Goal: Task Accomplishment & Management: Manage account settings

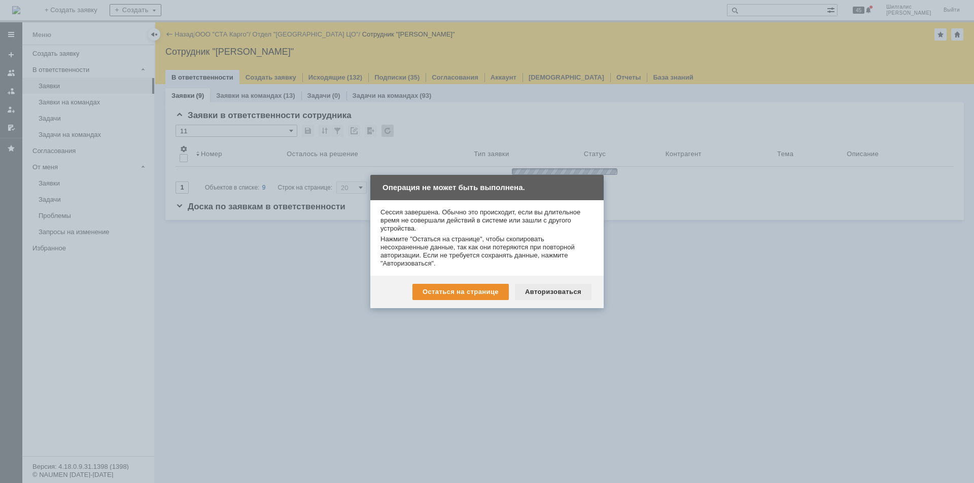
click at [561, 293] on div "Авторизоваться" at bounding box center [553, 292] width 77 height 16
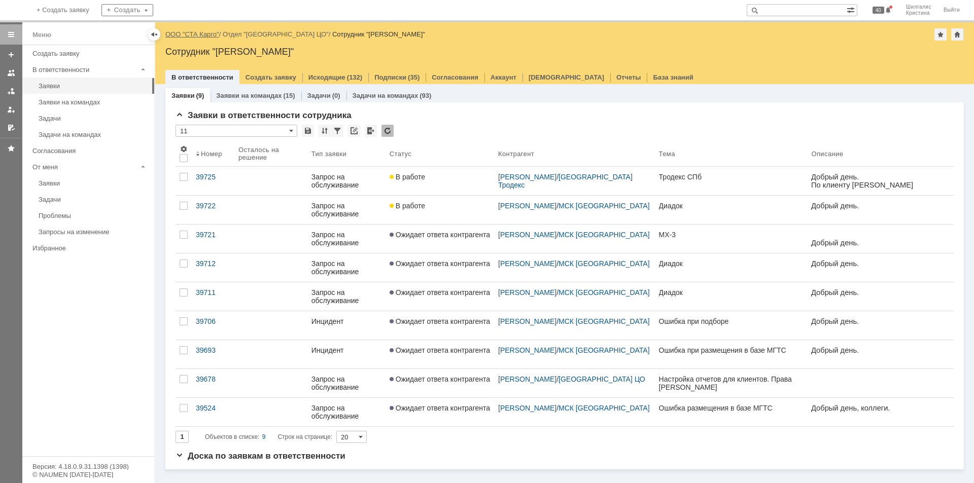
click at [199, 31] on link "ООО "СТА Карго"" at bounding box center [192, 34] width 54 height 8
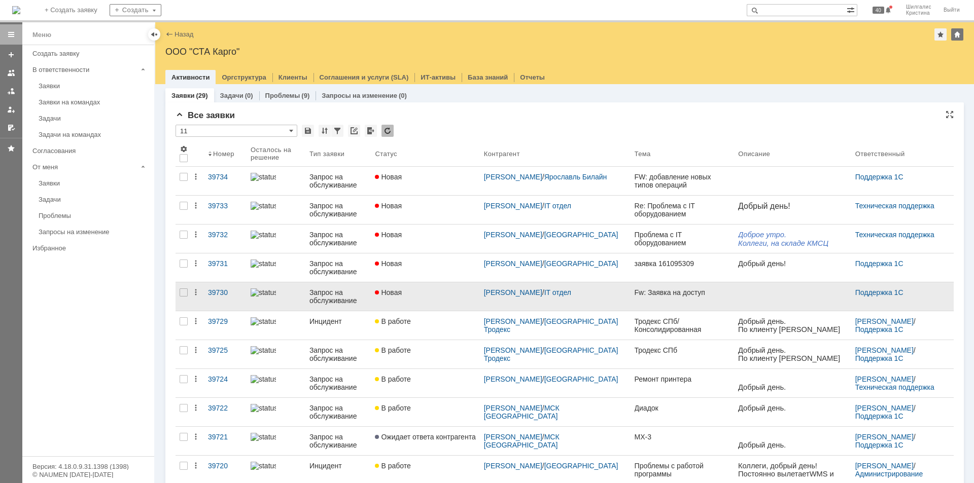
click at [427, 290] on div "Новая" at bounding box center [425, 293] width 100 height 8
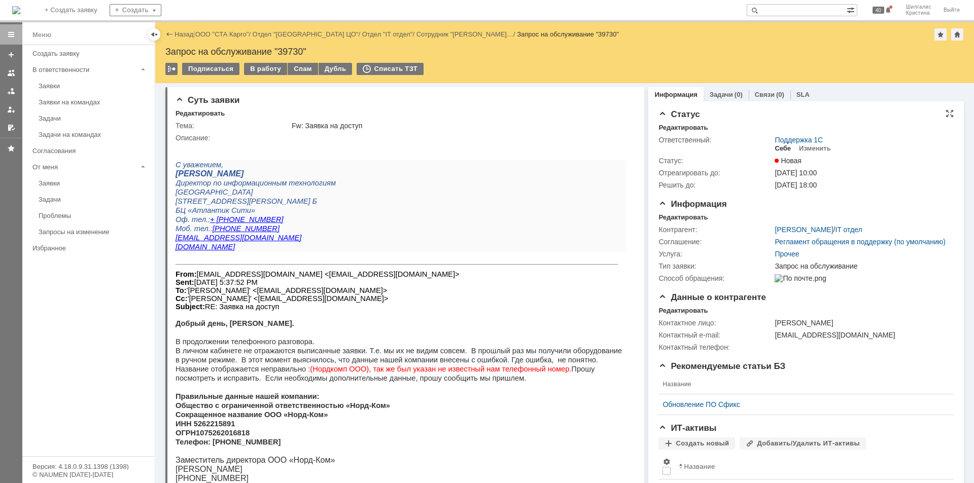
click at [778, 147] on div "Себе" at bounding box center [782, 149] width 16 height 8
click at [271, 70] on div "В работу" at bounding box center [265, 69] width 43 height 12
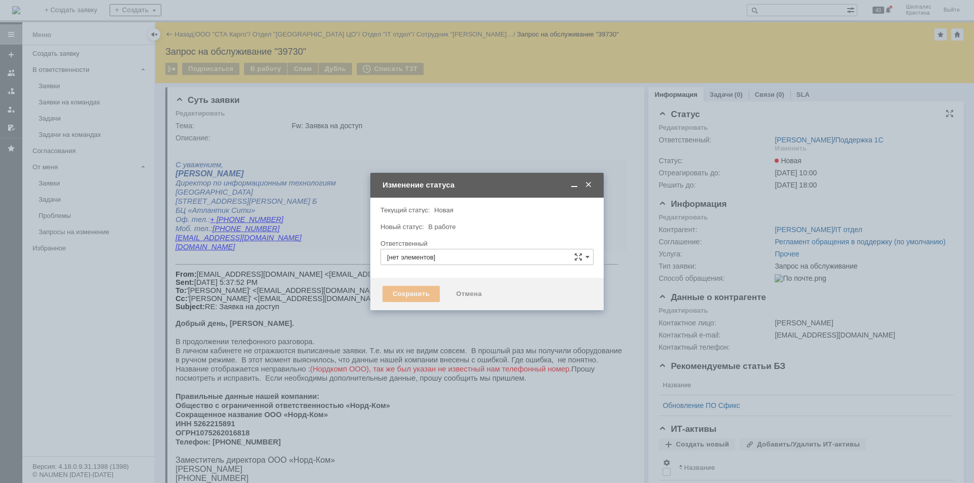
type input "[PERSON_NAME]"
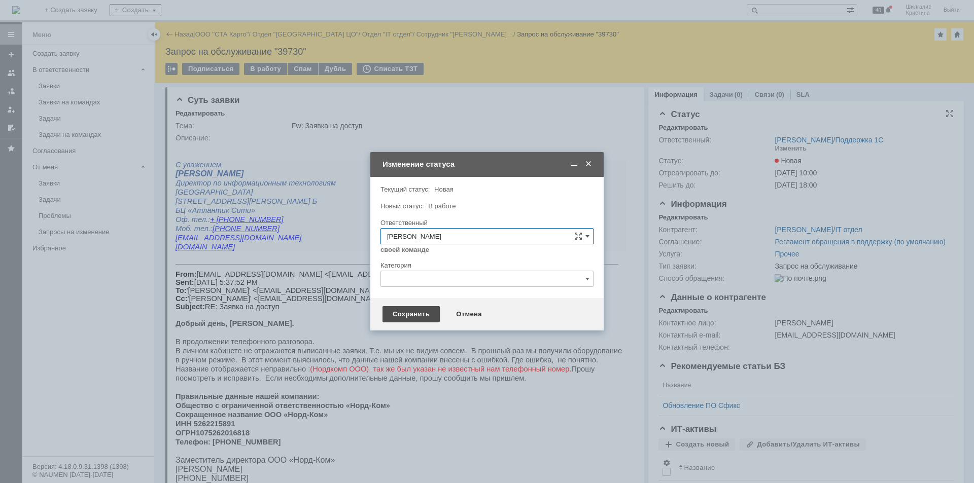
click at [410, 310] on div "Сохранить" at bounding box center [410, 314] width 57 height 16
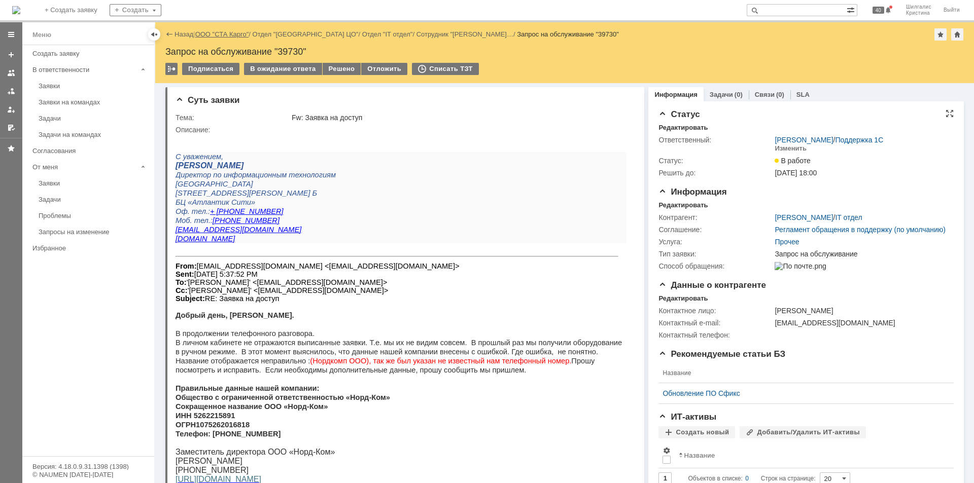
click at [238, 33] on link "ООО "СТА Карго"" at bounding box center [222, 34] width 54 height 8
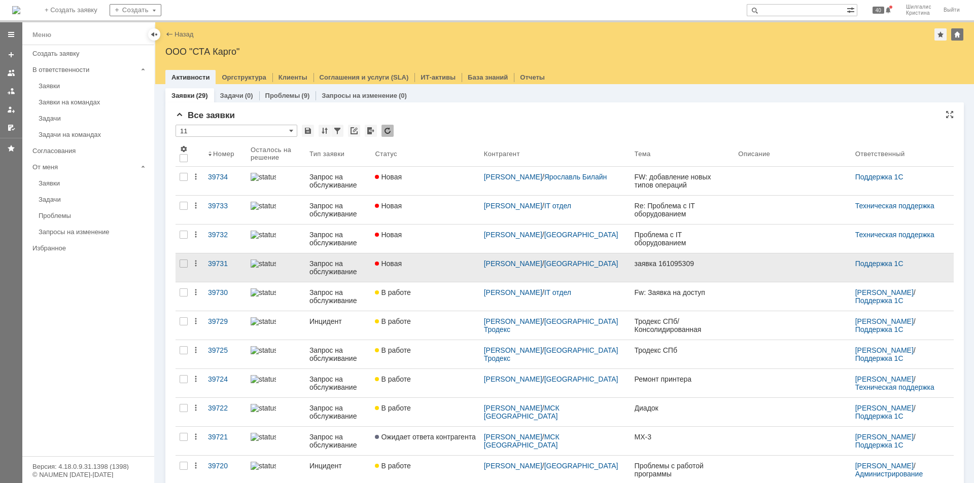
click at [433, 264] on div "Новая" at bounding box center [425, 264] width 100 height 8
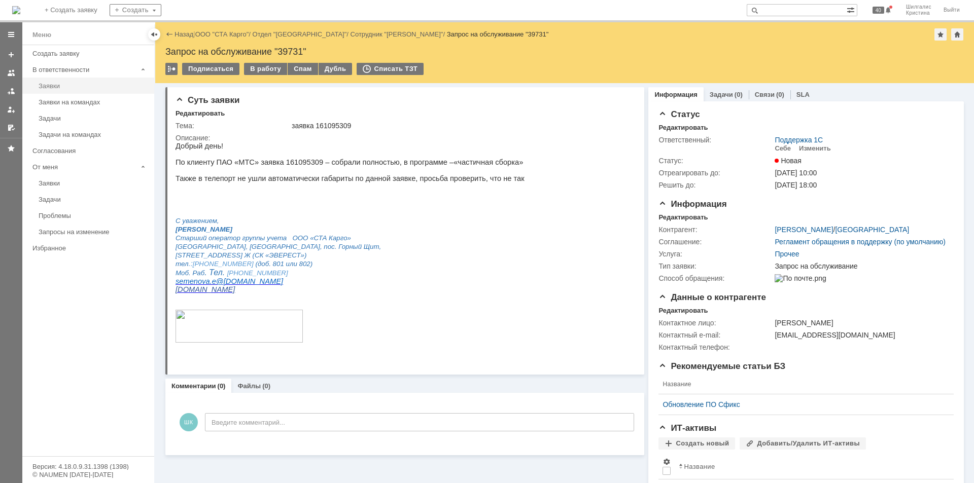
click at [87, 78] on table "Заявки" at bounding box center [88, 86] width 132 height 16
click at [86, 83] on div "Заявки" at bounding box center [94, 86] width 110 height 8
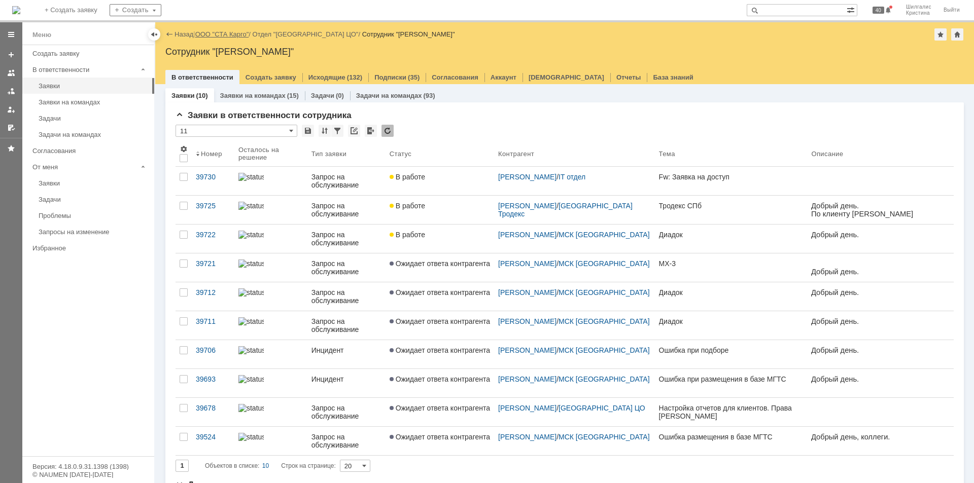
click at [222, 33] on link "ООО "СТА Карго"" at bounding box center [222, 34] width 54 height 8
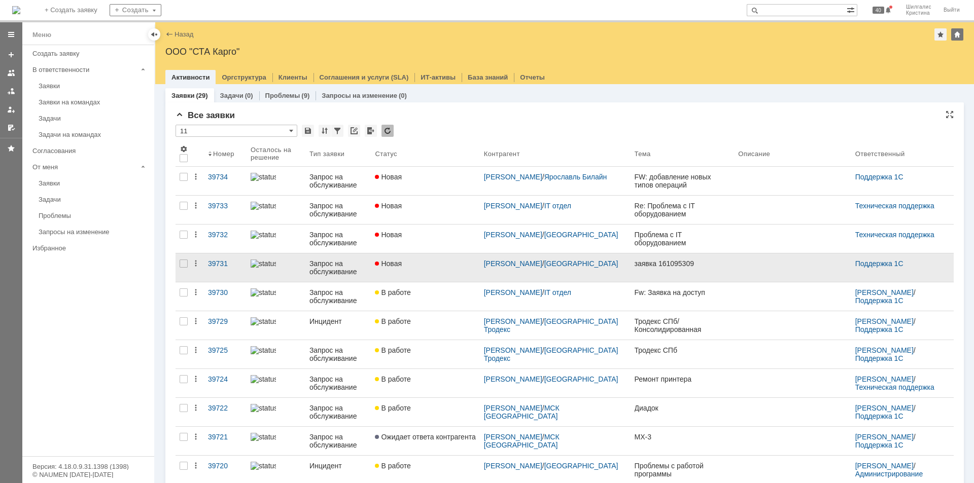
click at [428, 257] on link "Новая" at bounding box center [425, 268] width 109 height 28
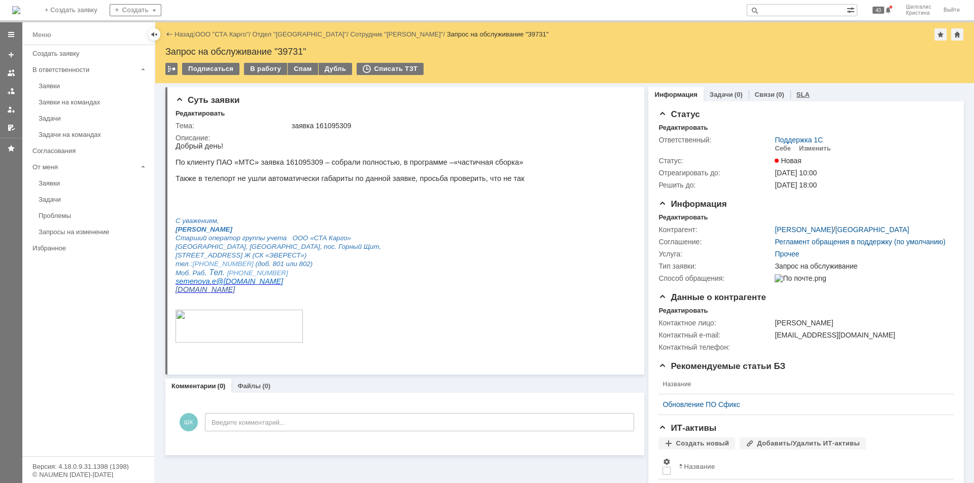
click at [797, 96] on link "SLA" at bounding box center [802, 95] width 13 height 8
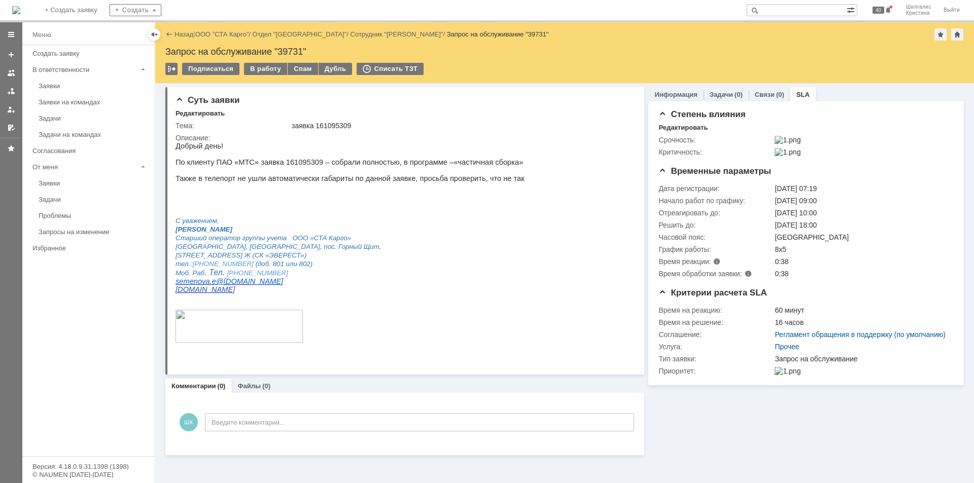
click at [287, 50] on div "Запрос на обслуживание "39731"" at bounding box center [564, 52] width 798 height 10
copy div "39731"
click at [211, 35] on link "ООО "СТА Карго"" at bounding box center [222, 34] width 54 height 8
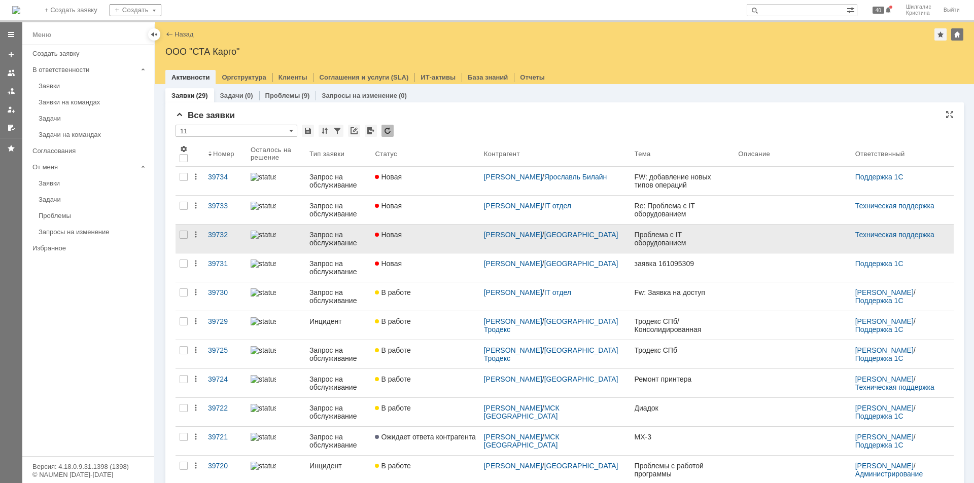
click at [417, 242] on link "Новая" at bounding box center [425, 239] width 109 height 28
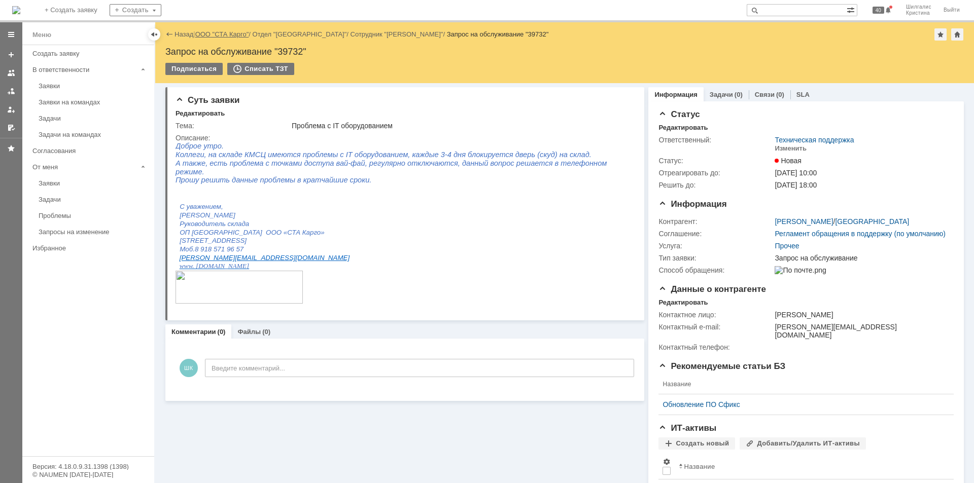
click at [230, 32] on link "ООО "СТА Карго"" at bounding box center [222, 34] width 54 height 8
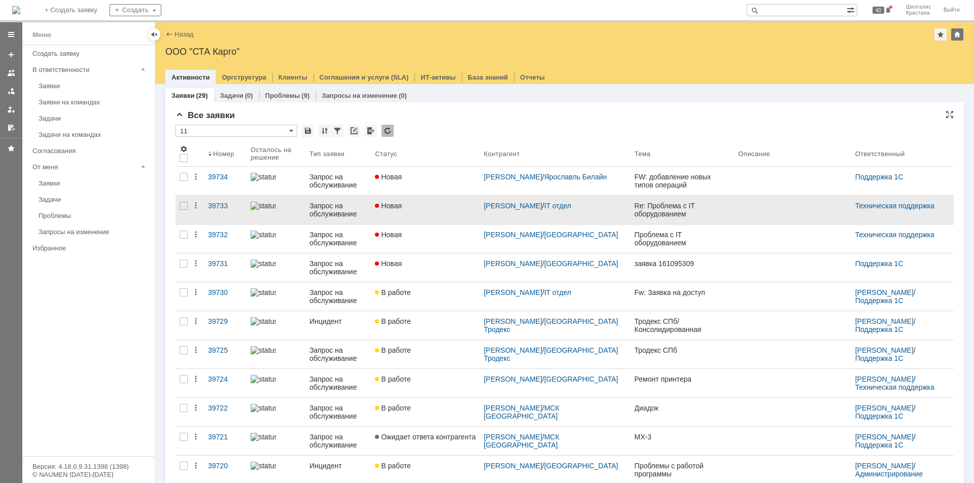
click at [441, 209] on div "Новая" at bounding box center [425, 206] width 100 height 8
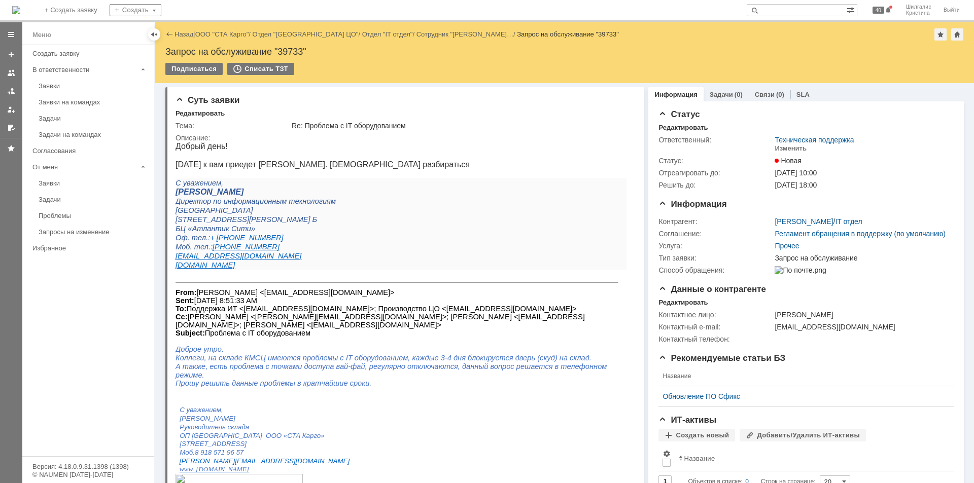
click at [219, 35] on link "ООО "СТА Карго"" at bounding box center [222, 34] width 54 height 8
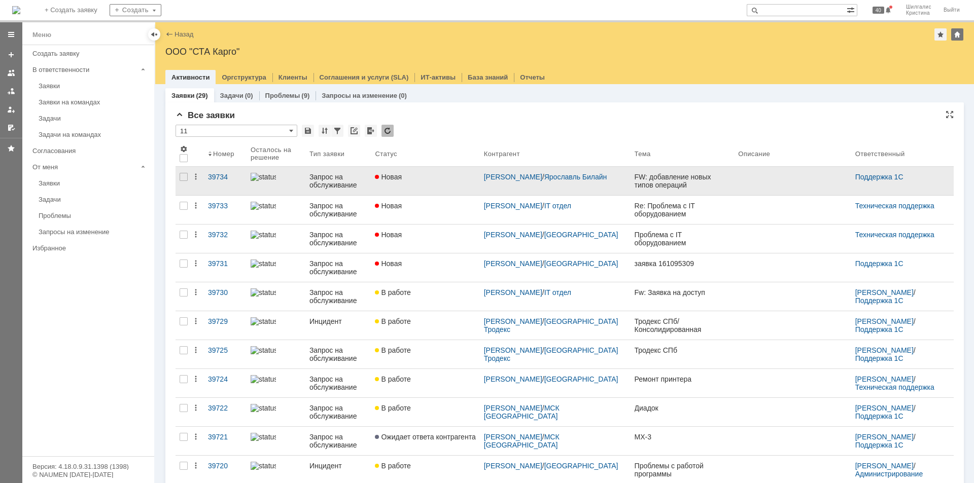
click at [429, 183] on link "Новая" at bounding box center [425, 181] width 109 height 28
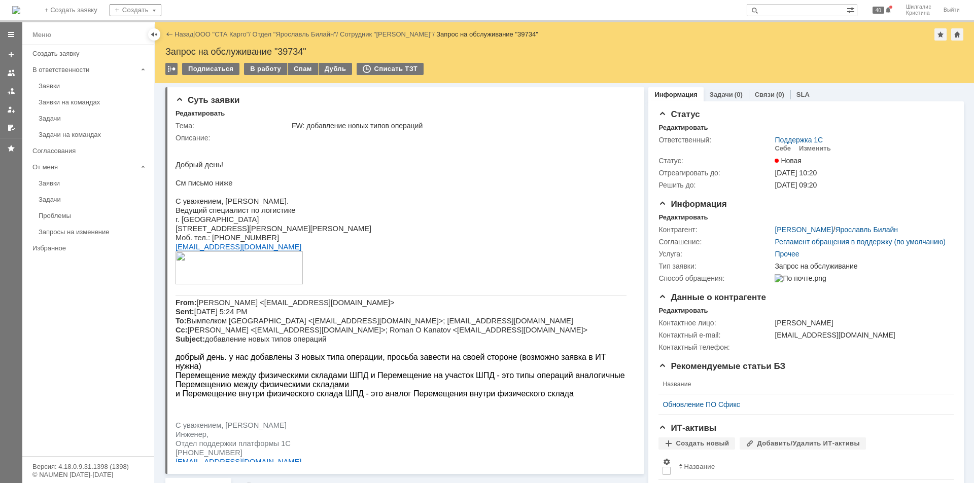
click at [220, 35] on link "ООО "СТА Карго"" at bounding box center [222, 34] width 54 height 8
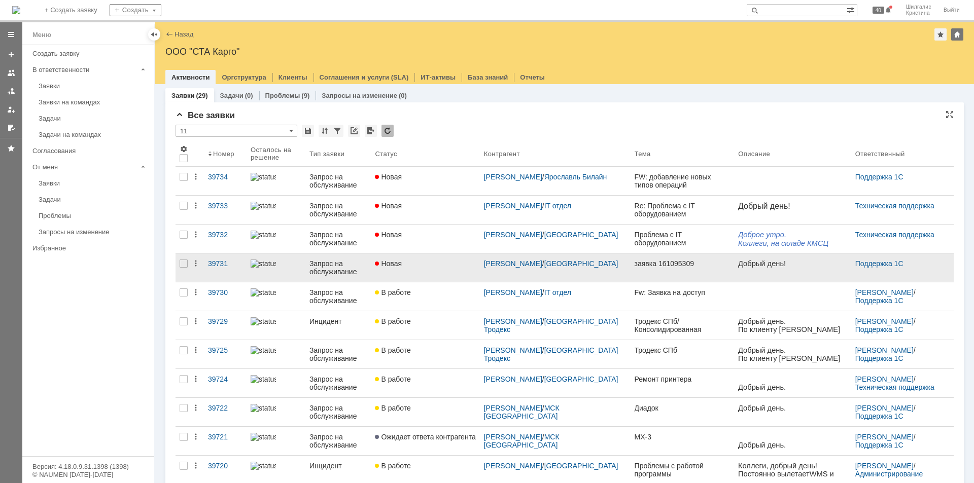
click at [427, 261] on div "Новая" at bounding box center [425, 264] width 100 height 8
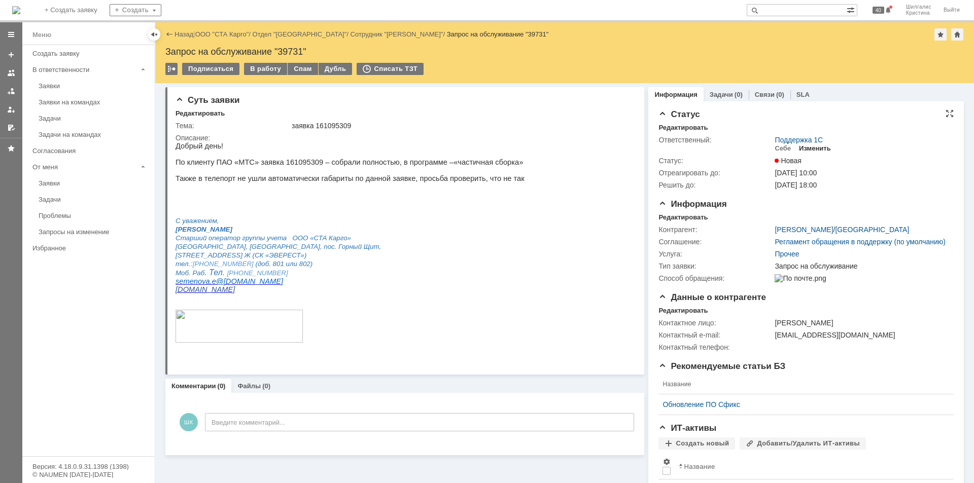
click at [805, 147] on div "Изменить" at bounding box center [815, 149] width 32 height 8
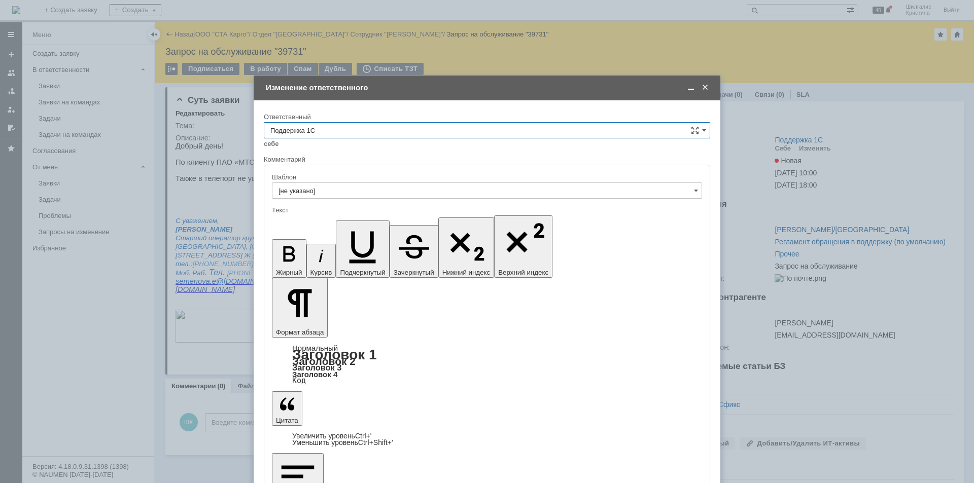
click at [351, 130] on input "Поддержка 1С" at bounding box center [487, 130] width 446 height 16
click at [346, 249] on span "[PERSON_NAME]" at bounding box center [486, 249] width 433 height 8
type input "[PERSON_NAME]"
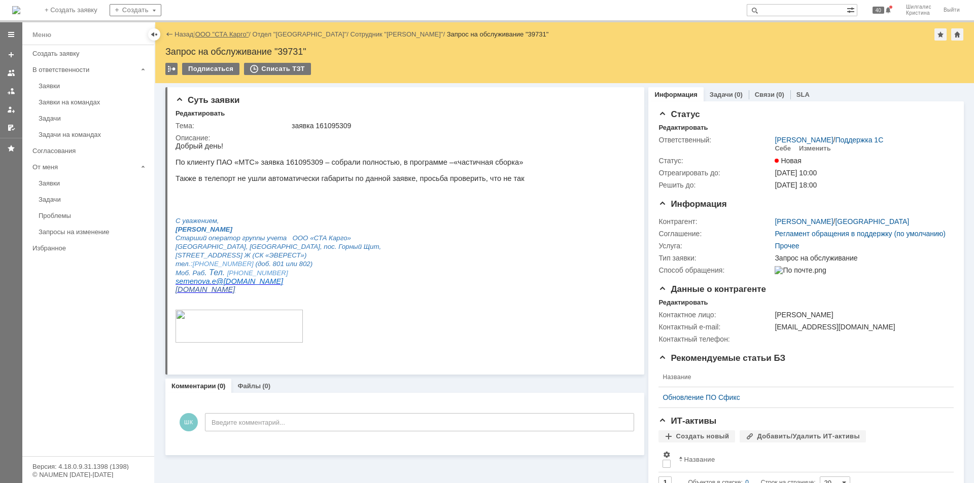
click at [230, 35] on link "ООО "СТА Карго"" at bounding box center [222, 34] width 54 height 8
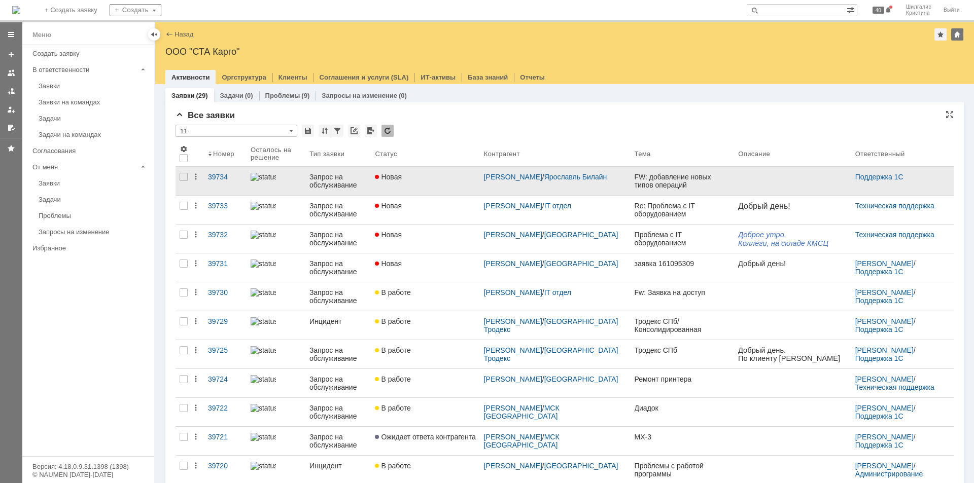
click at [422, 181] on link "Новая" at bounding box center [425, 181] width 109 height 28
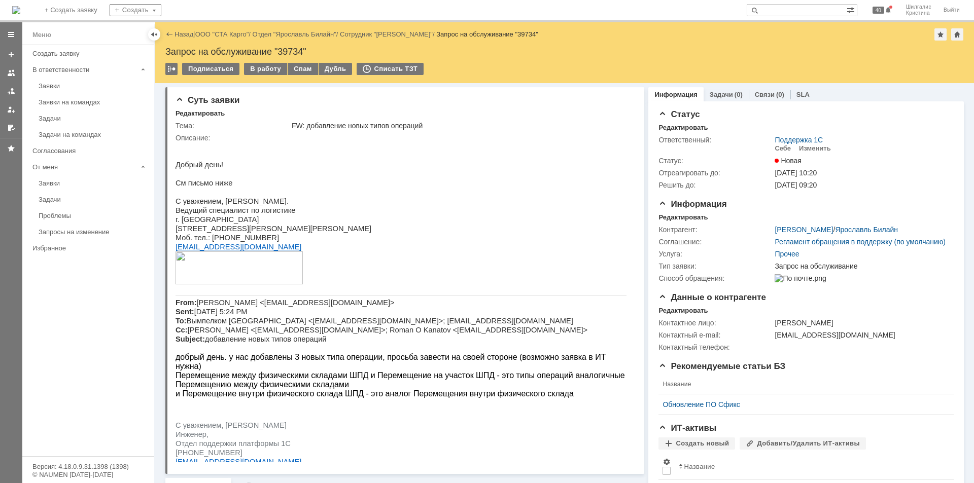
click at [72, 88] on div "Заявки" at bounding box center [94, 86] width 110 height 8
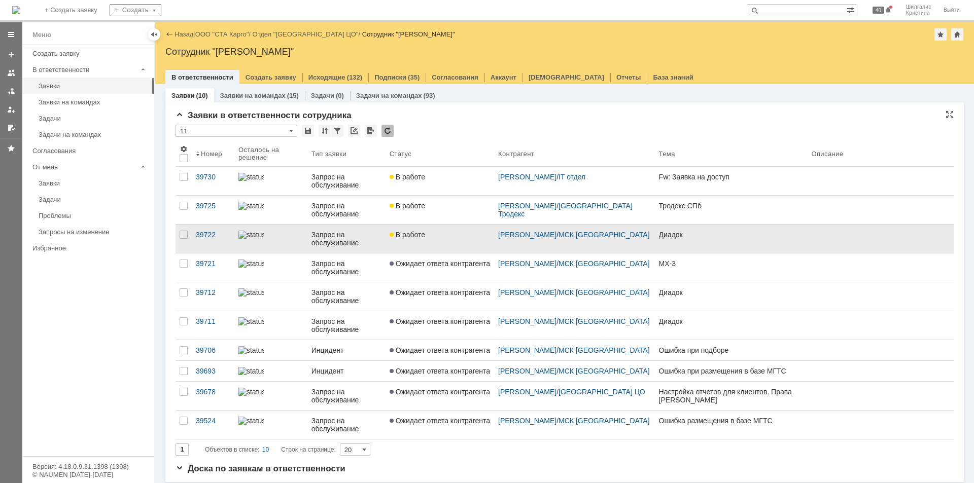
click at [428, 229] on link "В работе" at bounding box center [439, 239] width 109 height 28
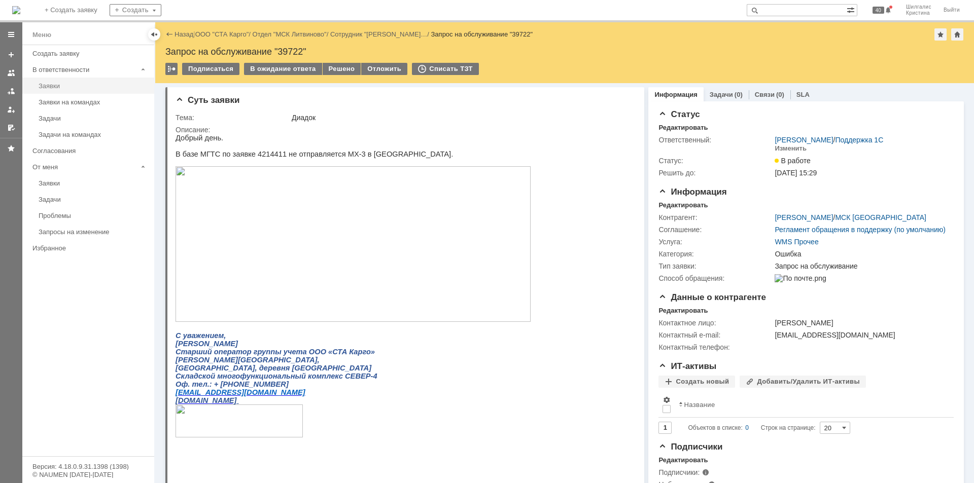
click at [79, 85] on div "Заявки" at bounding box center [94, 86] width 110 height 8
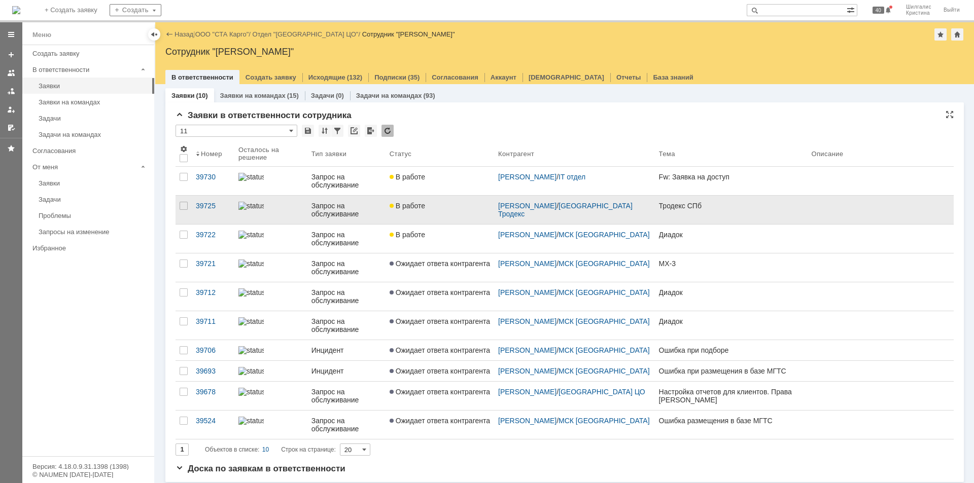
click at [464, 218] on link "В работе" at bounding box center [439, 210] width 109 height 28
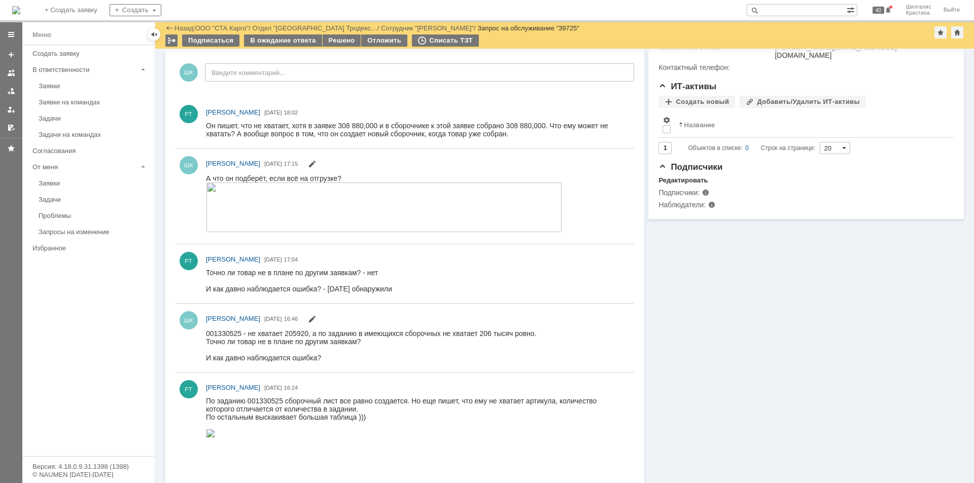
click at [228, 332] on span "001330525 - не хватает 205920, а по заданию в имеющихся сборочных не хватает 20…" at bounding box center [371, 333] width 330 height 8
copy span "001330525"
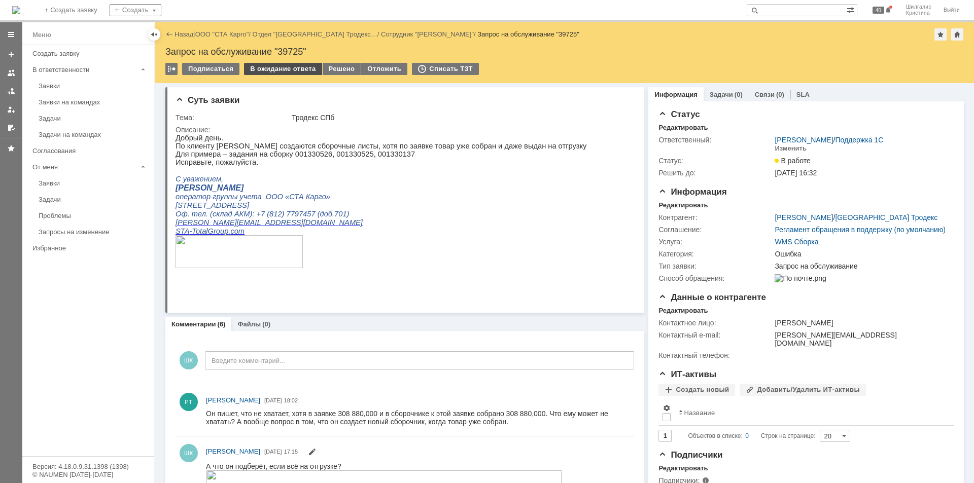
click at [287, 67] on div "В ожидание ответа" at bounding box center [283, 69] width 78 height 12
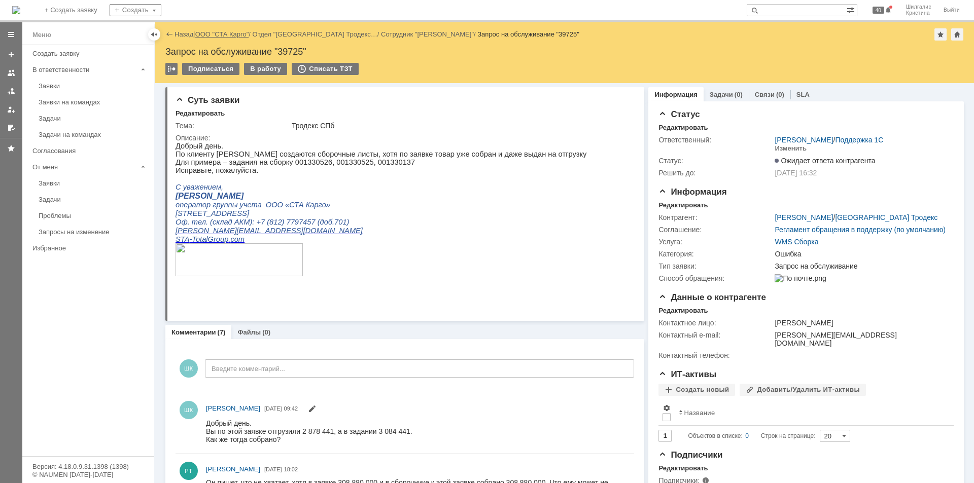
click at [230, 33] on link "ООО "СТА Карго"" at bounding box center [222, 34] width 54 height 8
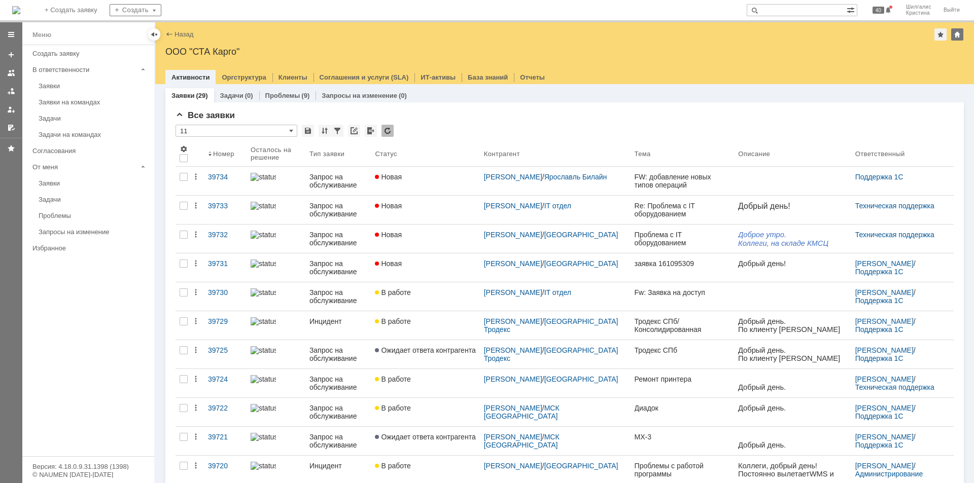
click at [639, 177] on div "FW: добавление новых типов операций" at bounding box center [682, 181] width 96 height 16
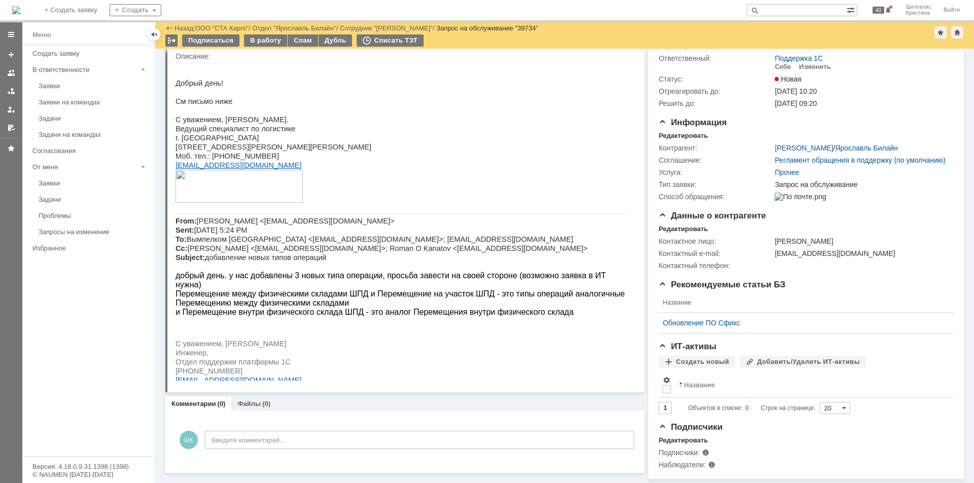
scroll to position [62, 0]
click at [625, 190] on p at bounding box center [400, 187] width 451 height 35
click at [566, 397] on div "Комментарии (0) Файлы (0)" at bounding box center [404, 404] width 479 height 14
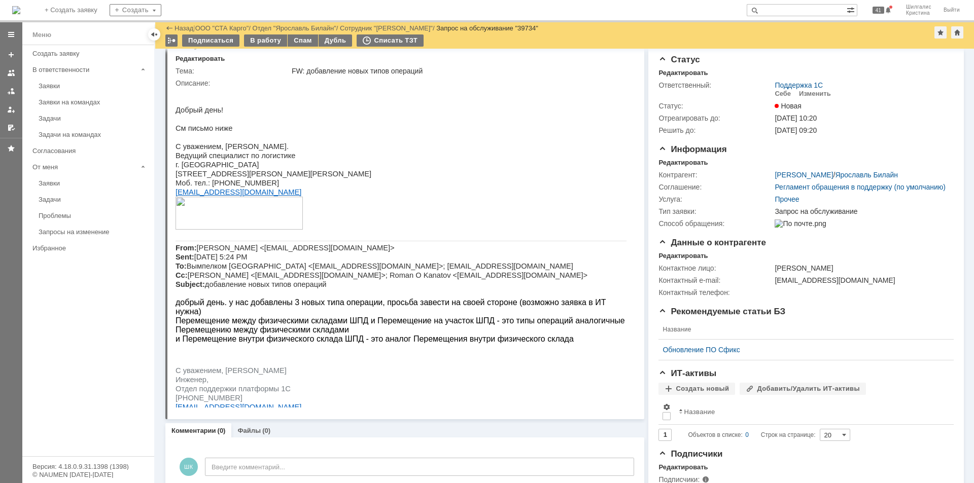
scroll to position [0, 0]
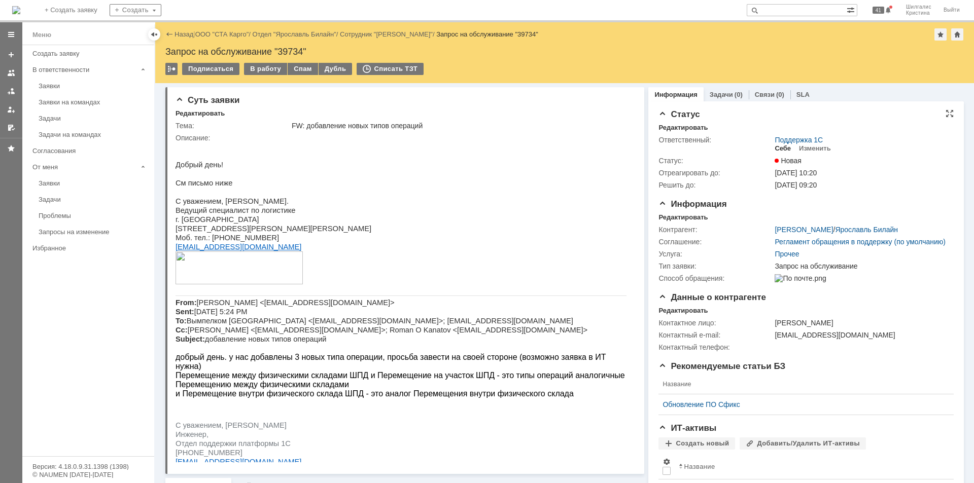
click at [781, 146] on div "Себе" at bounding box center [782, 149] width 16 height 8
click at [263, 70] on div "В работу" at bounding box center [265, 69] width 43 height 12
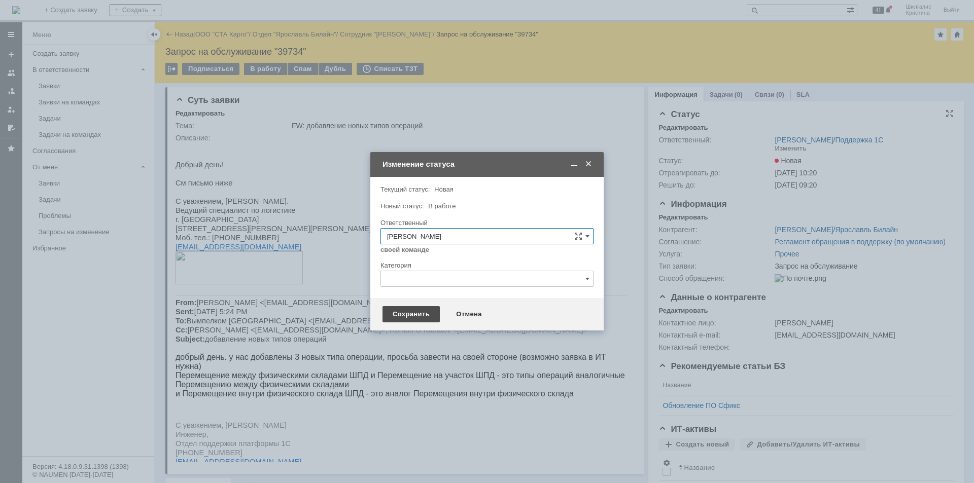
click at [400, 314] on div "Сохранить" at bounding box center [410, 314] width 57 height 16
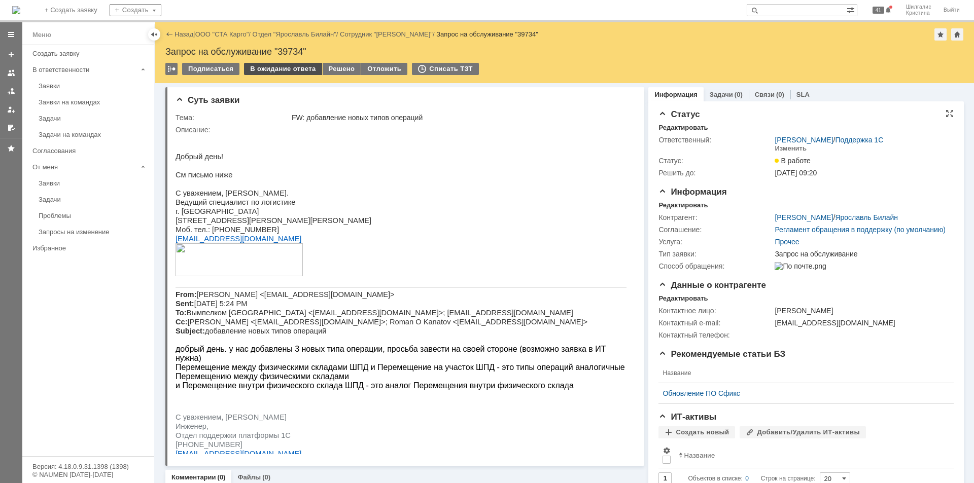
click at [269, 74] on div "В ожидание ответа" at bounding box center [283, 69] width 78 height 12
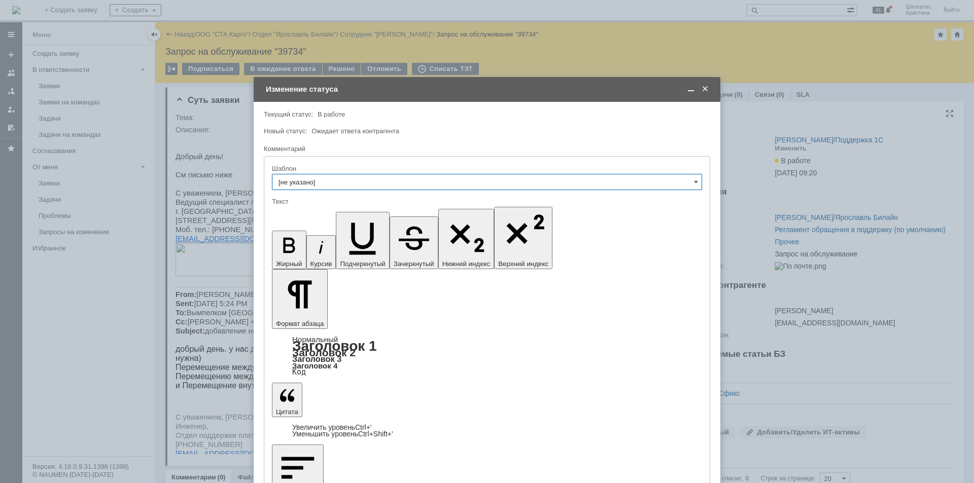
drag, startPoint x: 365, startPoint y: 2876, endPoint x: 358, endPoint y: 2874, distance: 7.1
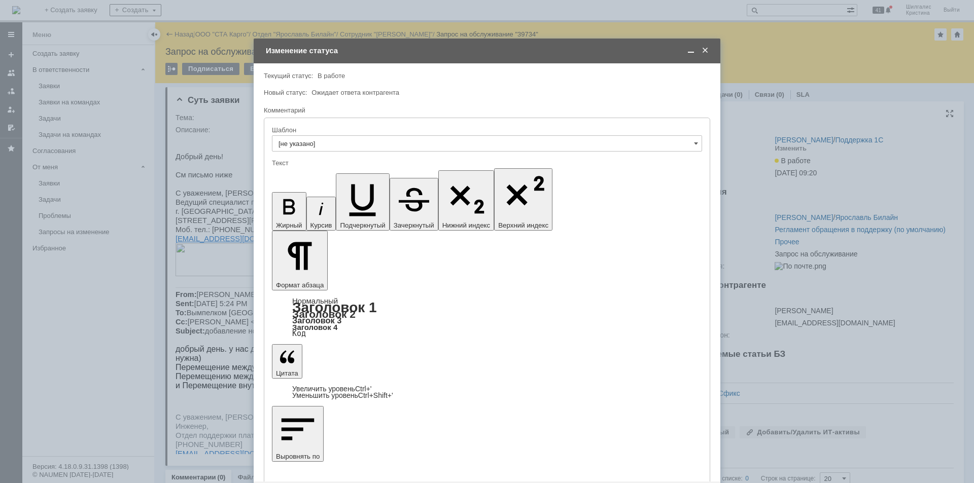
scroll to position [20, 0]
drag, startPoint x: 656, startPoint y: 2944, endPoint x: 660, endPoint y: 2941, distance: 5.5
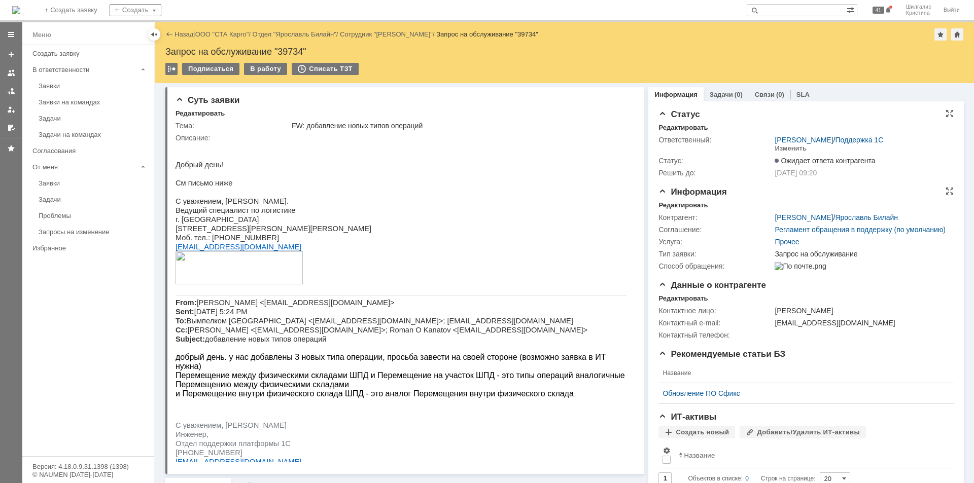
drag, startPoint x: 755, startPoint y: 205, endPoint x: 732, endPoint y: 204, distance: 22.8
click at [755, 204] on div "Редактировать" at bounding box center [805, 205] width 295 height 9
click at [693, 204] on div "Редактировать" at bounding box center [682, 205] width 49 height 8
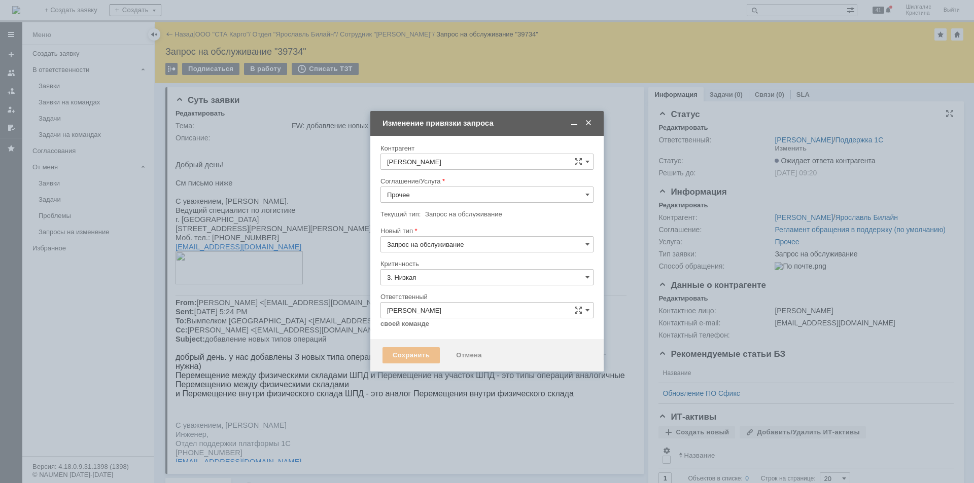
type input "[не указано]"
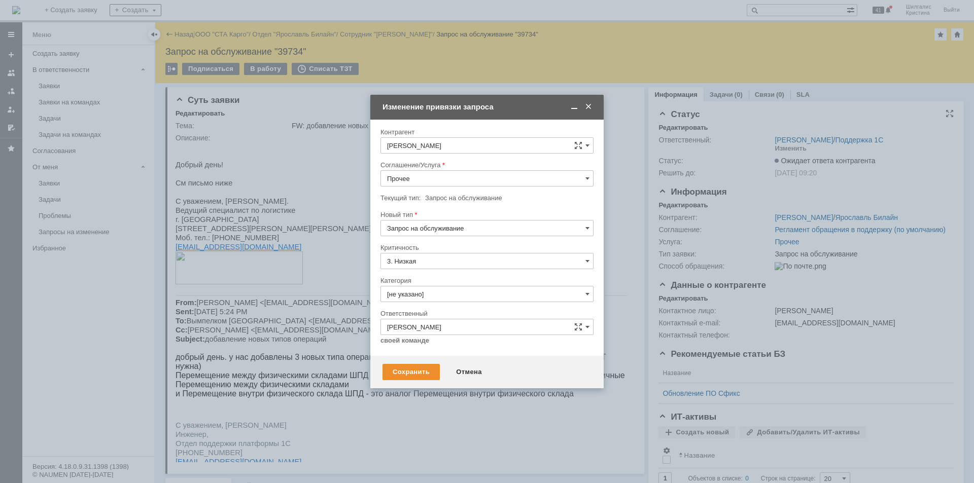
click at [425, 187] on div at bounding box center [486, 190] width 213 height 7
click at [426, 181] on input "Прочее" at bounding box center [486, 178] width 213 height 16
click at [435, 219] on span "WMS Прочее" at bounding box center [487, 217] width 200 height 8
type input "WMS Прочее"
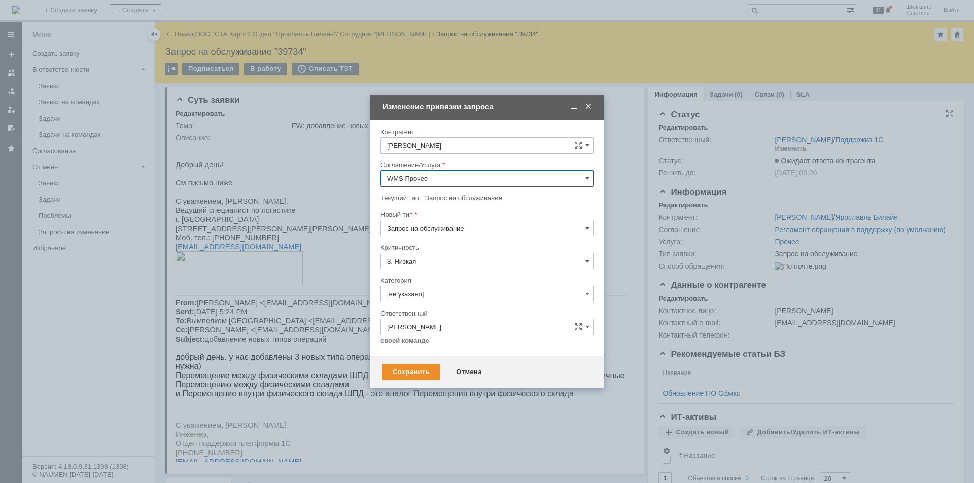
click at [413, 287] on input "[не указано]" at bounding box center [486, 294] width 213 height 16
click at [429, 360] on span "Консультация пользователя" at bounding box center [487, 363] width 200 height 8
click at [421, 372] on div "Сохранить" at bounding box center [410, 372] width 57 height 16
type input "Консультация пользователя"
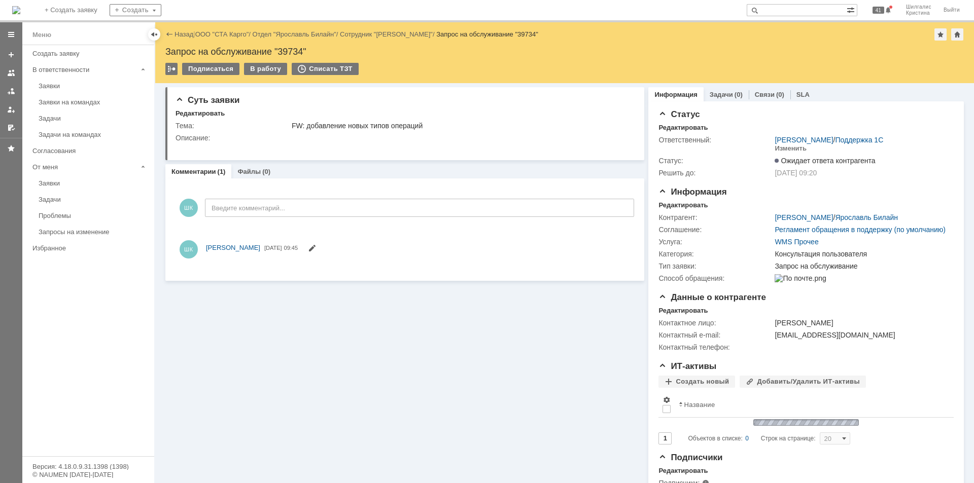
scroll to position [0, 0]
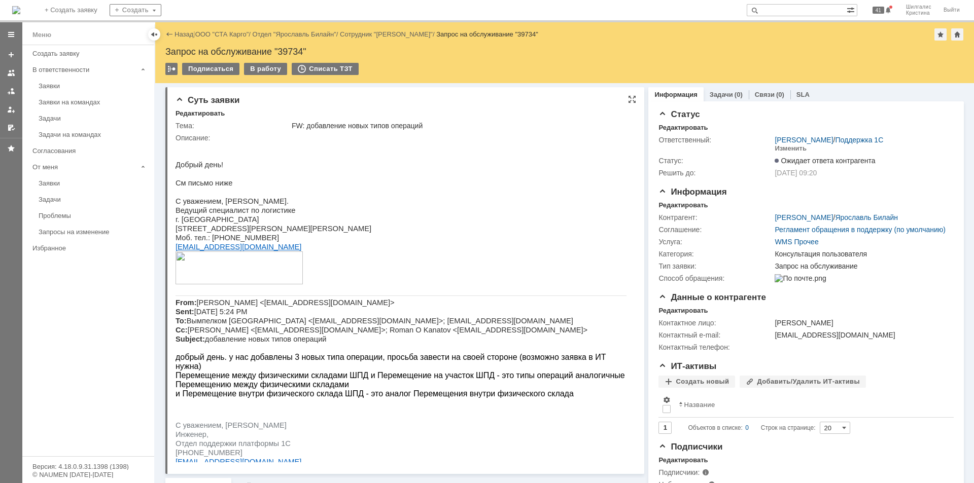
drag, startPoint x: 425, startPoint y: 198, endPoint x: 397, endPoint y: 191, distance: 29.2
click at [424, 197] on p "С уважением, Королев Андрей." at bounding box center [400, 201] width 451 height 9
click at [220, 33] on link "ООО "СТА Карго"" at bounding box center [222, 34] width 54 height 8
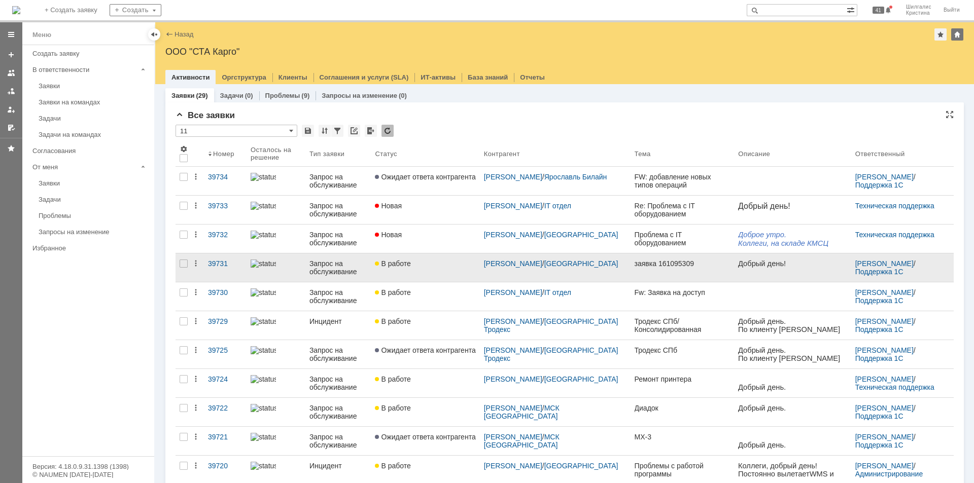
click at [438, 277] on link "В работе" at bounding box center [425, 268] width 109 height 28
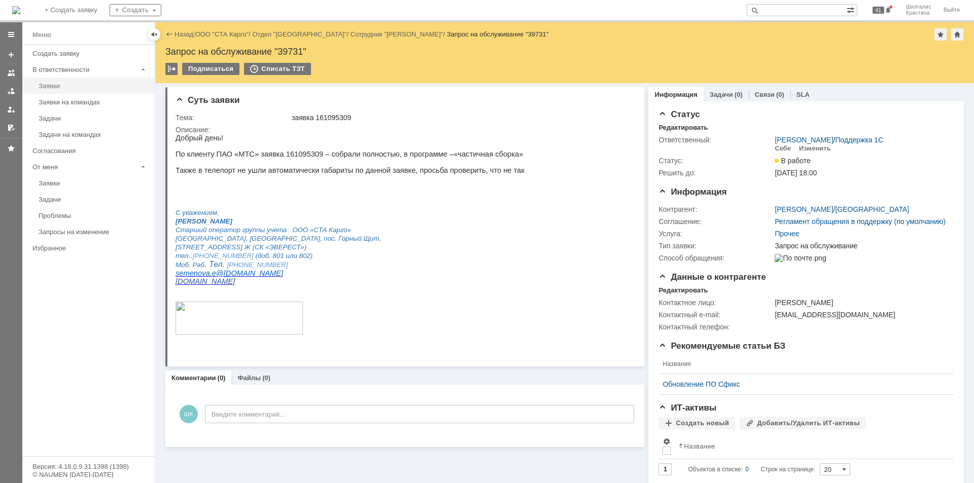
click at [84, 85] on div "Заявки" at bounding box center [94, 86] width 110 height 8
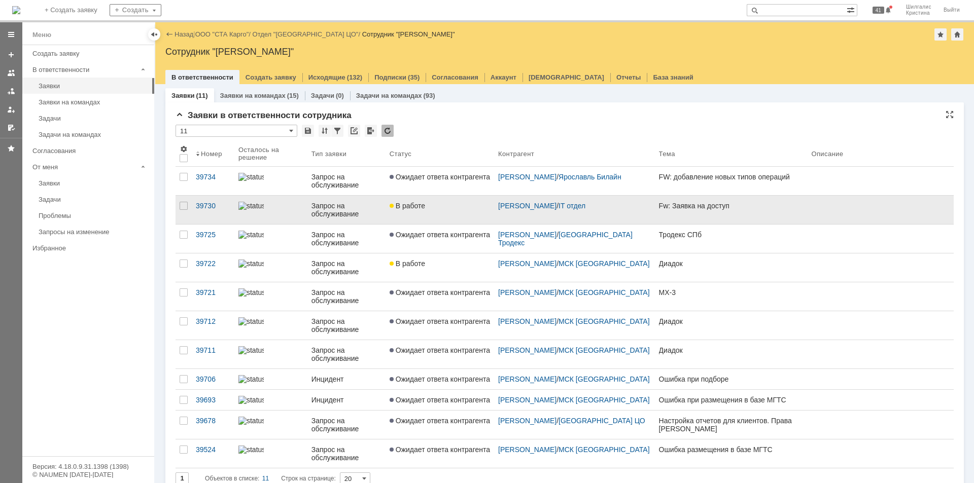
click at [448, 213] on link "В работе" at bounding box center [439, 210] width 109 height 28
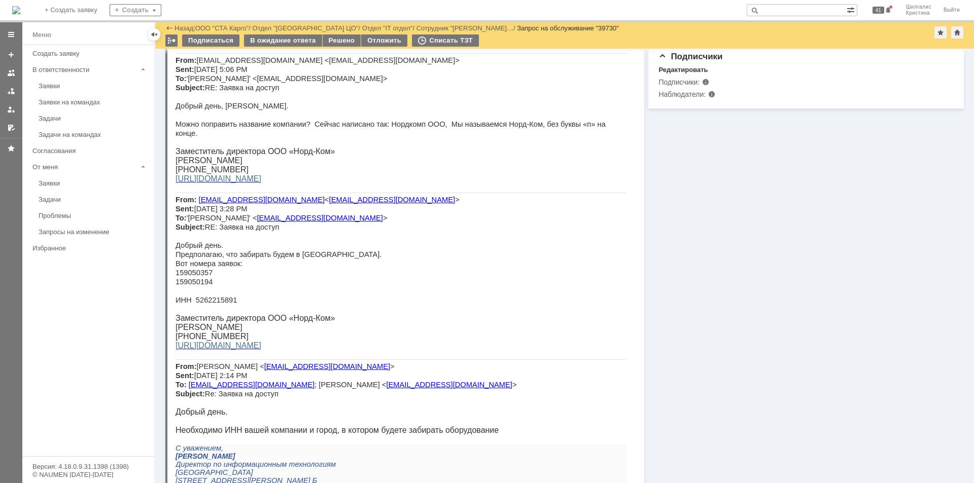
click at [191, 276] on span "159050357" at bounding box center [193, 273] width 37 height 8
copy span "159050357"
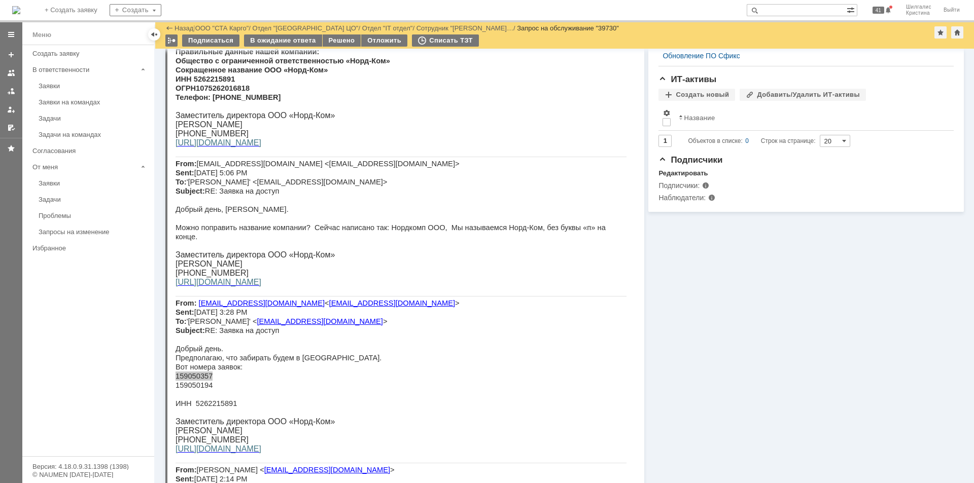
scroll to position [301, 0]
drag, startPoint x: 320, startPoint y: 308, endPoint x: 259, endPoint y: 312, distance: 62.0
click at [259, 312] on p "From: vmc@nord-kom.ru < vmc@nord-kom.ru > Sent: Friday, August 29, 2025 3:28 PM…" at bounding box center [400, 318] width 451 height 37
copy span "vmc@nord-kom.ru >"
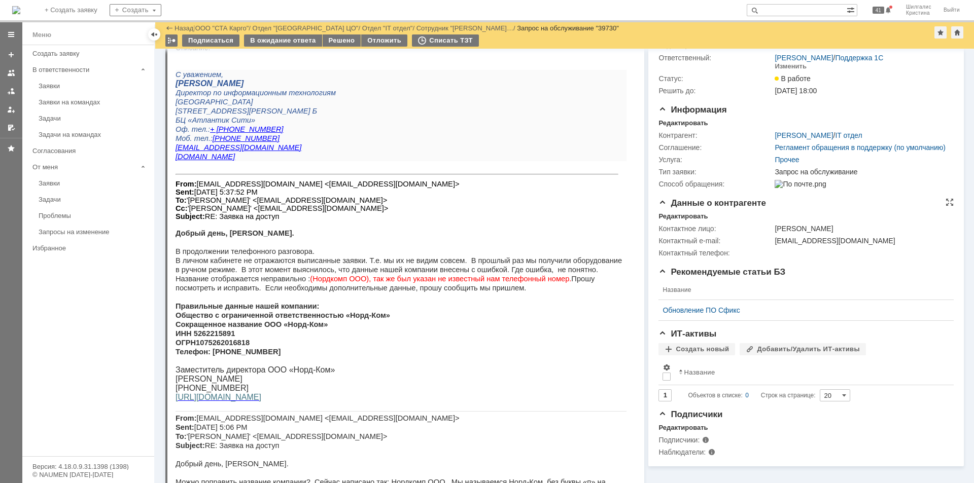
scroll to position [0, 0]
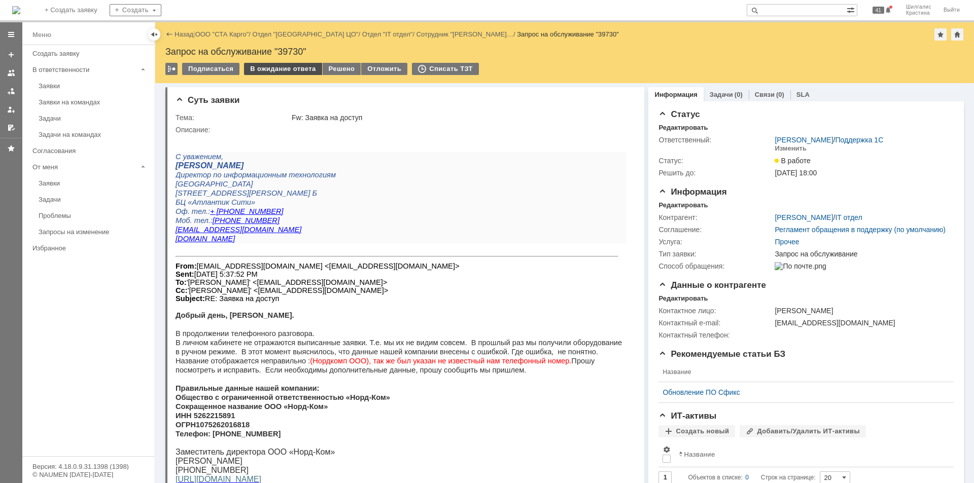
click at [276, 65] on div "В ожидание ответа" at bounding box center [283, 69] width 78 height 12
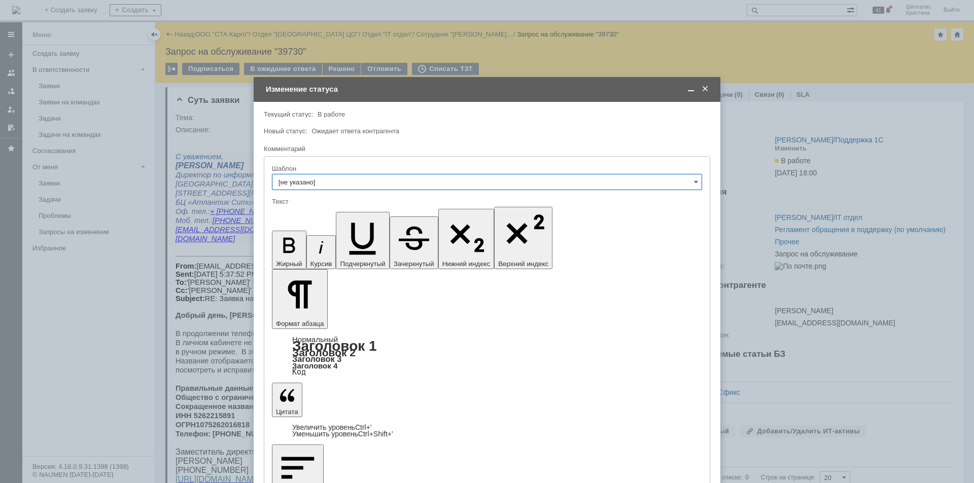
drag, startPoint x: 475, startPoint y: 2891, endPoint x: 283, endPoint y: 2894, distance: 192.2
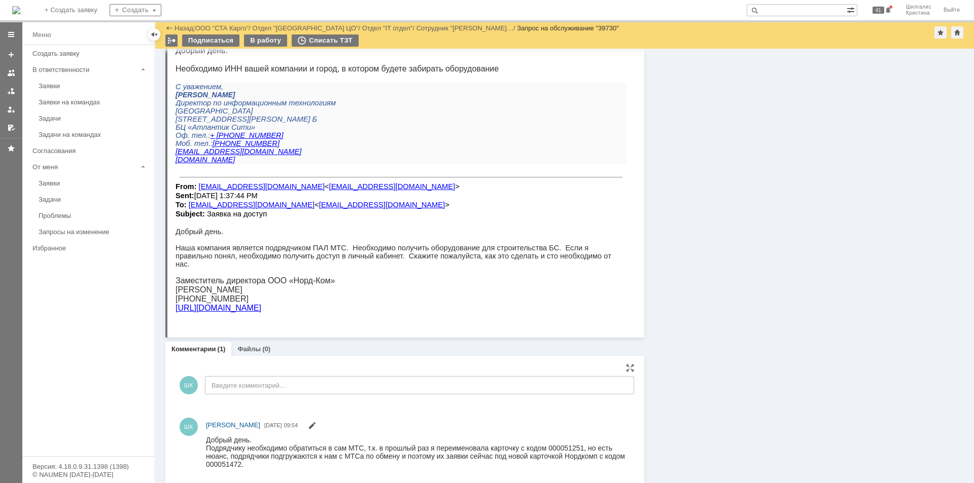
scroll to position [783, 0]
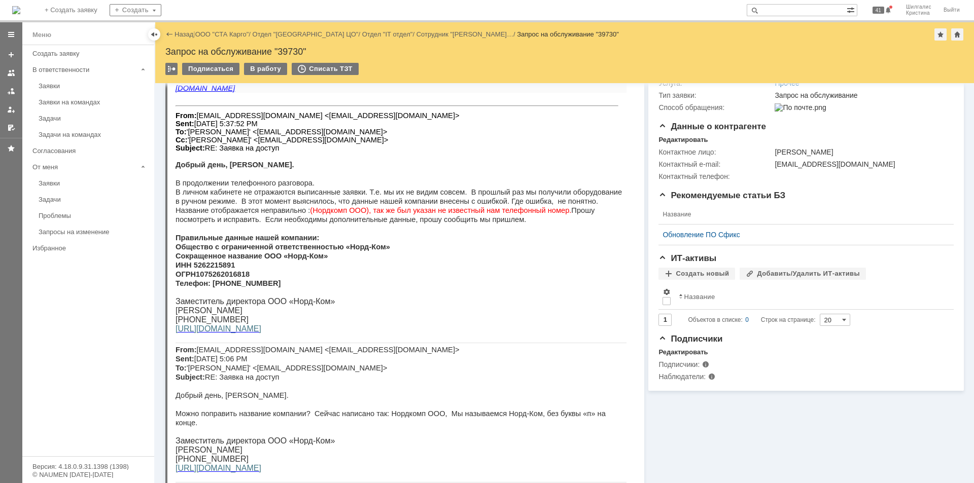
scroll to position [0, 0]
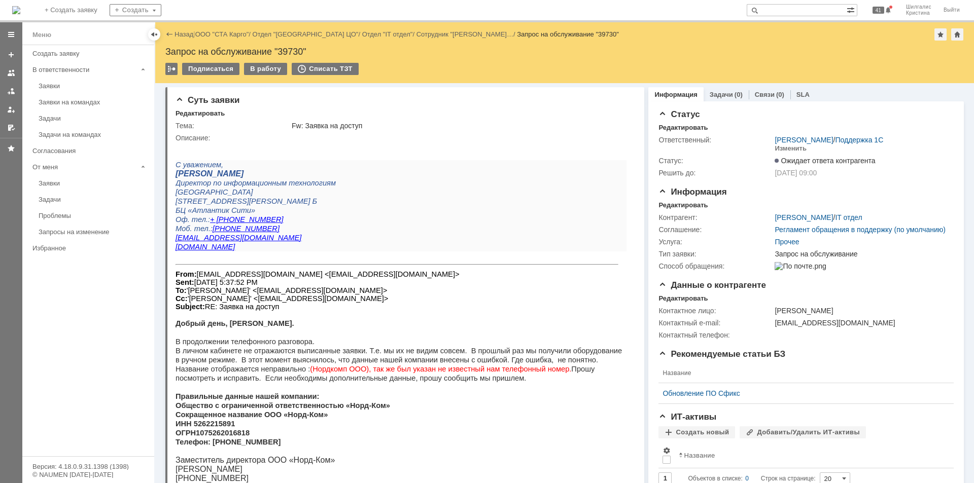
click at [794, 9] on input "text" at bounding box center [796, 10] width 100 height 12
drag, startPoint x: 305, startPoint y: 274, endPoint x: 259, endPoint y: 272, distance: 46.2
click at [259, 272] on font "From: vmc@nord-kom.ru <vmc@nord-kom.ru> Sent: Tuesday, September 23, 2025 5:37:…" at bounding box center [317, 290] width 284 height 41
copy font "vmc@nord-kom"
click at [793, 10] on input "text" at bounding box center [796, 10] width 100 height 12
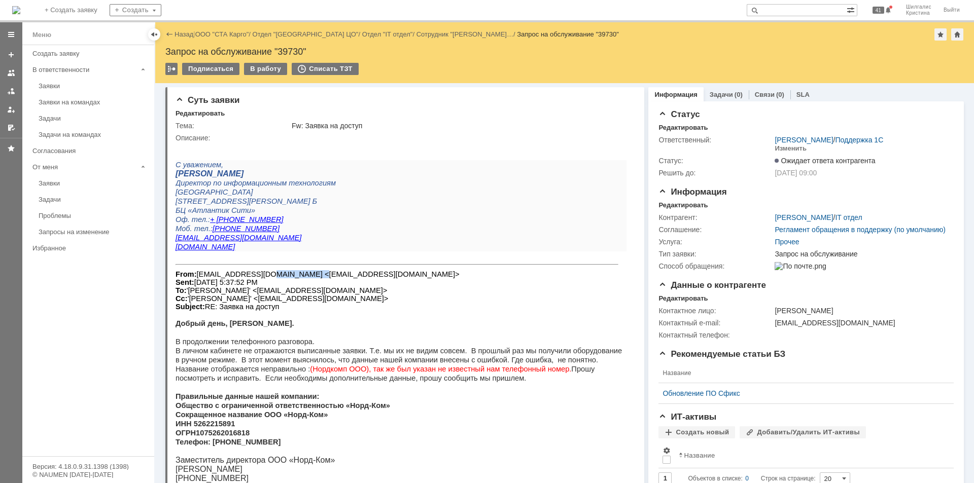
paste input "vmc@nord-kom"
type input "vmc@nord-kom"
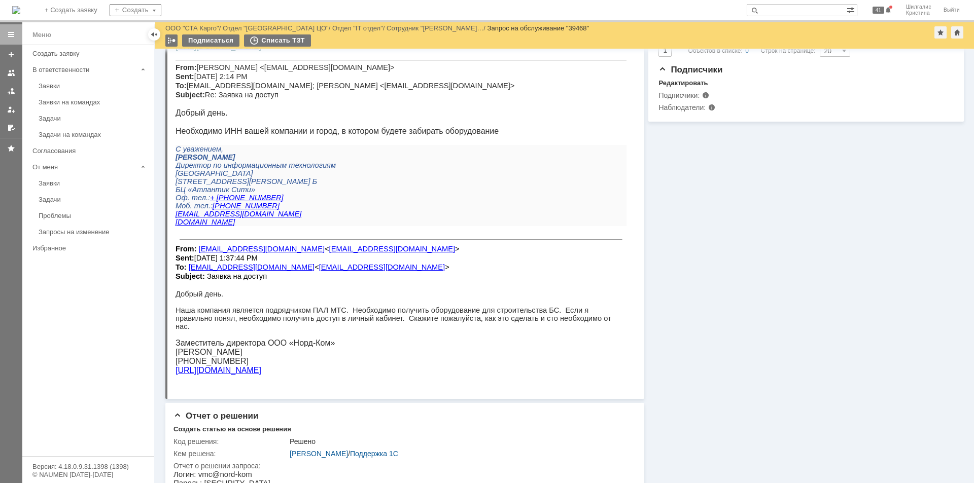
scroll to position [382, 0]
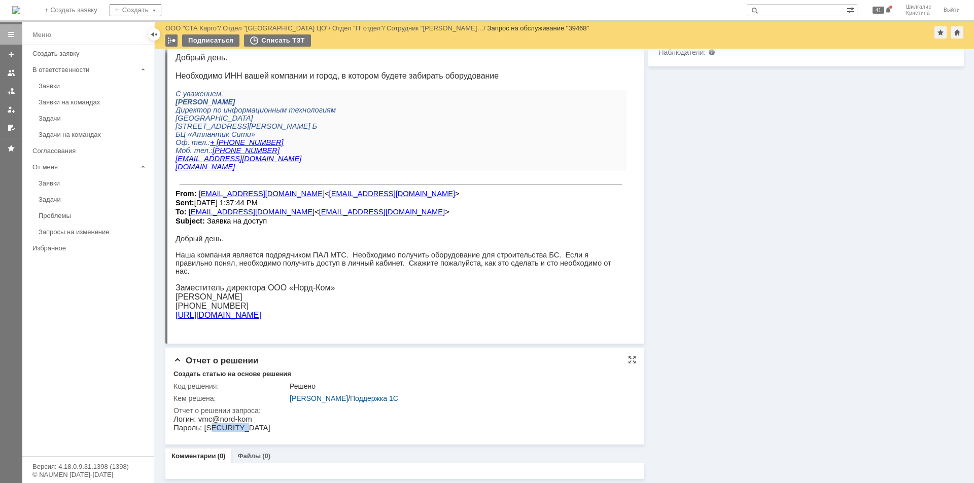
drag, startPoint x: 249, startPoint y: 417, endPoint x: 208, endPoint y: 424, distance: 41.7
click at [208, 424] on html "Логин: vmc@nord-kom Пароль: yn-o$rXuxl" at bounding box center [399, 423] width 453 height 17
click at [242, 421] on p "Логин: vmc@nord-kom" at bounding box center [221, 419] width 97 height 9
drag, startPoint x: 246, startPoint y: 419, endPoint x: 196, endPoint y: 419, distance: 49.7
click at [196, 419] on p "Логин: vmc@nord-kom" at bounding box center [221, 419] width 97 height 9
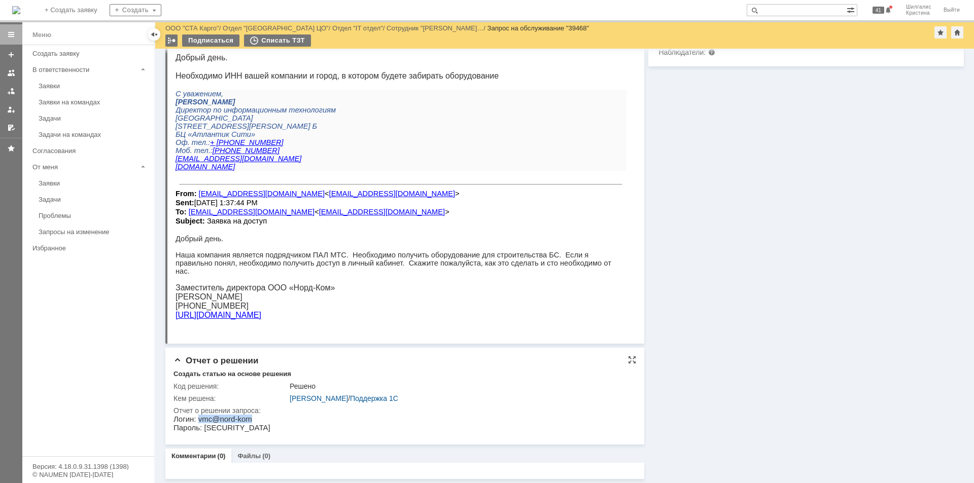
copy p "vmc@nord-kom"
drag, startPoint x: 235, startPoint y: 429, endPoint x: 201, endPoint y: 431, distance: 34.0
click at [201, 431] on p "Пароль: yn-o$rXuxl" at bounding box center [221, 427] width 97 height 9
copy p "yn-o$rXuxl"
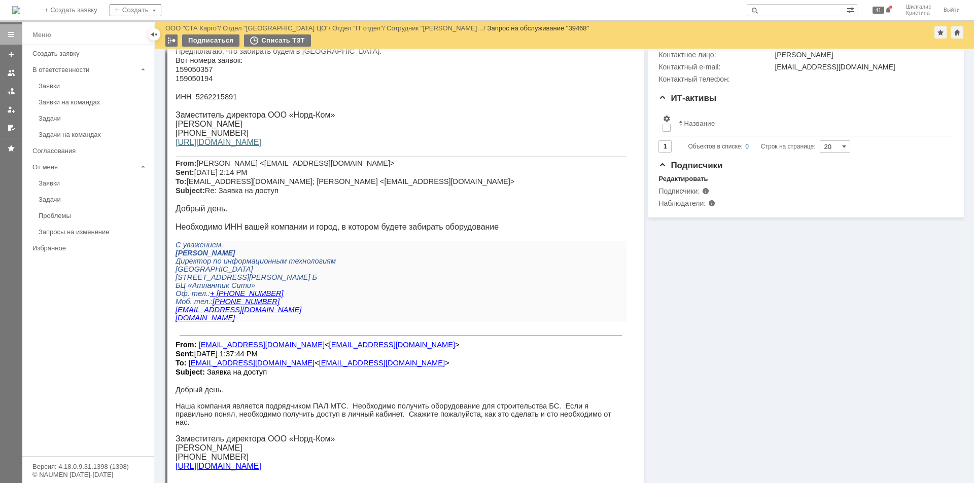
scroll to position [0, 0]
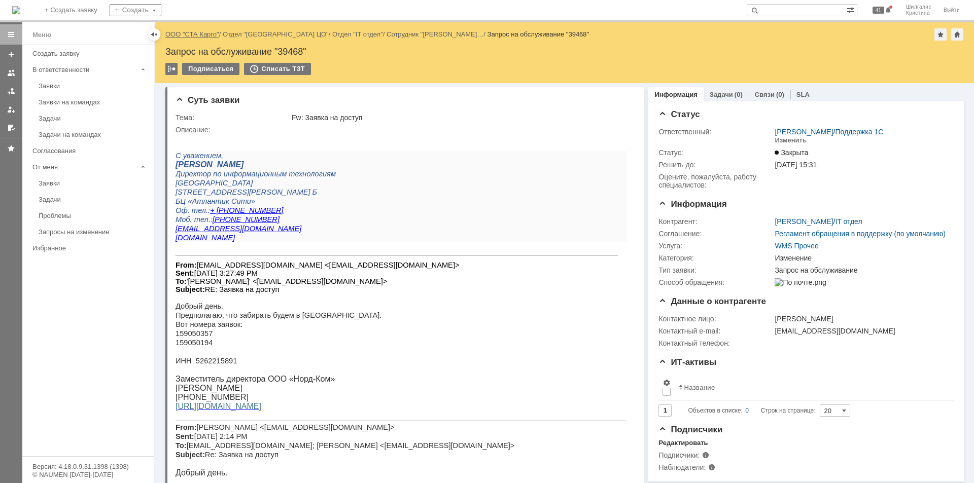
click at [198, 32] on link "ООО "СТА Карго"" at bounding box center [192, 34] width 54 height 8
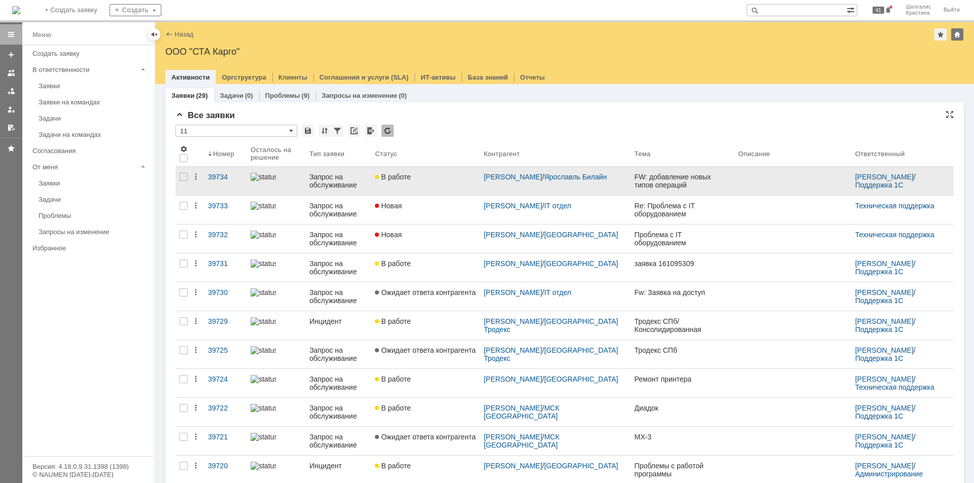
click at [436, 178] on div "В работе" at bounding box center [425, 177] width 100 height 8
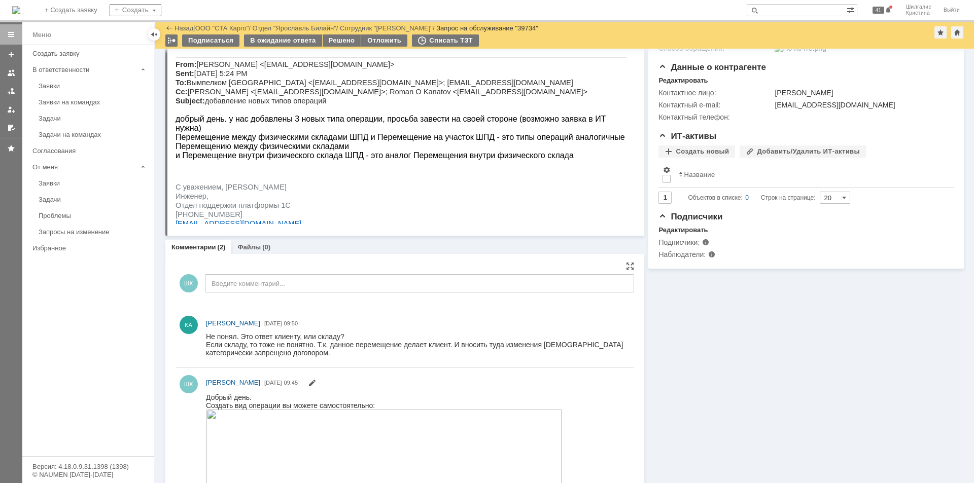
scroll to position [152, 0]
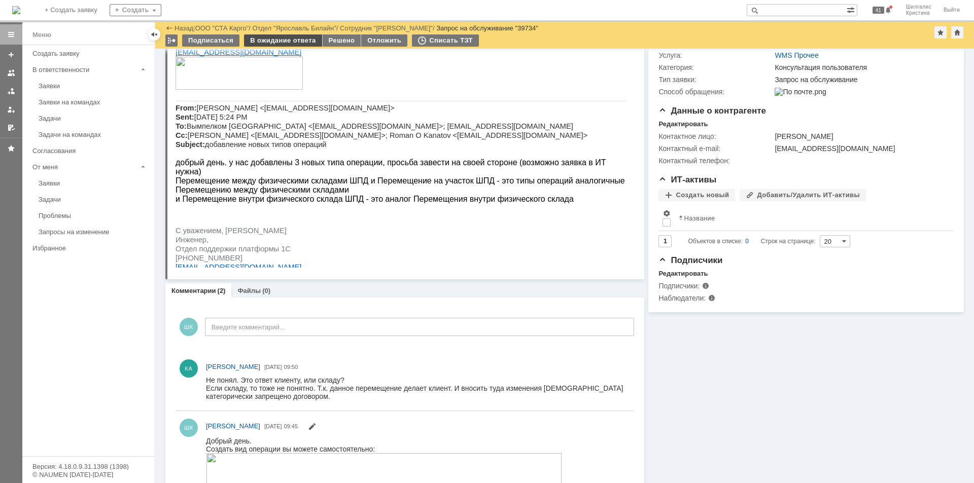
click at [283, 41] on div "В ожидание ответа" at bounding box center [283, 40] width 78 height 12
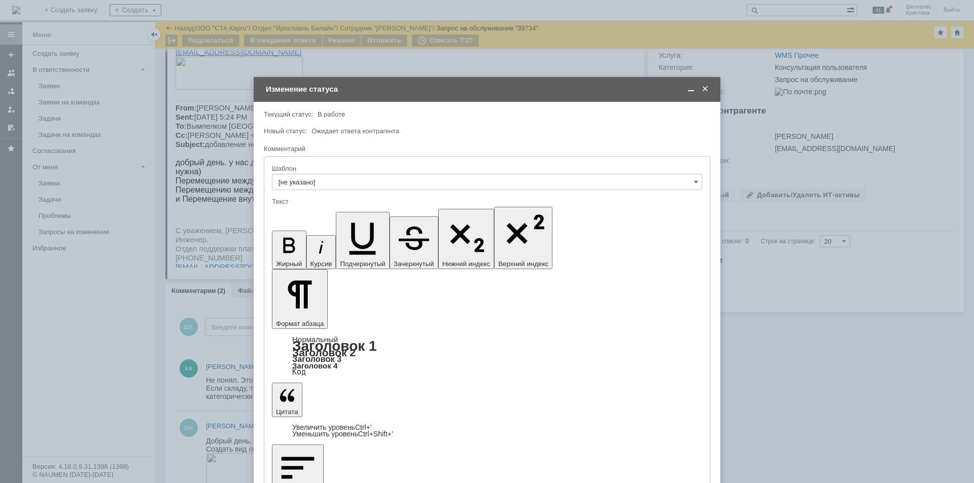
scroll to position [0, 0]
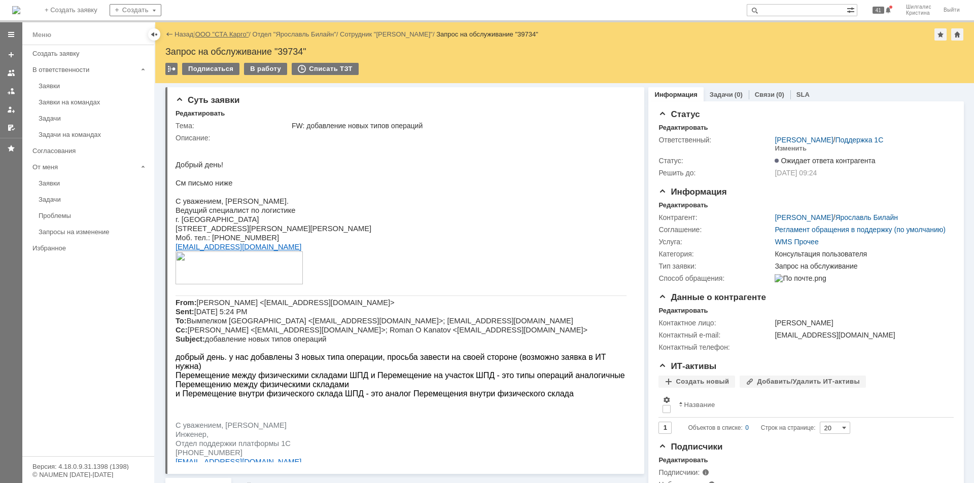
click at [231, 32] on link "ООО "СТА Карго"" at bounding box center [222, 34] width 54 height 8
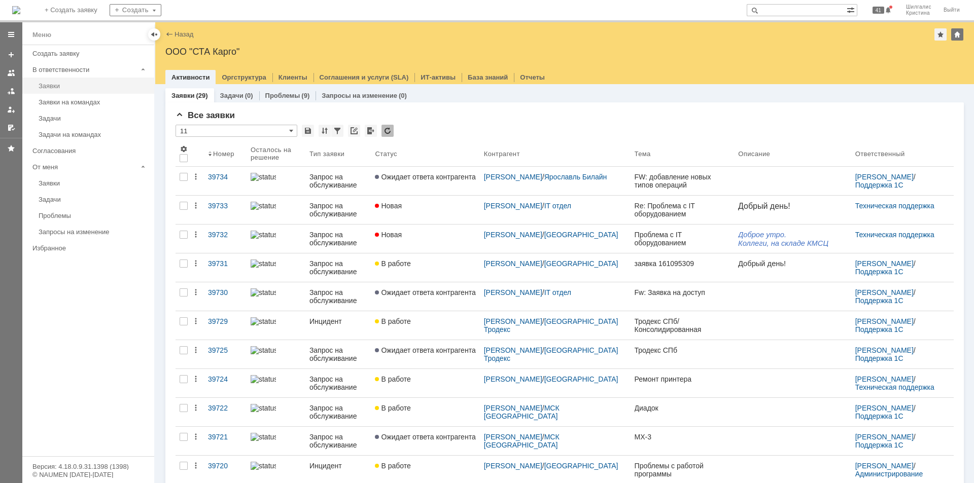
click at [87, 84] on div "Заявки" at bounding box center [94, 86] width 110 height 8
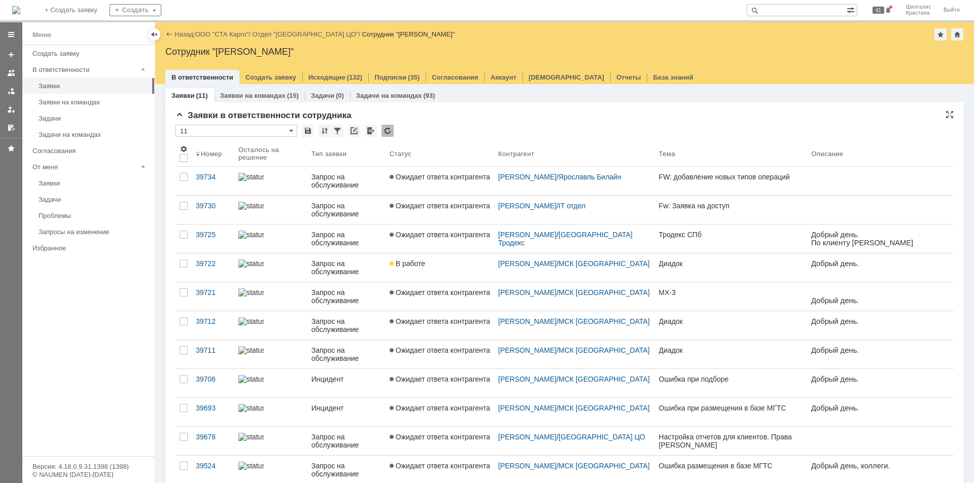
click at [453, 122] on div "Заявки в ответственности сотрудника * 11 Результаты поиска: 1 Объектов в списке…" at bounding box center [564, 310] width 778 height 399
click at [232, 32] on link "ООО "СТА Карго"" at bounding box center [222, 34] width 54 height 8
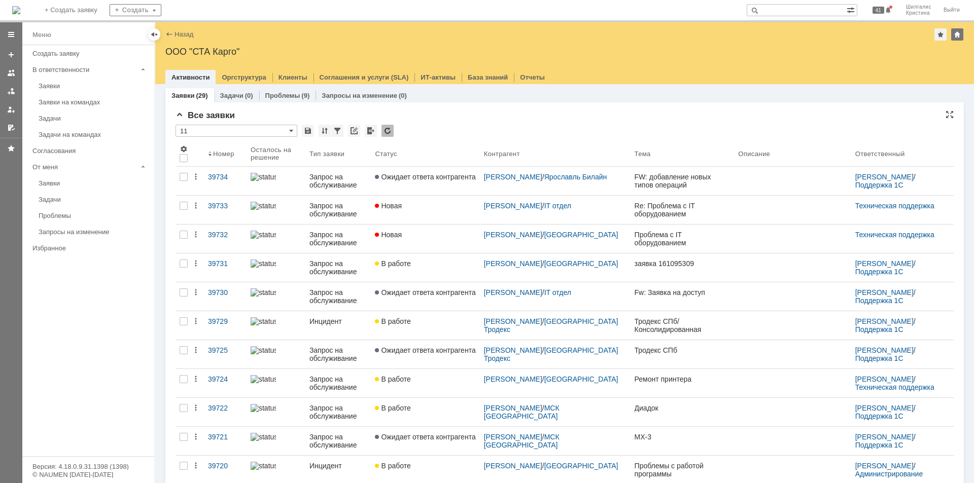
click at [461, 121] on div "Все заявки * 11 Результаты поиска: 1 2 Следующая > Объектов в списке: посчитать…" at bounding box center [564, 440] width 778 height 659
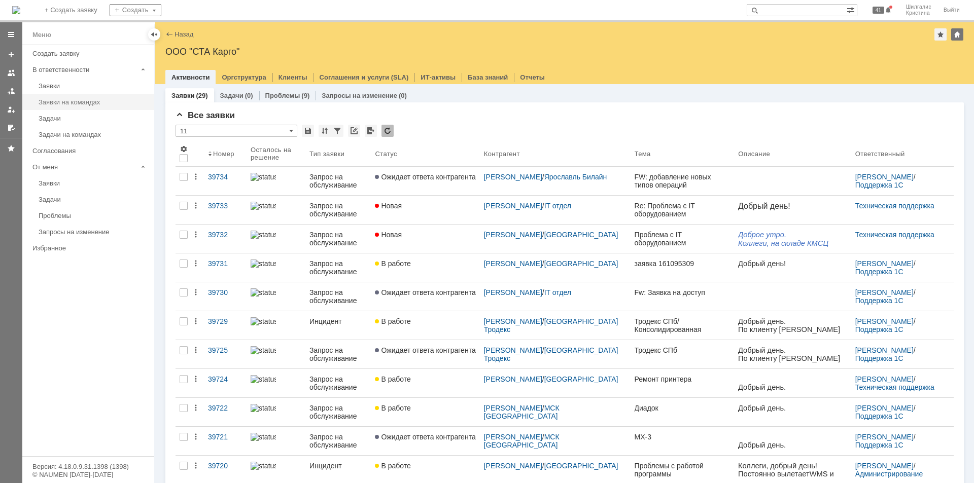
click at [104, 105] on div "Заявки на командах" at bounding box center [94, 102] width 110 height 8
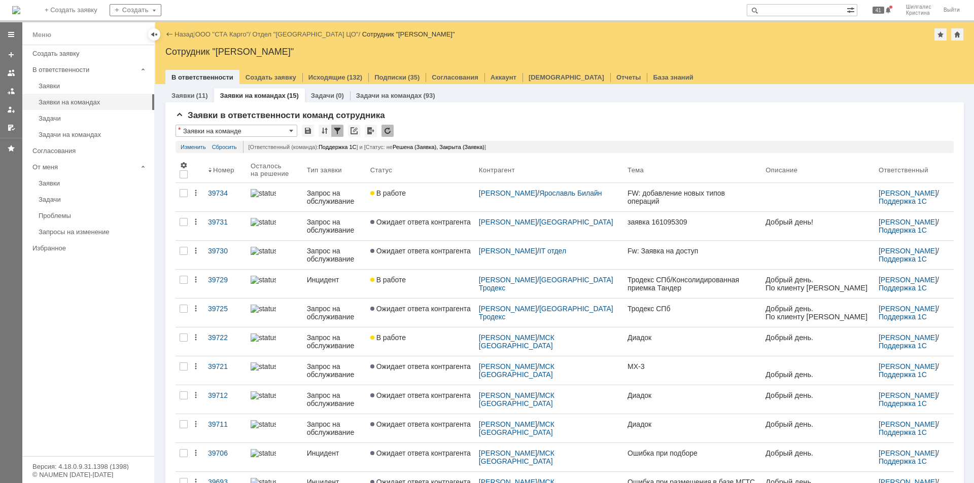
click at [431, 200] on link "В работе" at bounding box center [420, 197] width 109 height 28
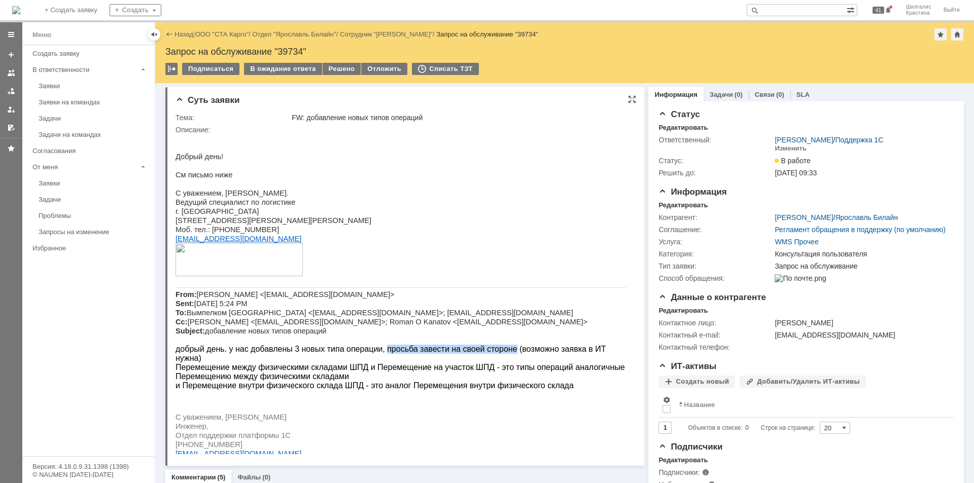
drag, startPoint x: 485, startPoint y: 349, endPoint x: 370, endPoint y: 349, distance: 115.1
click at [370, 349] on span "добрый день. у нас добавлены 3 новых типа операции, просьба завести на своей ст…" at bounding box center [390, 354] width 430 height 18
copy span "просьба завести на своей стороне"
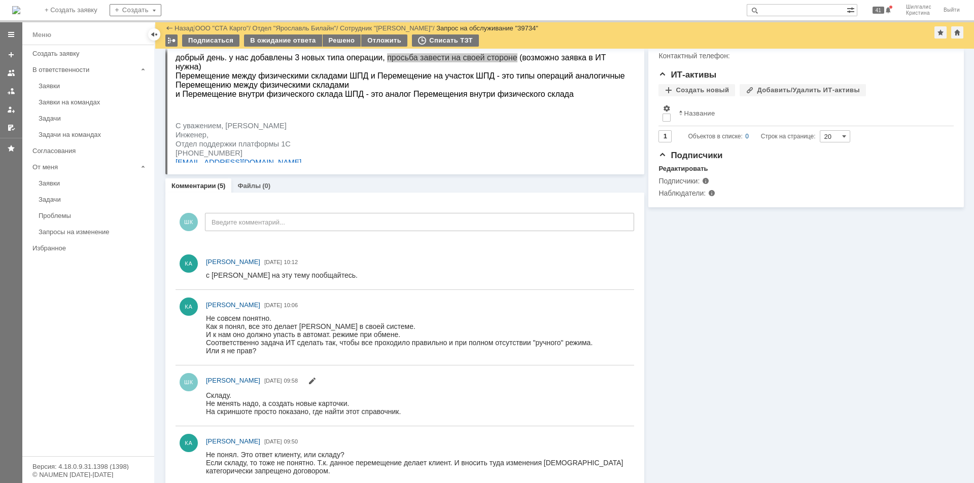
scroll to position [355, 0]
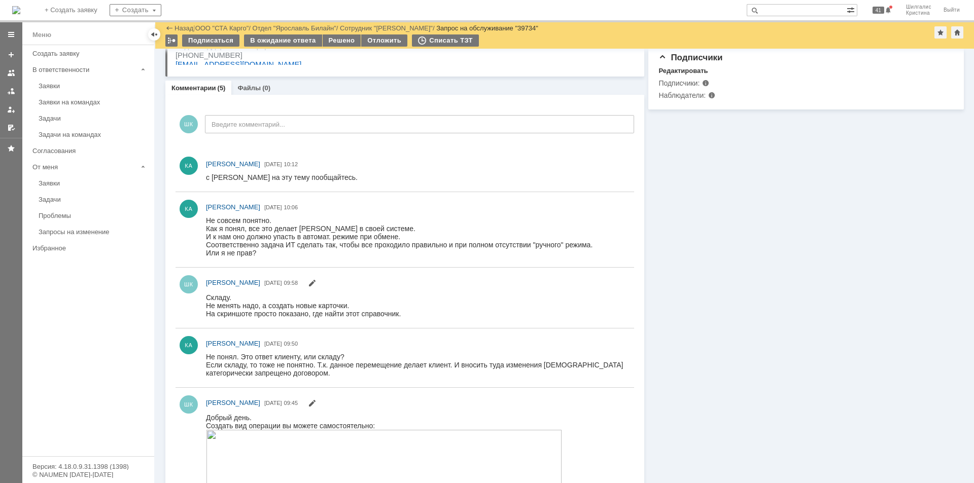
click at [688, 239] on div "Информация Задачи (0) Связи (0) SLA Статус Редактировать Ответственный: Шилгали…" at bounding box center [803, 172] width 319 height 956
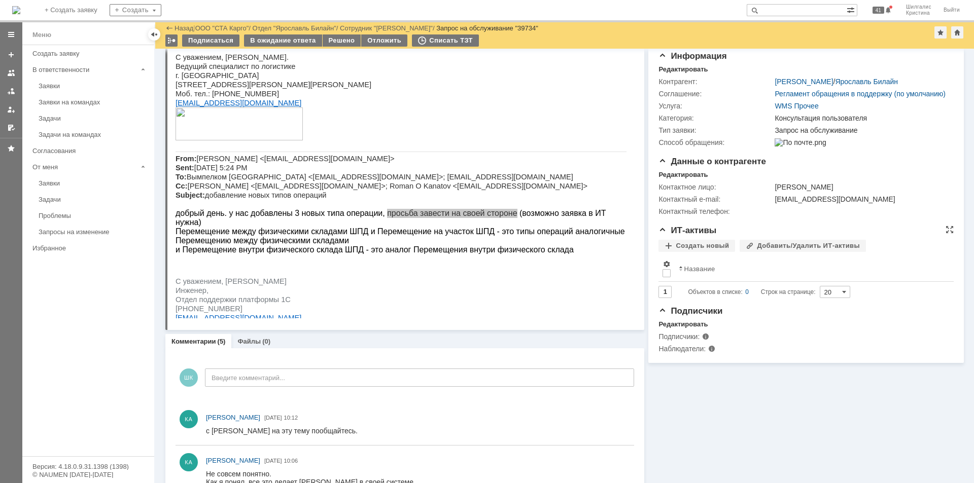
scroll to position [0, 0]
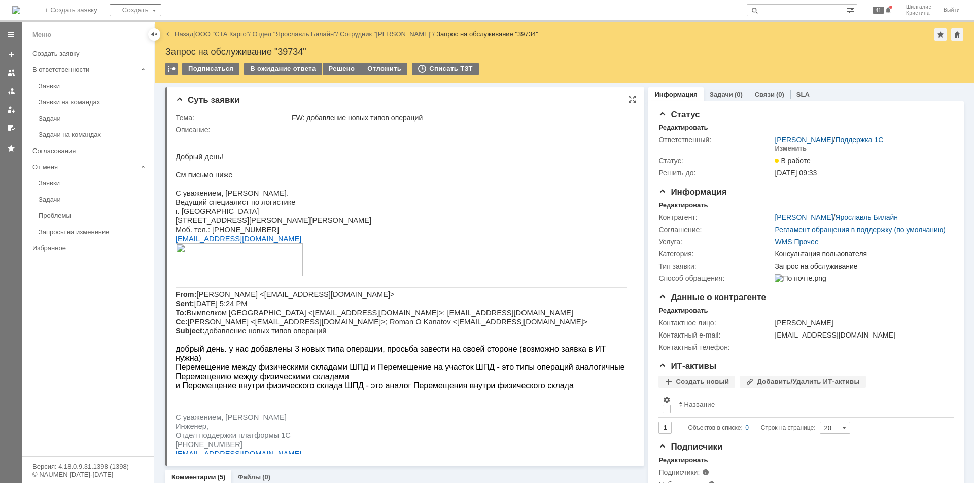
click at [602, 270] on p at bounding box center [400, 260] width 451 height 35
click at [254, 65] on div "В ожидание ответа" at bounding box center [283, 69] width 78 height 12
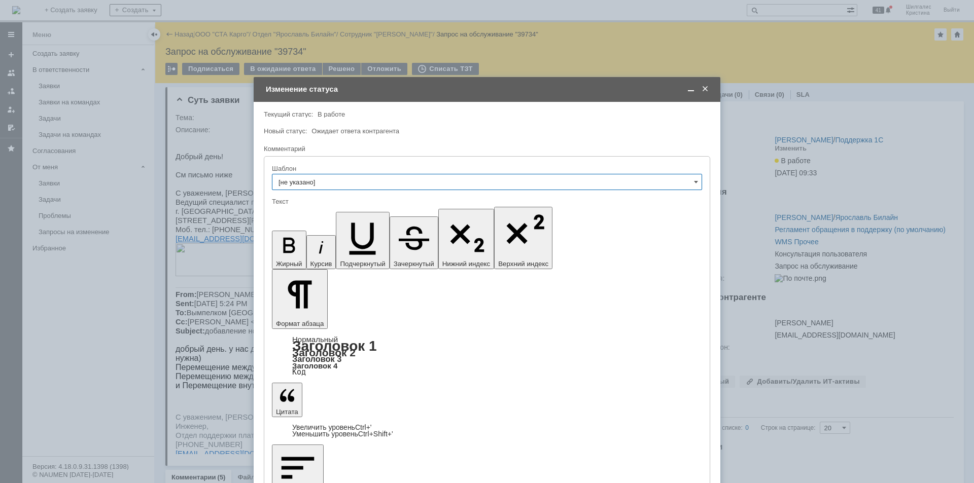
click at [703, 90] on span at bounding box center [705, 89] width 10 height 9
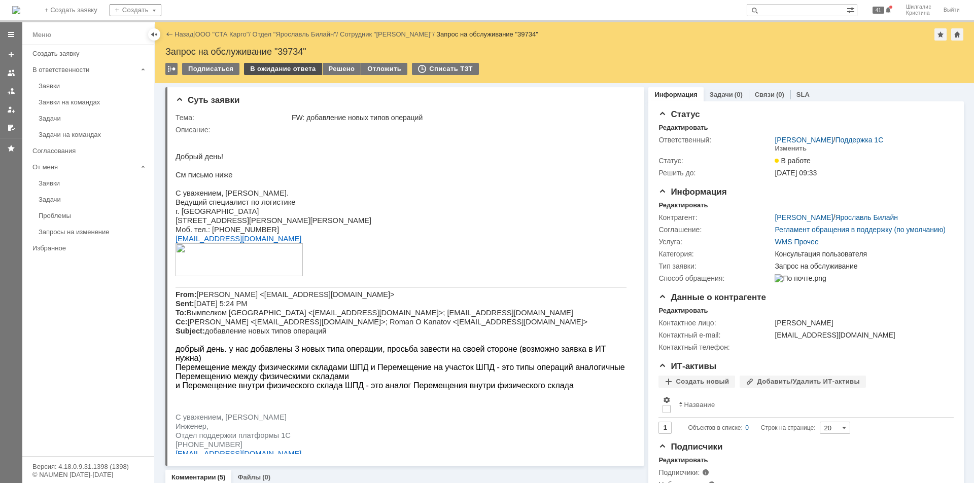
click at [272, 71] on div "В ожидание ответа" at bounding box center [283, 69] width 78 height 12
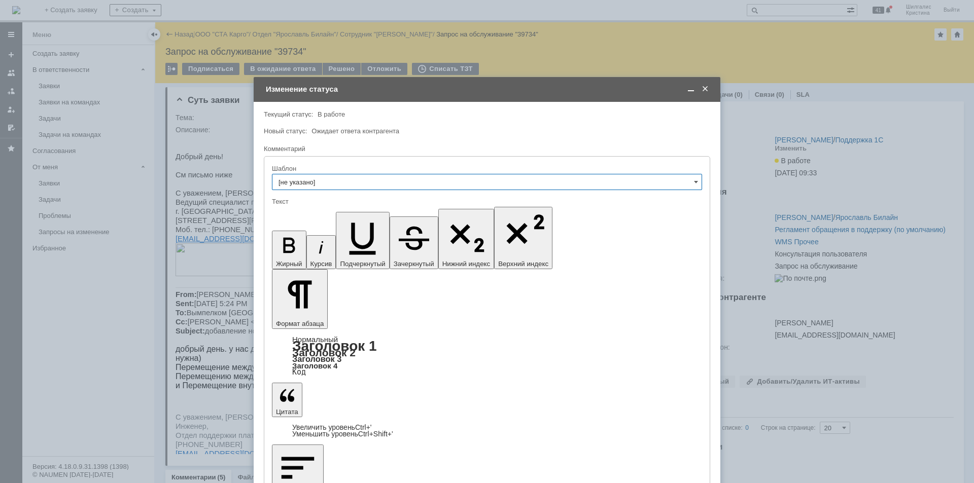
click at [705, 90] on span at bounding box center [705, 89] width 10 height 9
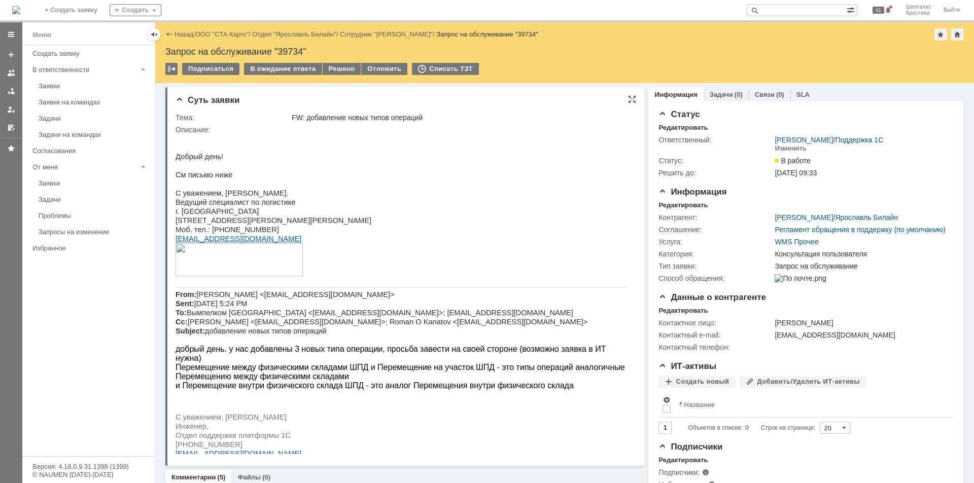
click at [626, 367] on p "Перемещение между физическими складами ШПД и Перемещение на участок ШПД - это т…" at bounding box center [400, 372] width 451 height 18
click at [332, 70] on div "Решено" at bounding box center [341, 69] width 39 height 12
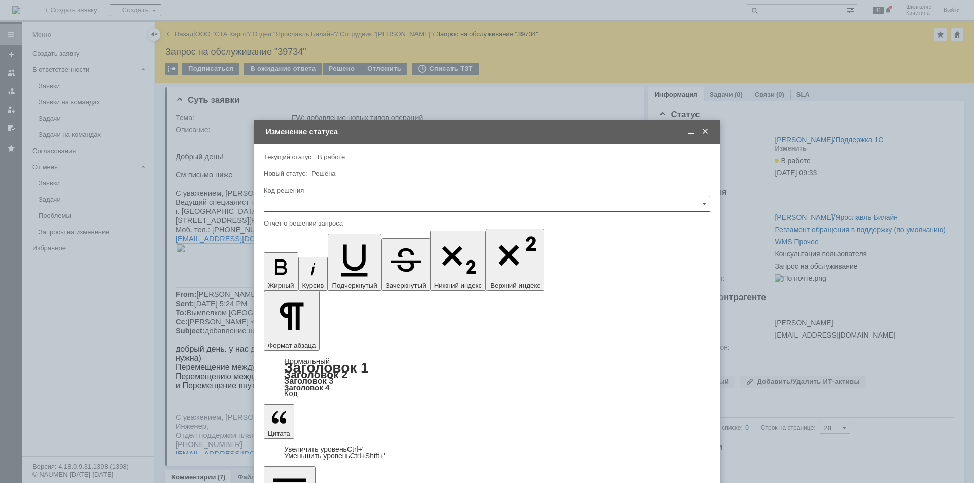
click at [325, 203] on input "text" at bounding box center [487, 204] width 446 height 16
click at [318, 339] on span "Решено" at bounding box center [486, 340] width 433 height 8
type input "Решено"
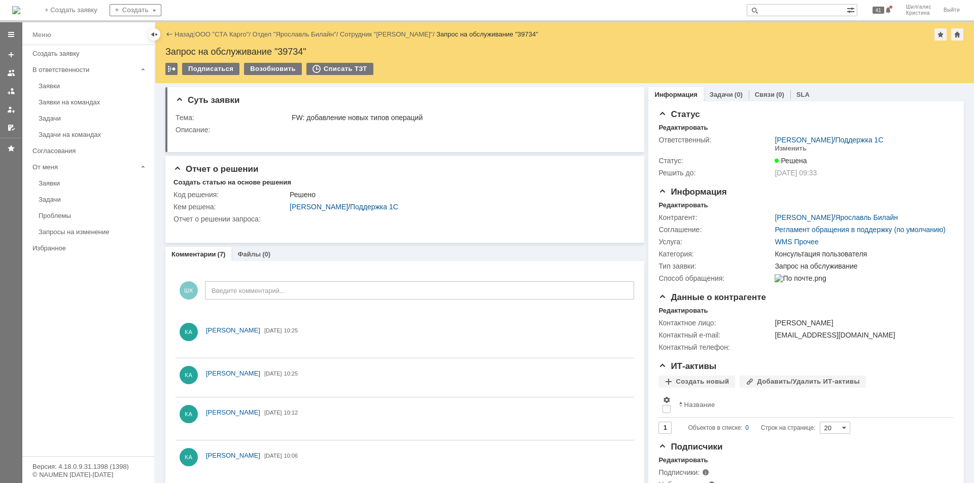
click at [223, 33] on link "ООО "СТА Карго"" at bounding box center [222, 34] width 54 height 8
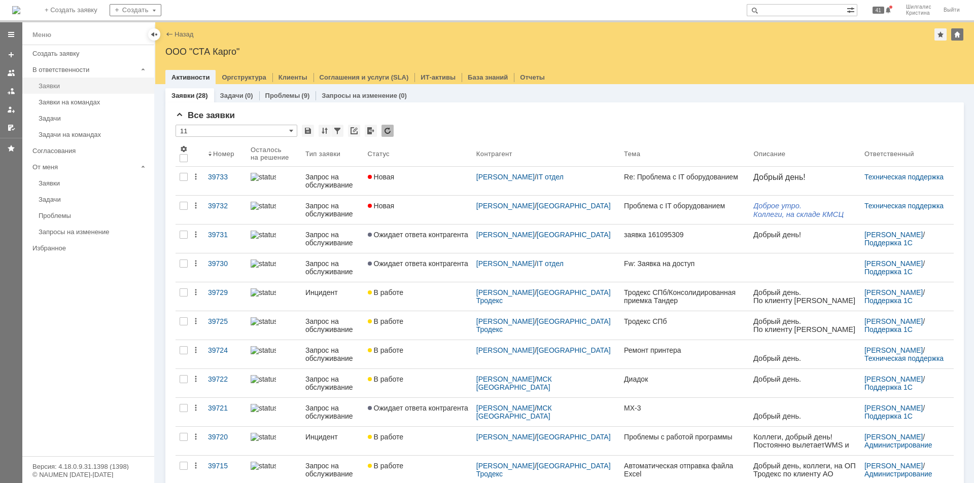
click at [70, 90] on link "Заявки" at bounding box center [93, 86] width 118 height 16
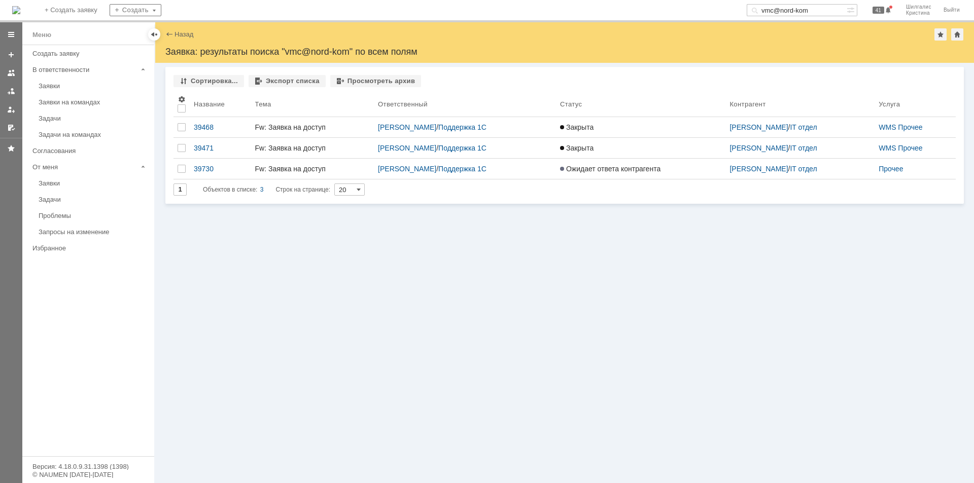
click at [376, 256] on div "Сортировка... Экспорт списка Просмотреть архив Результаты поиска: Изменить Сбро…" at bounding box center [564, 273] width 818 height 420
click at [60, 84] on div "Заявки" at bounding box center [94, 86] width 110 height 8
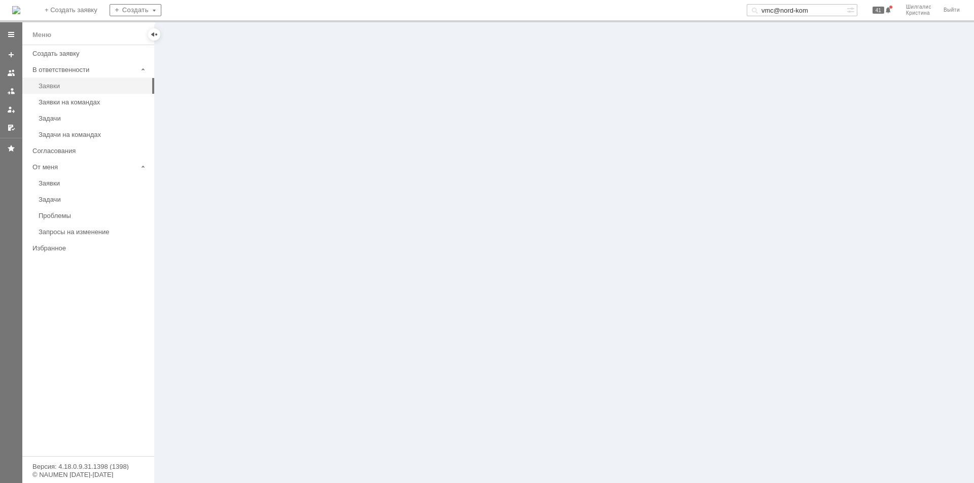
click at [68, 87] on div "Заявки" at bounding box center [94, 86] width 110 height 8
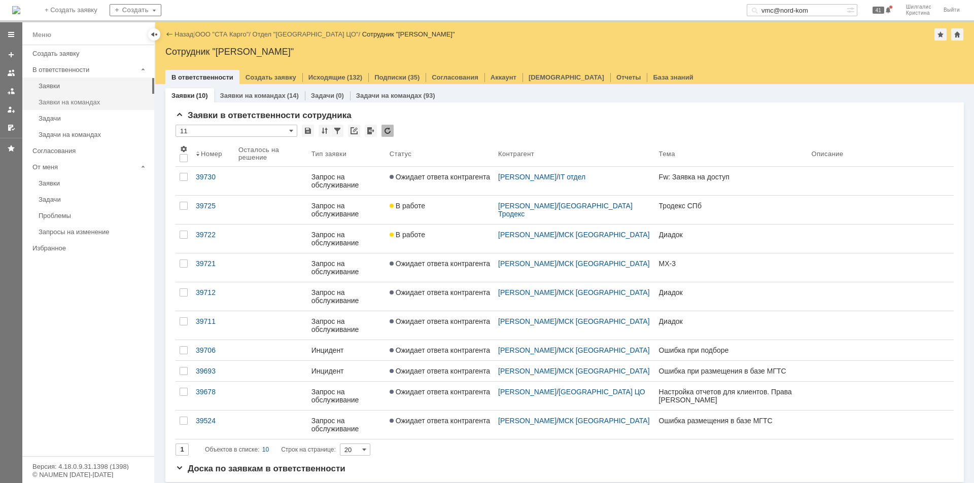
click at [80, 98] on link "Заявки на командах" at bounding box center [93, 102] width 118 height 16
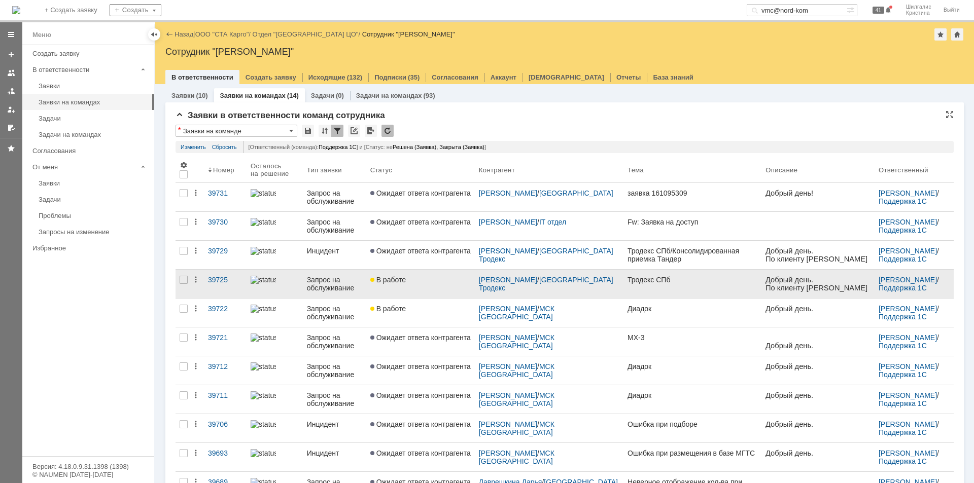
click at [406, 276] on span "В работе" at bounding box center [387, 280] width 35 height 8
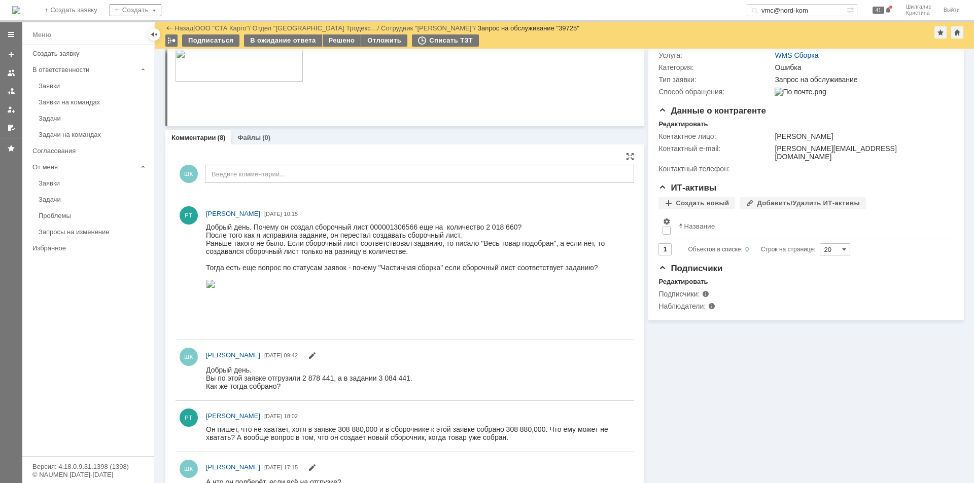
click at [215, 288] on img at bounding box center [210, 284] width 9 height 8
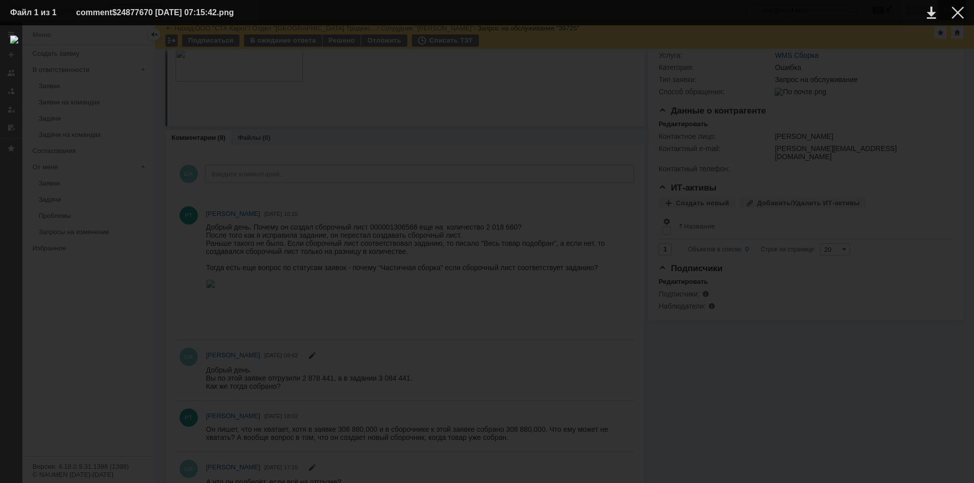
click at [960, 14] on div at bounding box center [957, 13] width 12 height 12
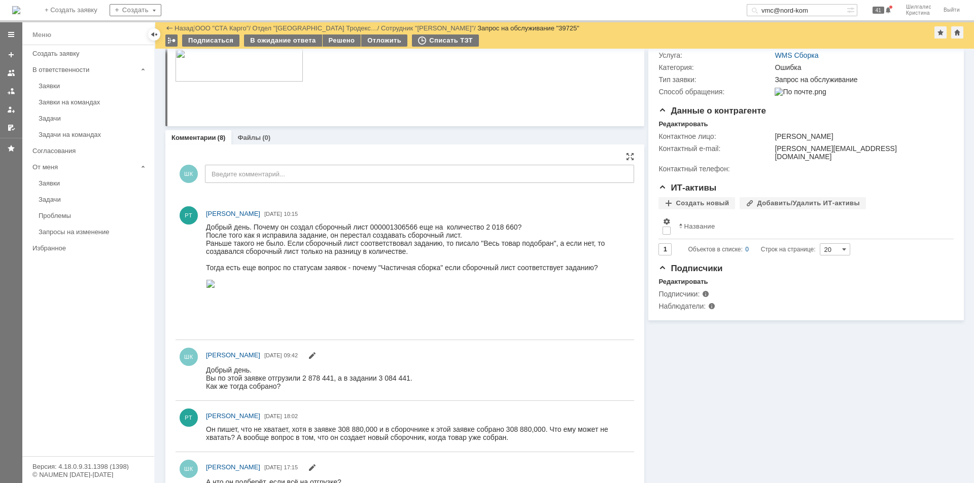
click at [215, 288] on img at bounding box center [210, 284] width 9 height 8
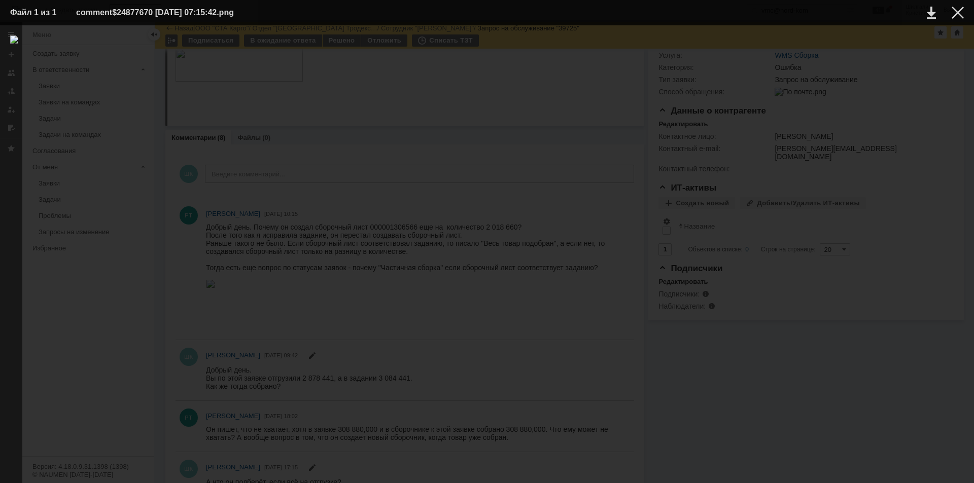
click at [785, 393] on div at bounding box center [486, 254] width 953 height 438
click at [956, 15] on div at bounding box center [957, 13] width 12 height 12
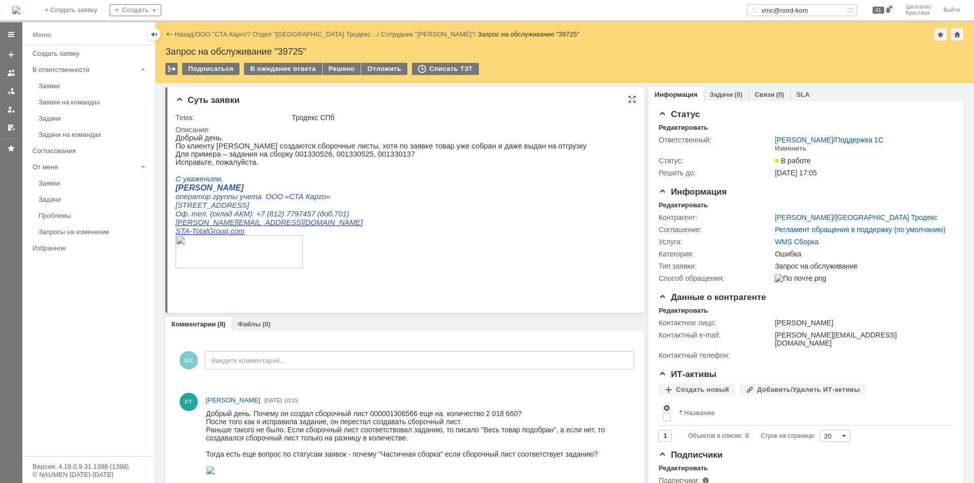
drag, startPoint x: 808, startPoint y: 470, endPoint x: 597, endPoint y: 256, distance: 300.8
click at [294, 54] on div "Запрос на обслуживание "39725"" at bounding box center [564, 52] width 798 height 10
click at [294, 53] on div "Запрос на обслуживание "39725"" at bounding box center [564, 52] width 798 height 10
copy div "39725"
click at [604, 247] on html "Добрый день. По клиенту [PERSON_NAME] создаются сборочные листы, хотя по заявке…" at bounding box center [400, 214] width 451 height 161
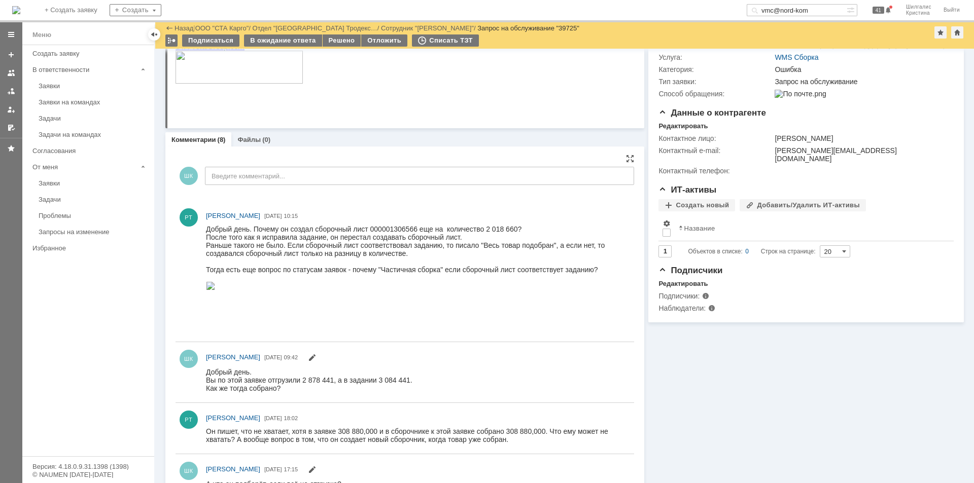
scroll to position [203, 0]
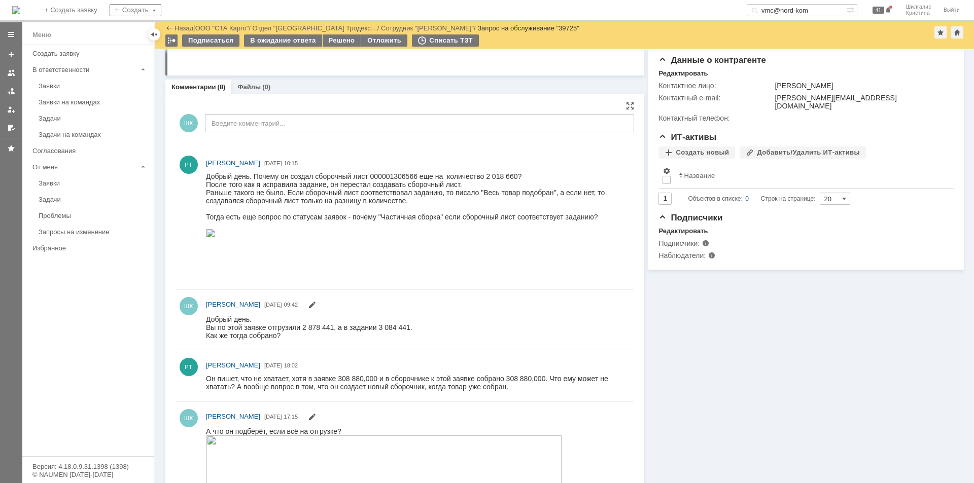
click at [215, 237] on img at bounding box center [210, 233] width 9 height 8
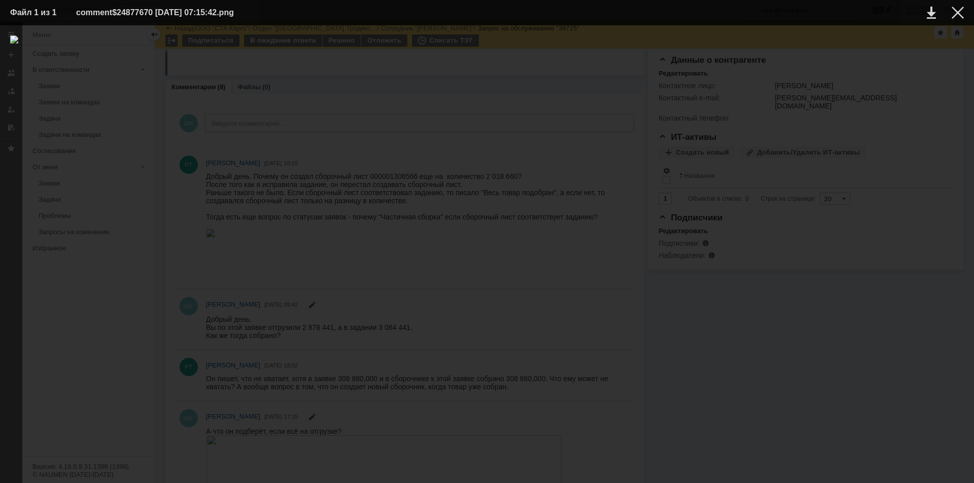
click at [809, 105] on div at bounding box center [486, 254] width 953 height 438
click at [955, 13] on div at bounding box center [957, 13] width 12 height 12
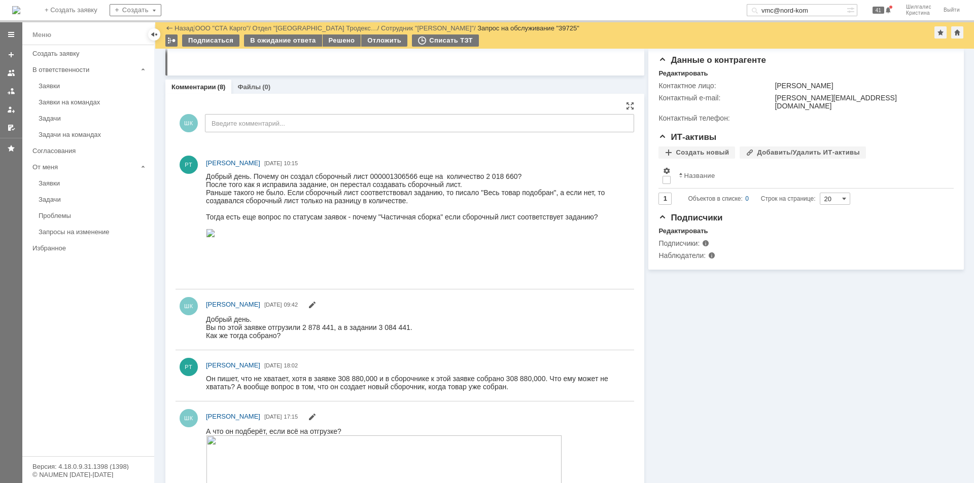
scroll to position [0, 0]
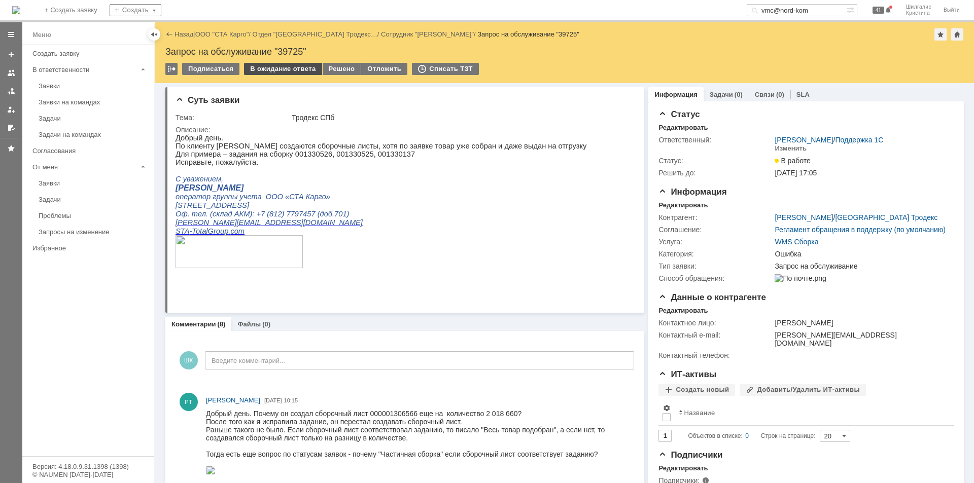
click at [292, 69] on div "В ожидание ответа" at bounding box center [283, 69] width 78 height 12
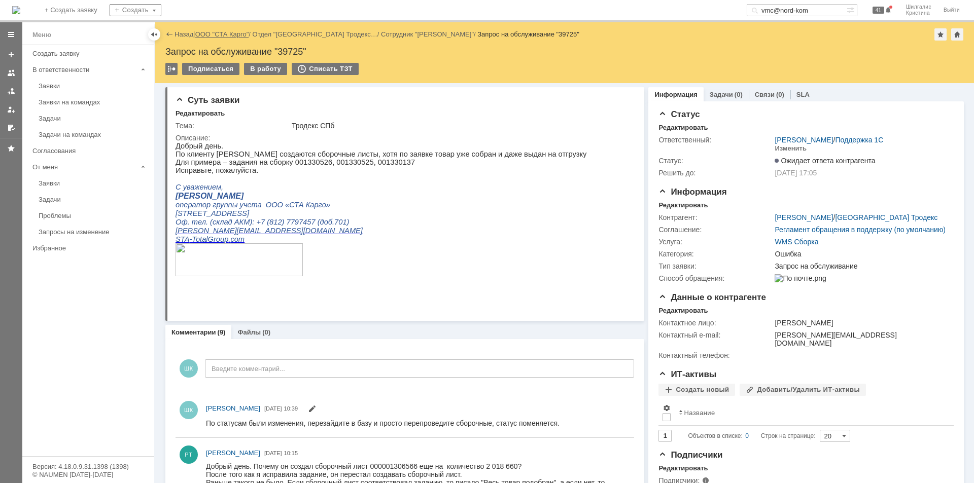
click at [216, 31] on link "ООО "СТА Карго"" at bounding box center [222, 34] width 54 height 8
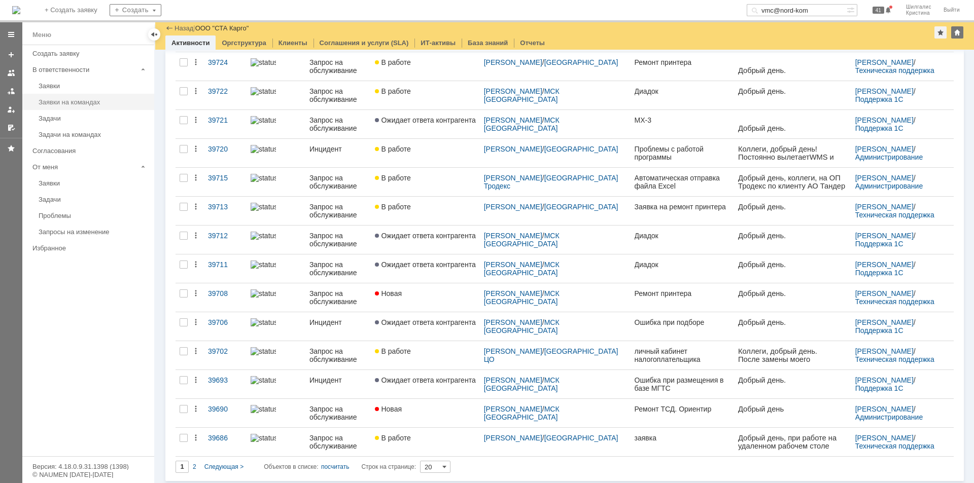
click at [97, 104] on div "Заявки на командах" at bounding box center [94, 102] width 110 height 8
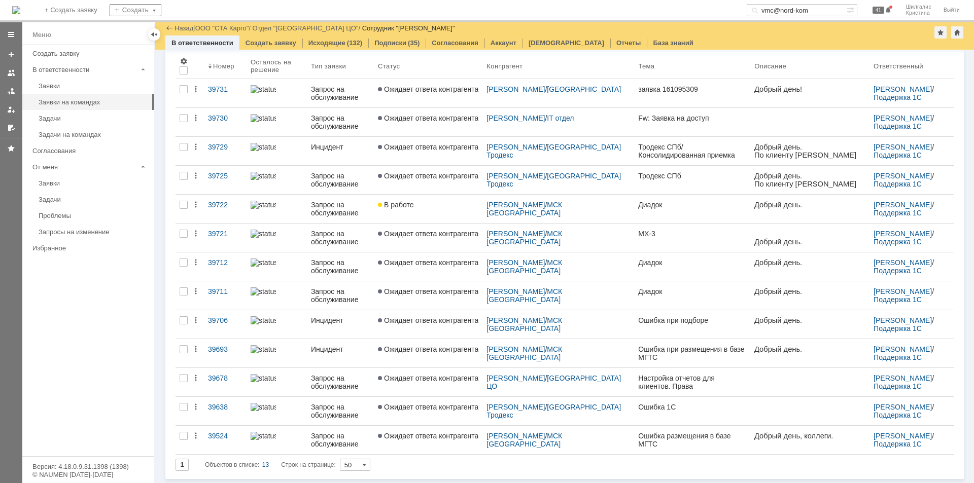
click at [444, 211] on link "В работе" at bounding box center [428, 209] width 109 height 28
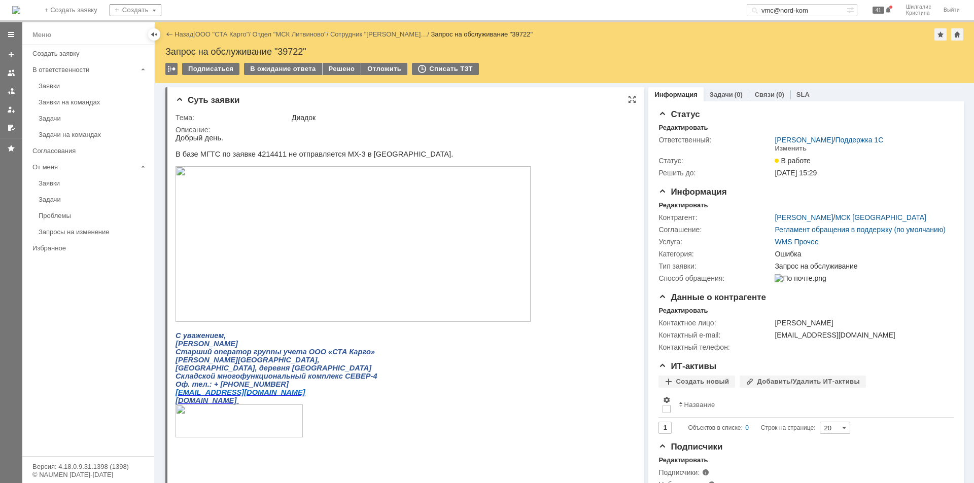
drag, startPoint x: 655, startPoint y: 279, endPoint x: 614, endPoint y: 127, distance: 157.2
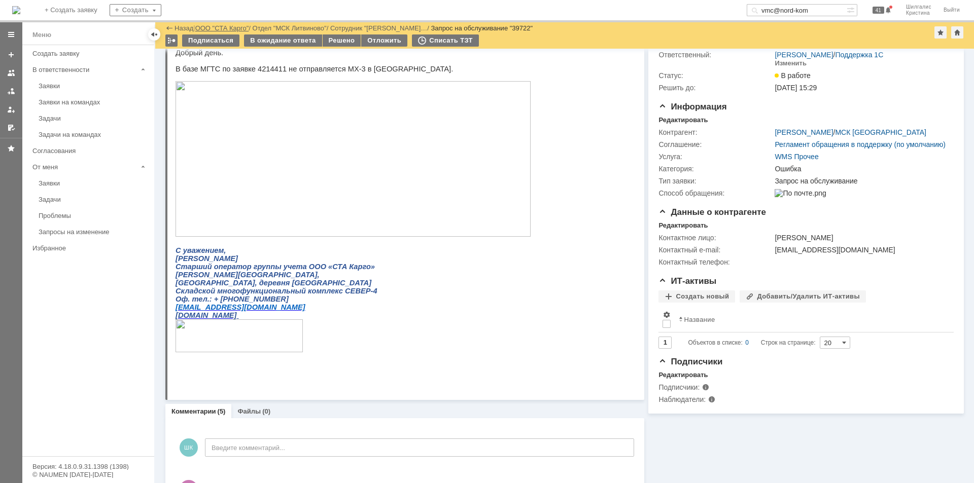
click at [238, 28] on link "ООО "СТА Карго"" at bounding box center [222, 28] width 54 height 8
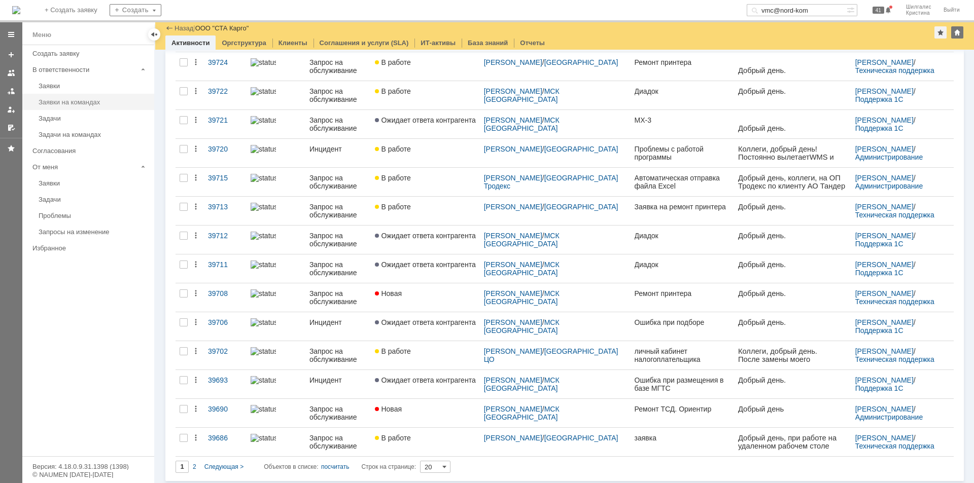
click at [71, 99] on div "Заявки на командах" at bounding box center [94, 102] width 110 height 8
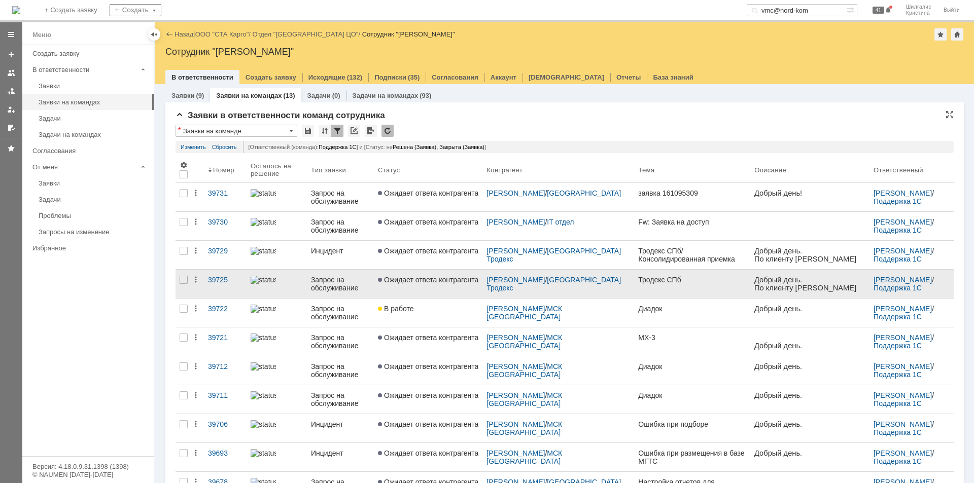
click at [434, 277] on span "Ожидает ответа контрагента" at bounding box center [428, 280] width 100 height 8
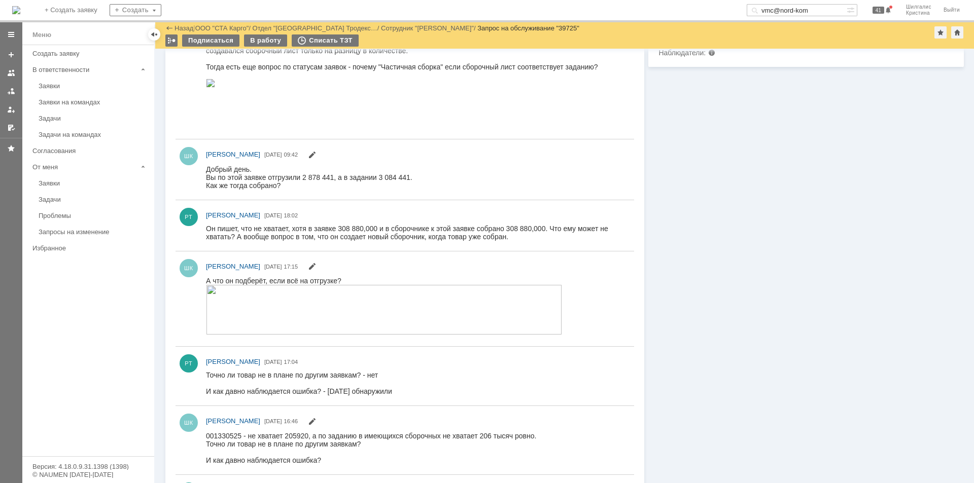
click at [306, 317] on img at bounding box center [384, 310] width 356 height 50
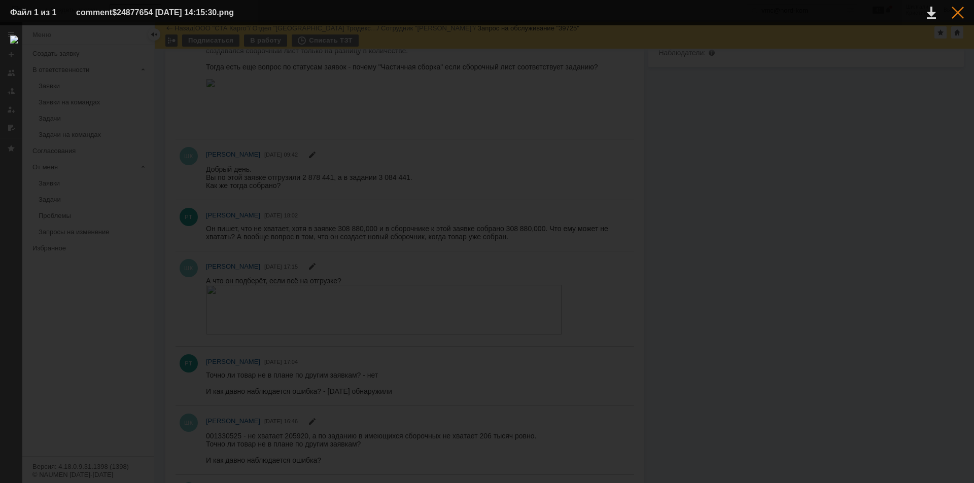
click at [959, 12] on div at bounding box center [957, 13] width 12 height 12
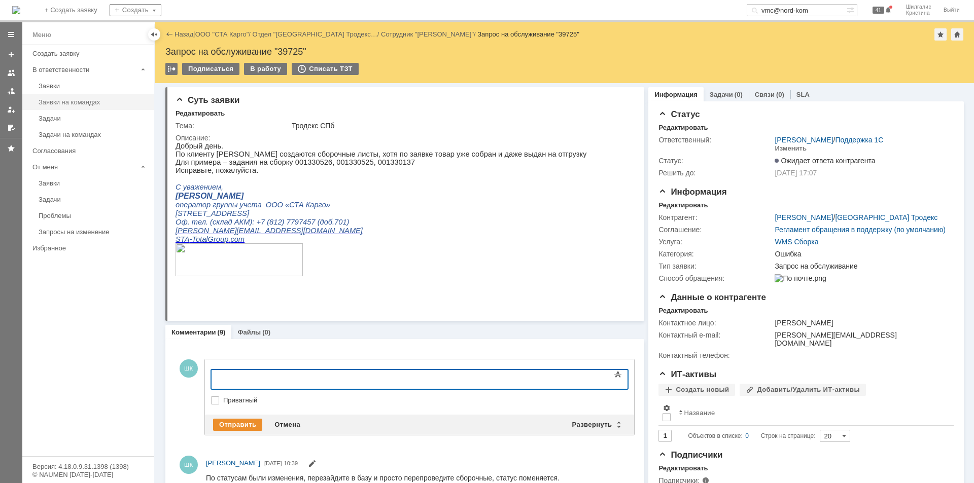
click at [73, 102] on div "Заявки на командах" at bounding box center [94, 102] width 110 height 8
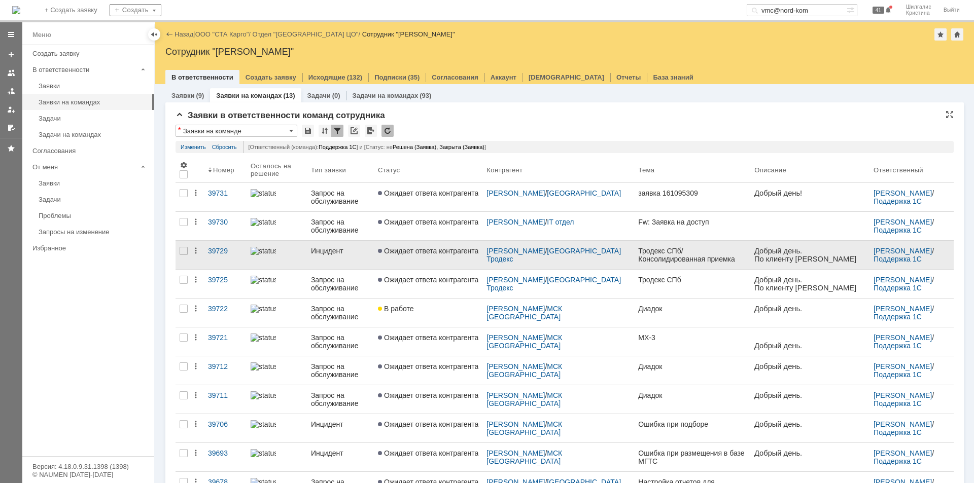
click at [455, 252] on span "Ожидает ответа контрагента" at bounding box center [428, 251] width 100 height 8
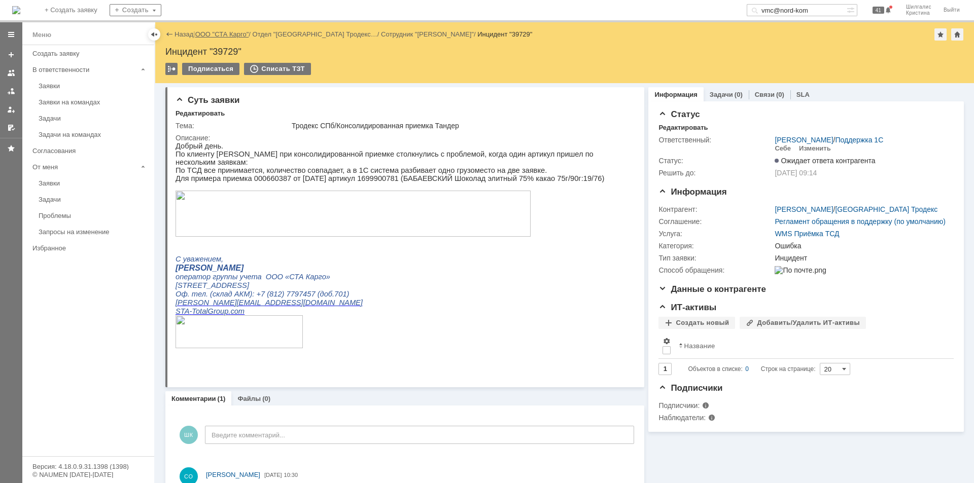
click at [218, 37] on link "ООО "СТА Карго"" at bounding box center [222, 34] width 54 height 8
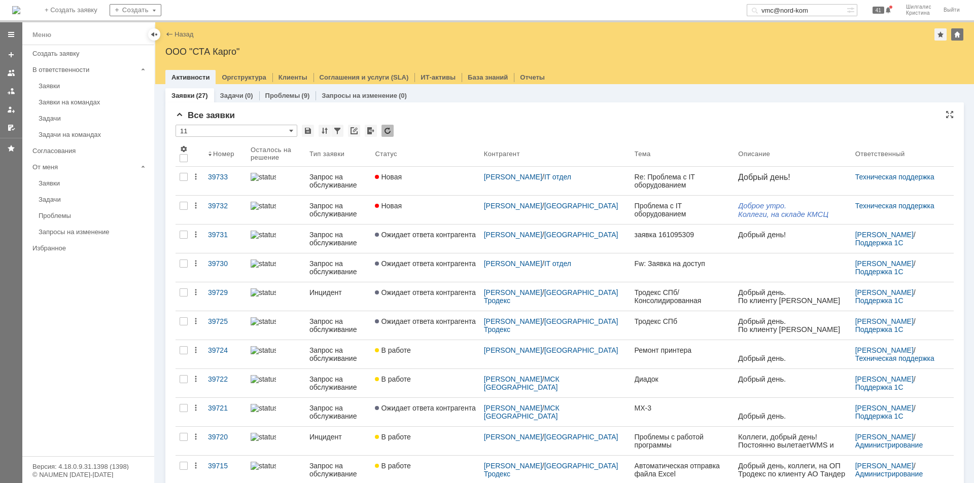
click at [486, 124] on div "Все заявки * 11 Результаты поиска: 1 2 Следующая > Объектов в списке: посчитать…" at bounding box center [564, 440] width 778 height 659
click at [63, 100] on div "Заявки на командах" at bounding box center [94, 102] width 110 height 8
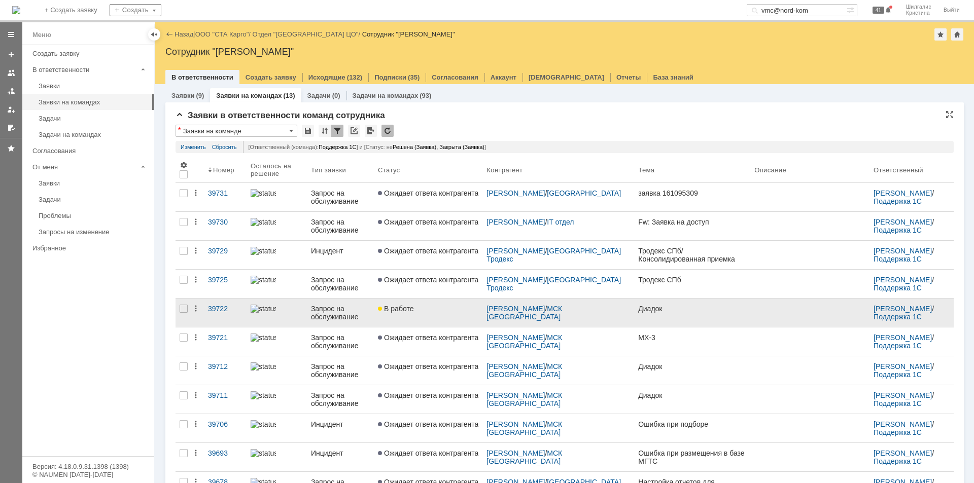
click at [453, 318] on link "В работе" at bounding box center [428, 313] width 109 height 28
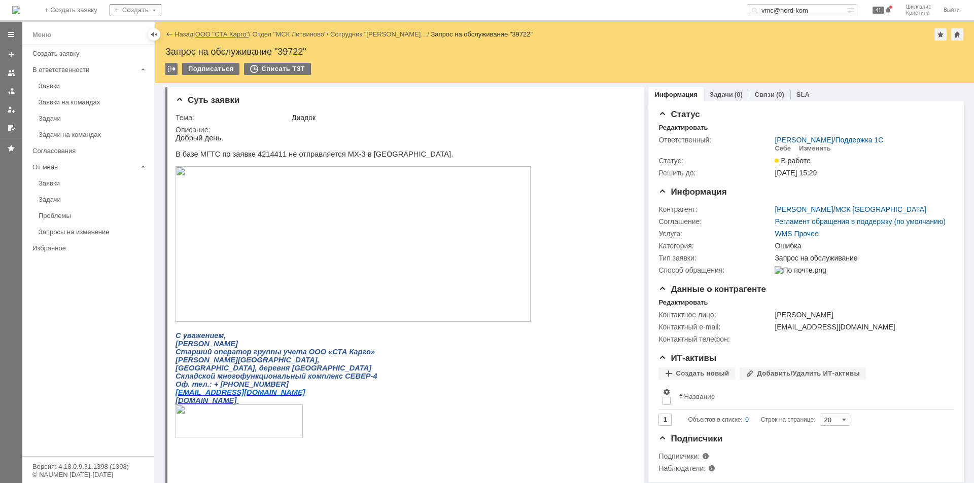
click at [211, 36] on link "ООО "СТА Карго"" at bounding box center [222, 34] width 54 height 8
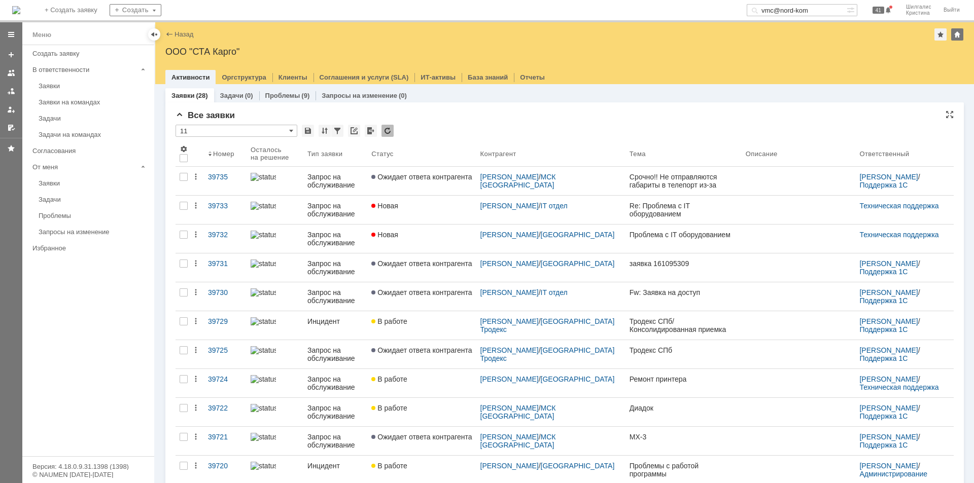
click at [460, 132] on div "* 11" at bounding box center [564, 131] width 778 height 13
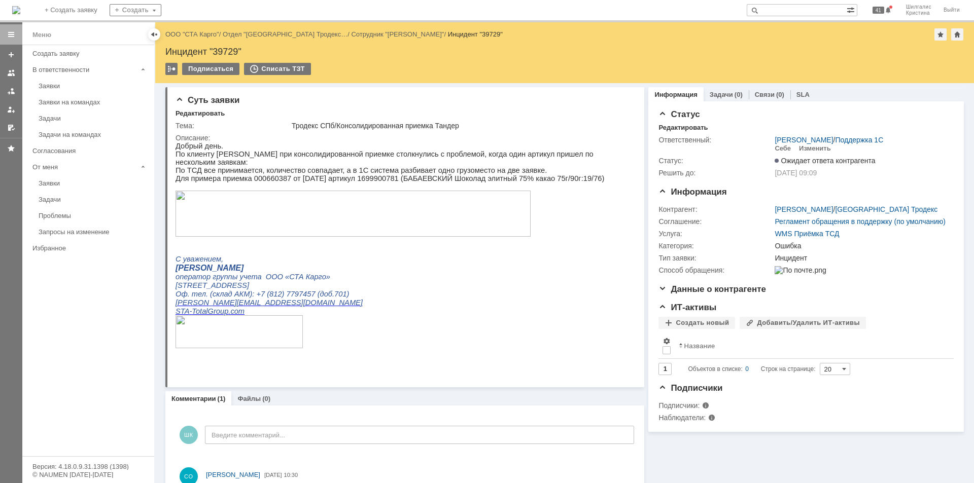
click at [293, 206] on img at bounding box center [352, 214] width 355 height 46
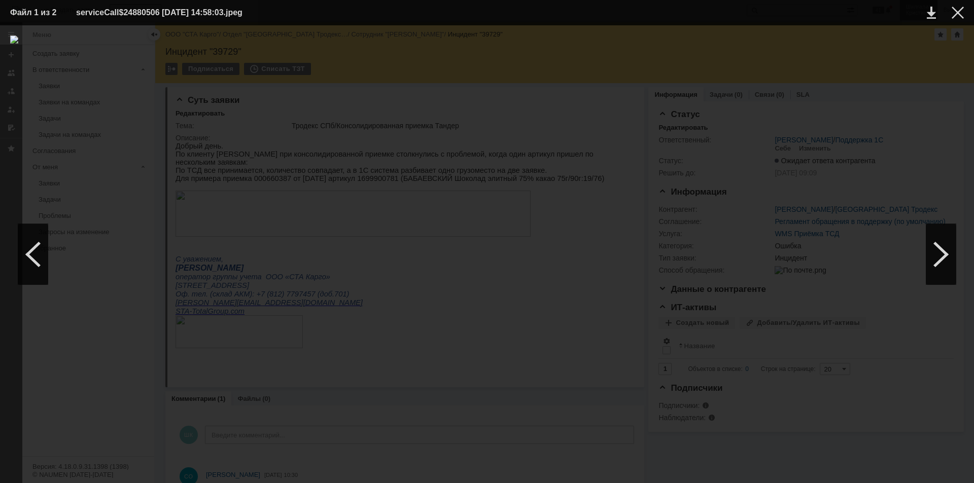
drag, startPoint x: 955, startPoint y: 10, endPoint x: 915, endPoint y: 7, distance: 40.2
click at [955, 11] on div at bounding box center [957, 13] width 12 height 12
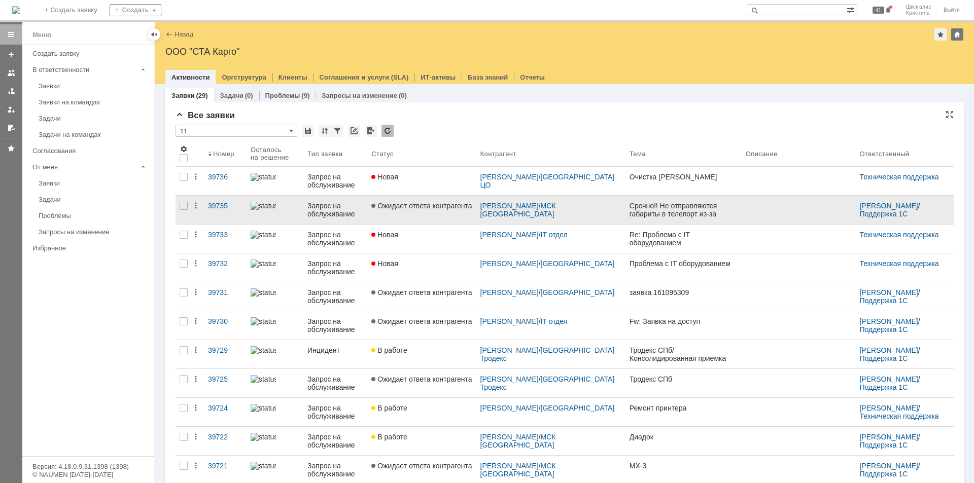
click at [441, 207] on span "Ожидает ответа контрагента" at bounding box center [421, 206] width 100 height 8
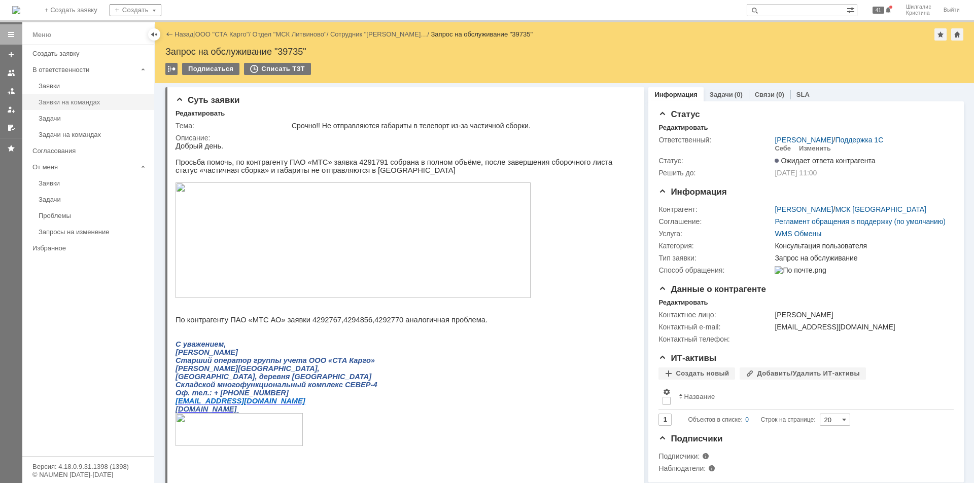
click at [90, 102] on div "Заявки на командах" at bounding box center [94, 102] width 110 height 8
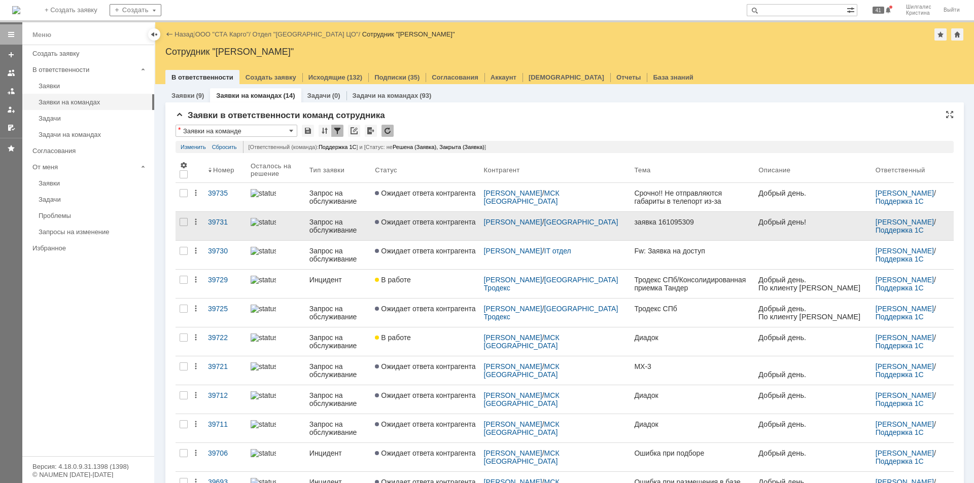
click at [693, 225] on div "заявка 161095309" at bounding box center [692, 222] width 116 height 8
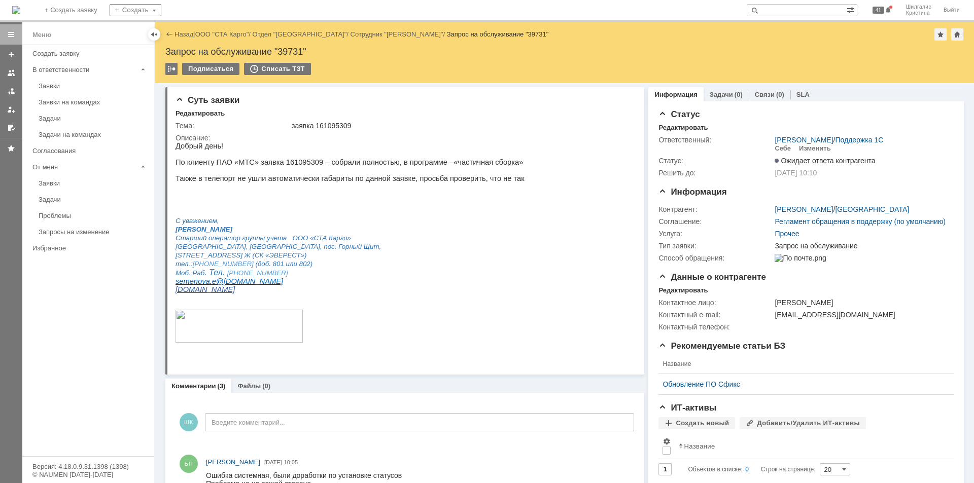
click at [291, 49] on div "Запрос на обслуживание "39731"" at bounding box center [564, 52] width 798 height 10
copy div "39731"
click at [208, 32] on link "ООО "СТА Карго"" at bounding box center [222, 34] width 54 height 8
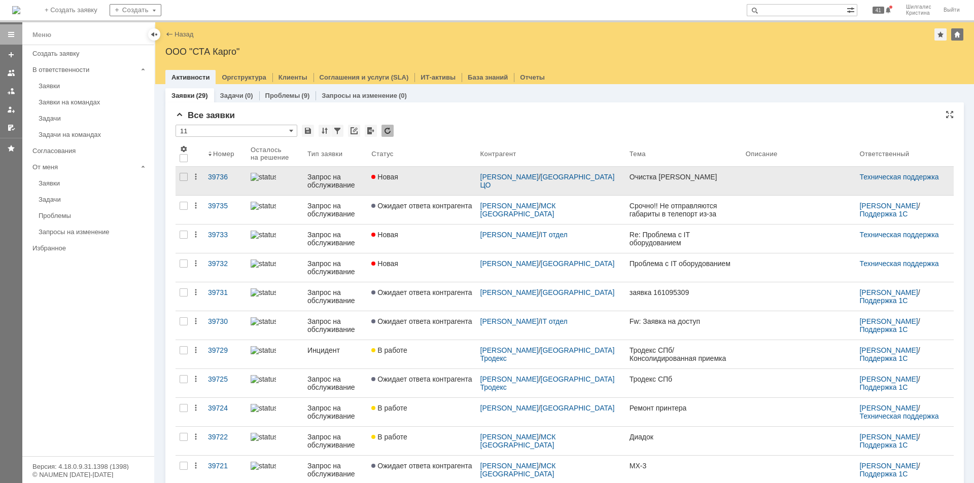
click at [423, 183] on link "Новая" at bounding box center [421, 181] width 109 height 28
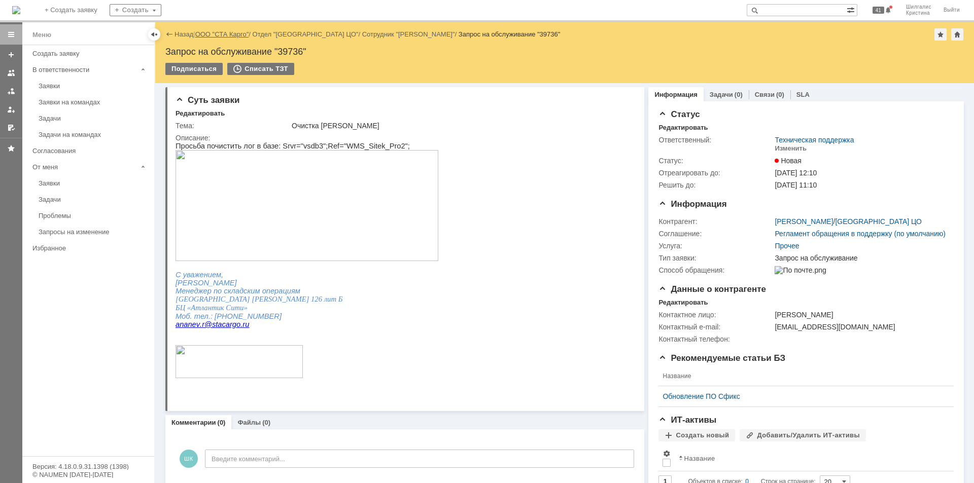
click at [213, 34] on link "ООО "СТА Карго"" at bounding box center [222, 34] width 54 height 8
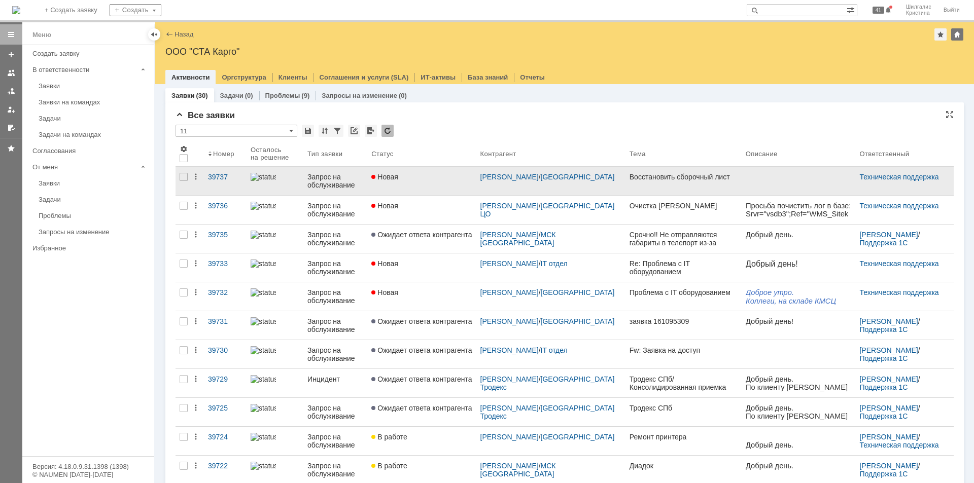
click at [420, 182] on link "Новая" at bounding box center [421, 181] width 109 height 28
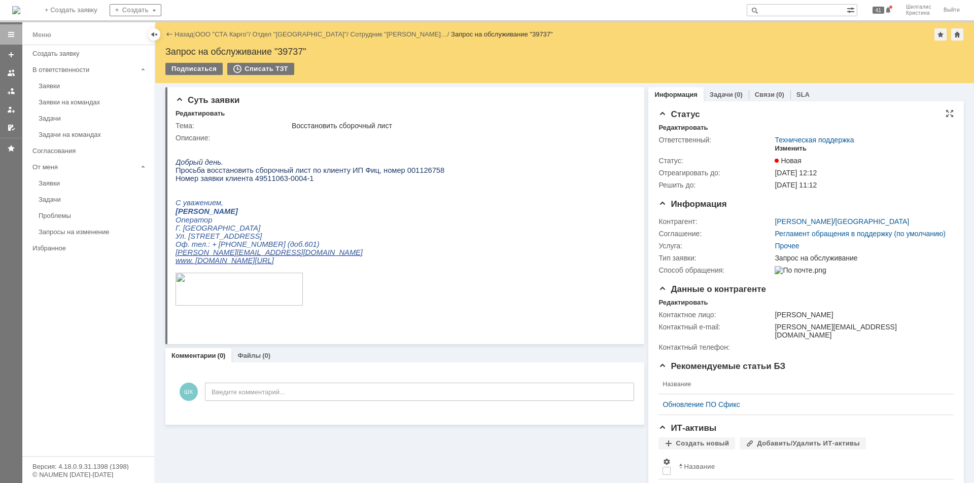
click at [787, 149] on div "Изменить" at bounding box center [790, 149] width 32 height 8
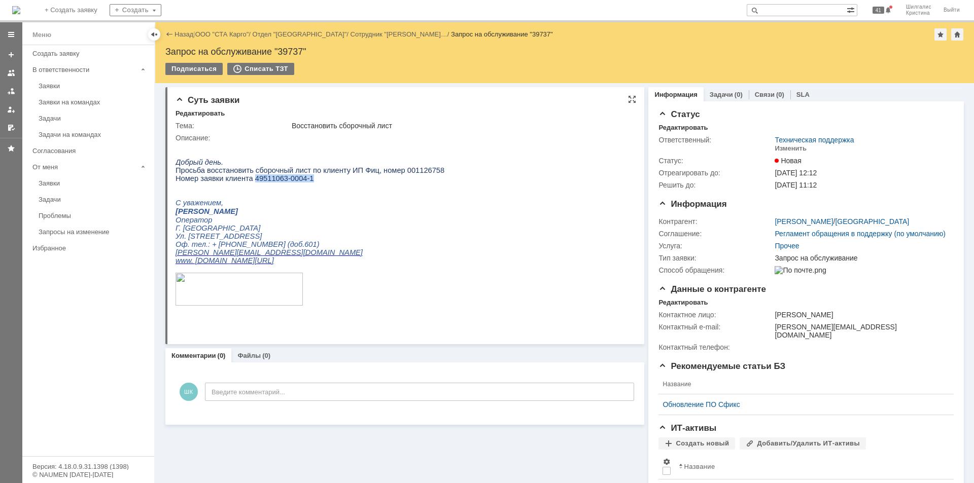
drag, startPoint x: 306, startPoint y: 185, endPoint x: 249, endPoint y: 186, distance: 56.3
click at [249, 183] on p "Номер заявки клиента 49511063-0004-1" at bounding box center [309, 178] width 269 height 8
copy span "49511063-0004-1"
click at [784, 150] on div "Изменить" at bounding box center [790, 149] width 32 height 8
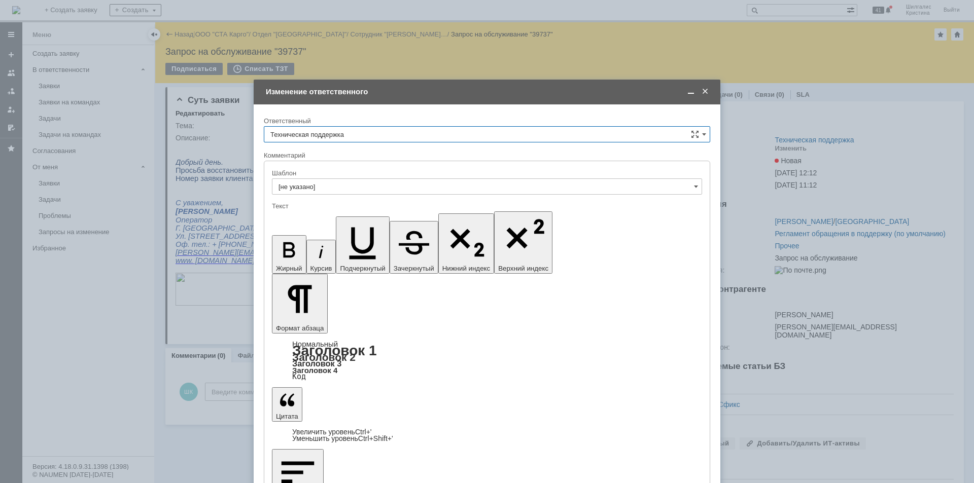
click at [358, 133] on input "Техническая поддержка" at bounding box center [487, 134] width 446 height 16
click at [343, 187] on span "[PERSON_NAME]" at bounding box center [486, 187] width 433 height 8
type input "[PERSON_NAME]"
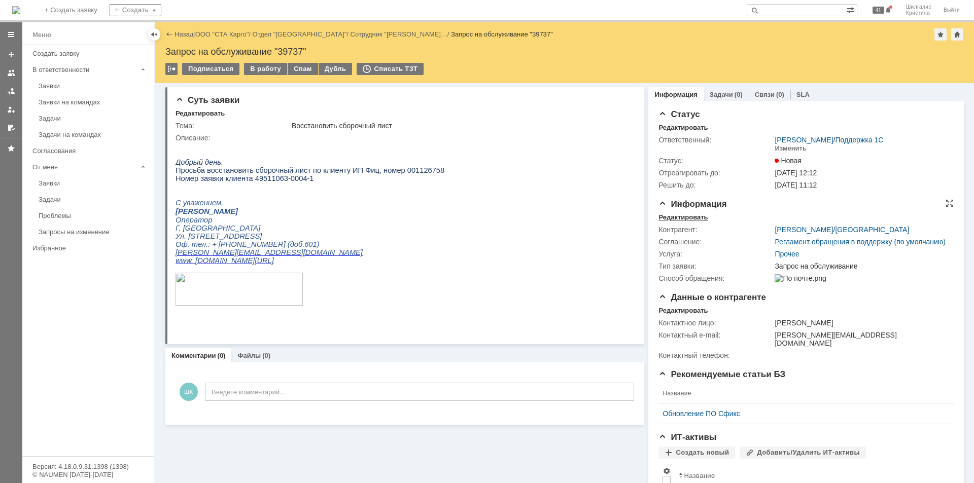
click at [681, 219] on div "Редактировать" at bounding box center [682, 217] width 49 height 8
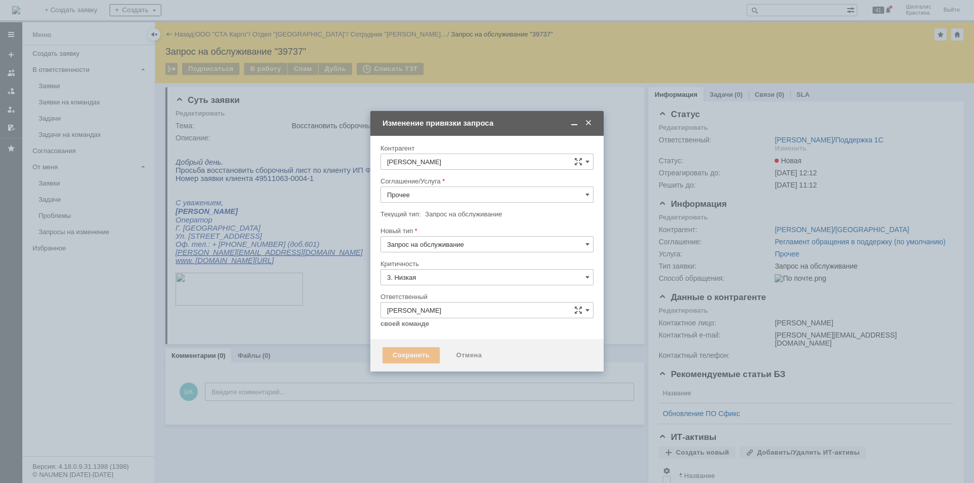
type input "[не указано]"
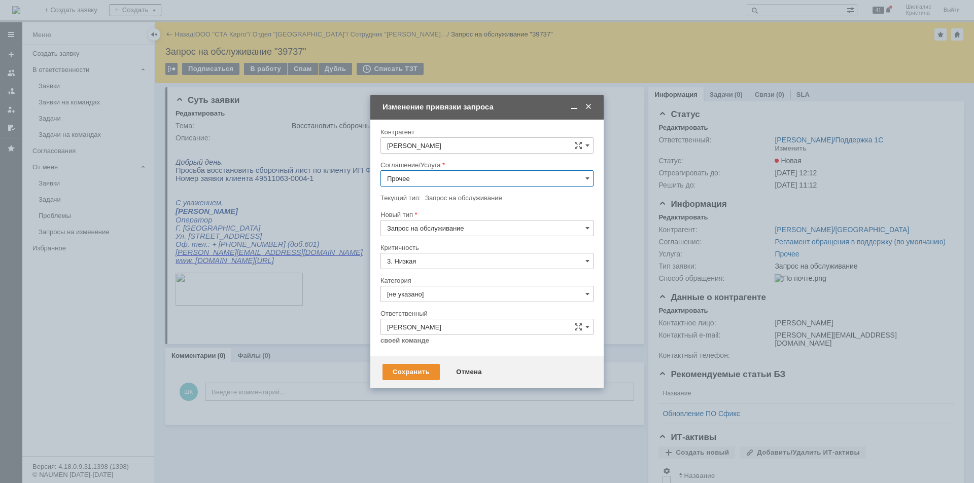
click at [424, 185] on input "Прочее" at bounding box center [486, 178] width 213 height 16
click at [428, 268] on span "WMS Прочее" at bounding box center [487, 268] width 200 height 8
type input "WMS Прочее"
click at [424, 291] on input "[не указано]" at bounding box center [486, 294] width 213 height 16
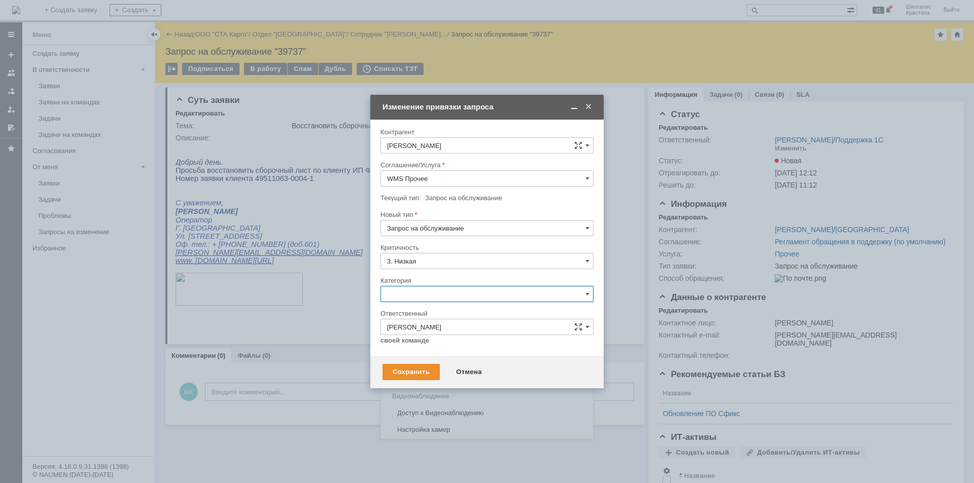
drag, startPoint x: 413, startPoint y: 345, endPoint x: 415, endPoint y: 350, distance: 5.5
click at [413, 345] on span "Изменение" at bounding box center [487, 346] width 200 height 8
click at [411, 367] on div "Сохранить" at bounding box center [410, 372] width 57 height 16
type input "Изменение"
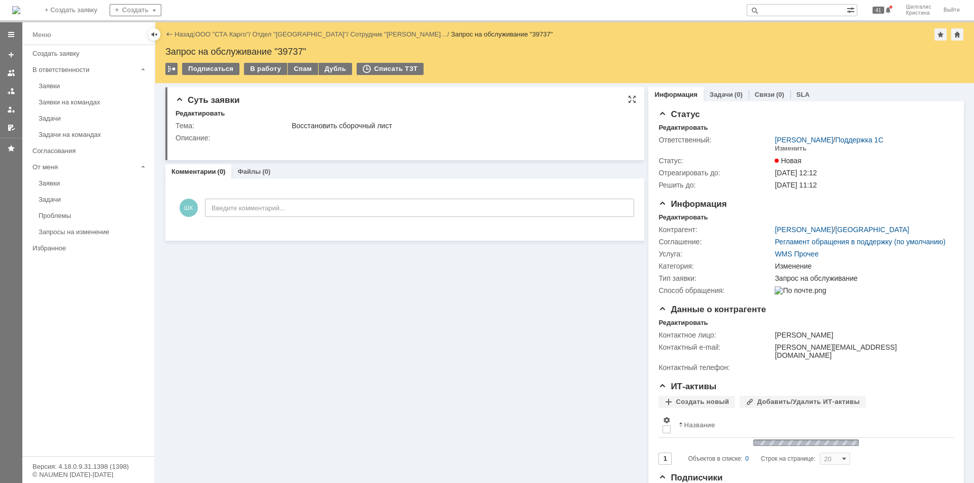
scroll to position [0, 0]
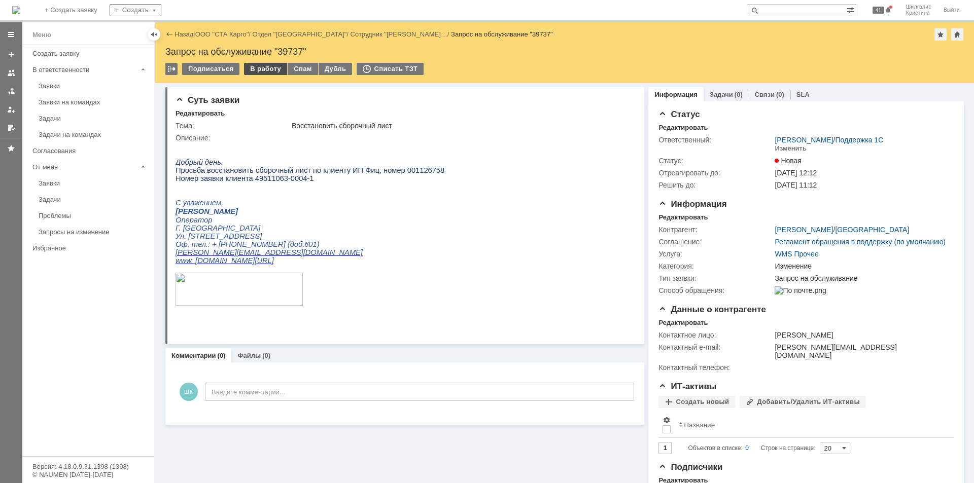
click at [269, 71] on div "В работу" at bounding box center [265, 69] width 43 height 12
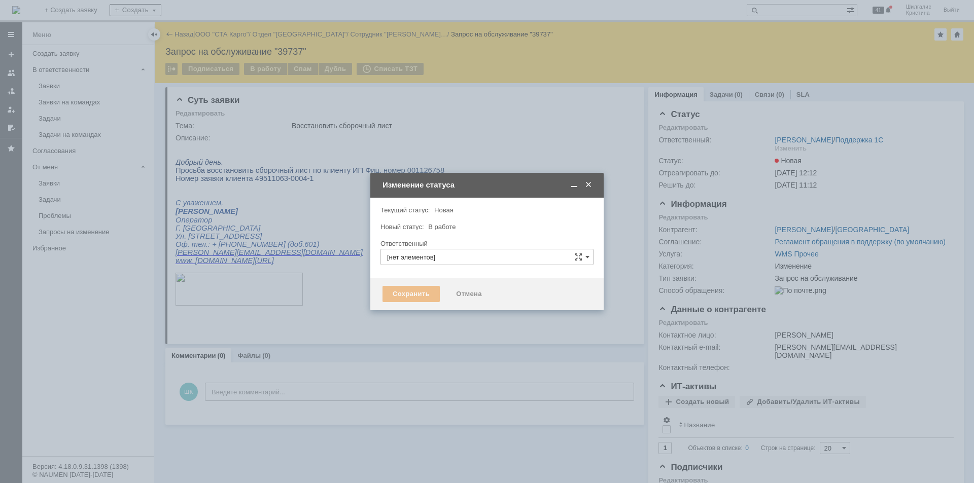
type input "[PERSON_NAME]"
type input "Изменение"
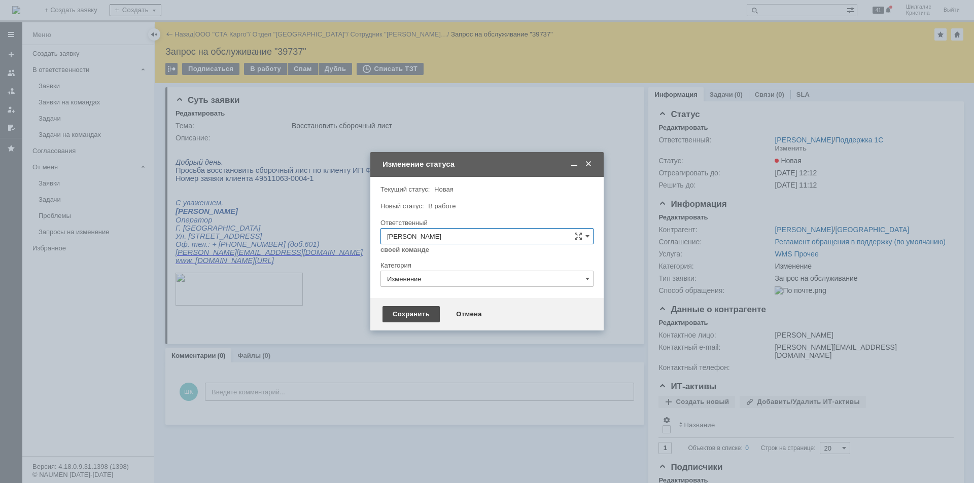
click at [425, 319] on div "Сохранить" at bounding box center [410, 314] width 57 height 16
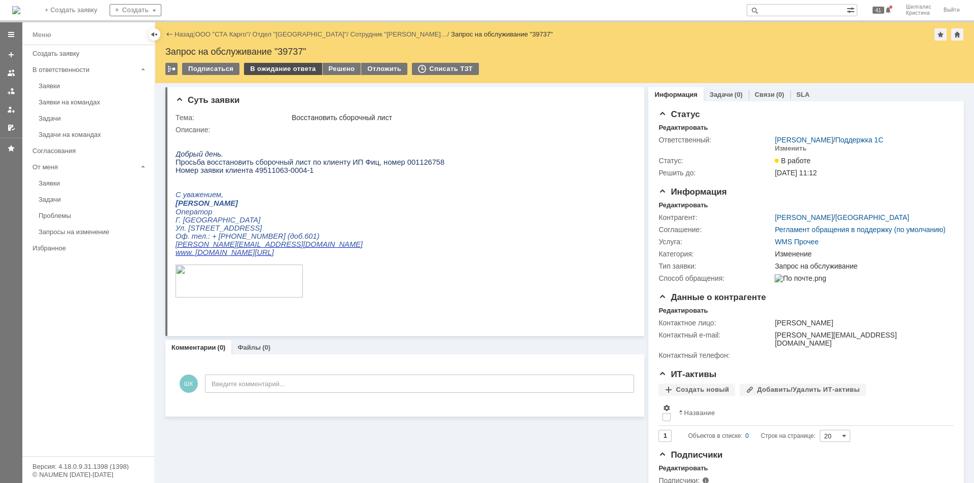
click at [289, 69] on div "В ожидание ответа" at bounding box center [283, 69] width 78 height 12
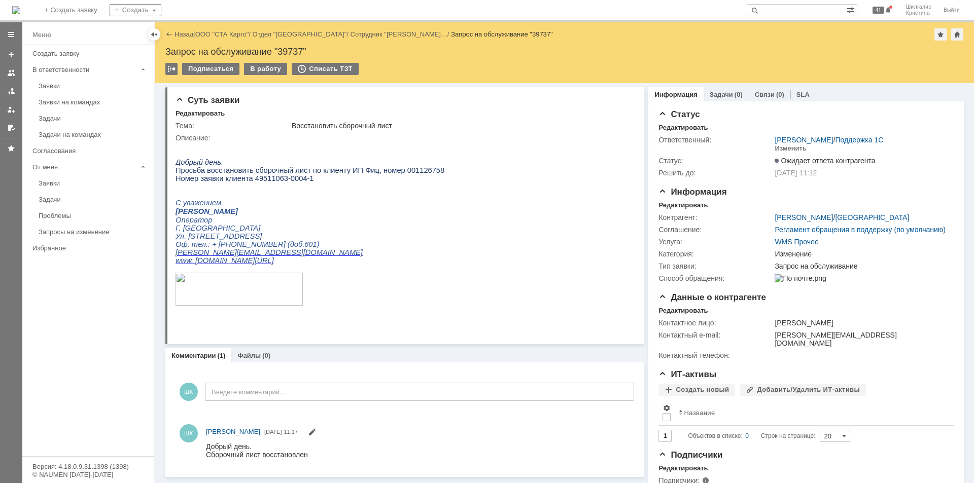
click at [221, 29] on div "Назад | ООО "СТА Карго" / Отдел "Ростов-на-Дону" / Сотрудник "Николаева Ирина Г…" at bounding box center [564, 34] width 798 height 12
click at [223, 34] on link "ООО "СТА Карго"" at bounding box center [222, 34] width 54 height 8
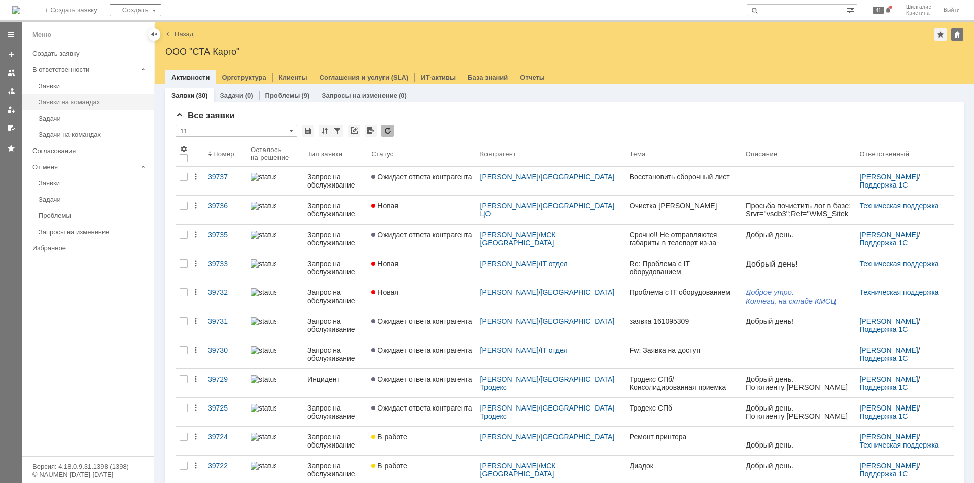
click at [103, 104] on div "Заявки на командах" at bounding box center [94, 102] width 110 height 8
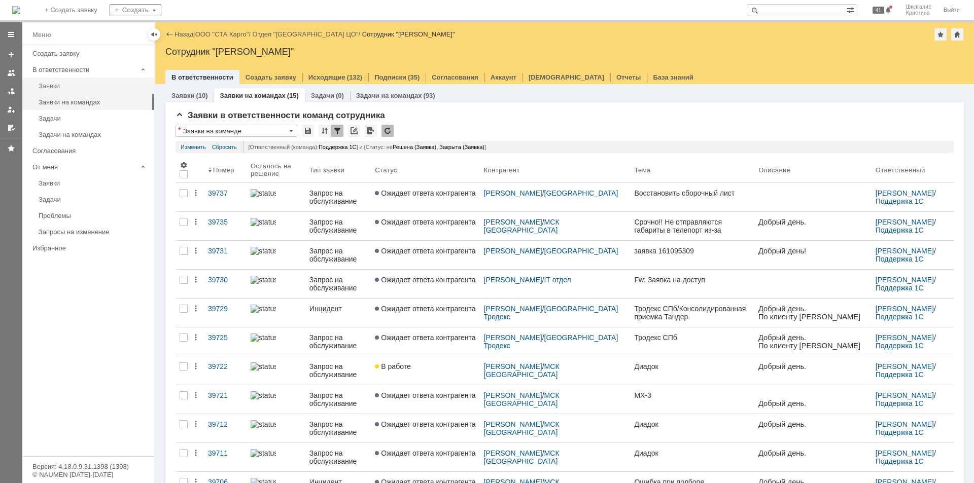
click at [55, 88] on div "Заявки" at bounding box center [94, 86] width 110 height 8
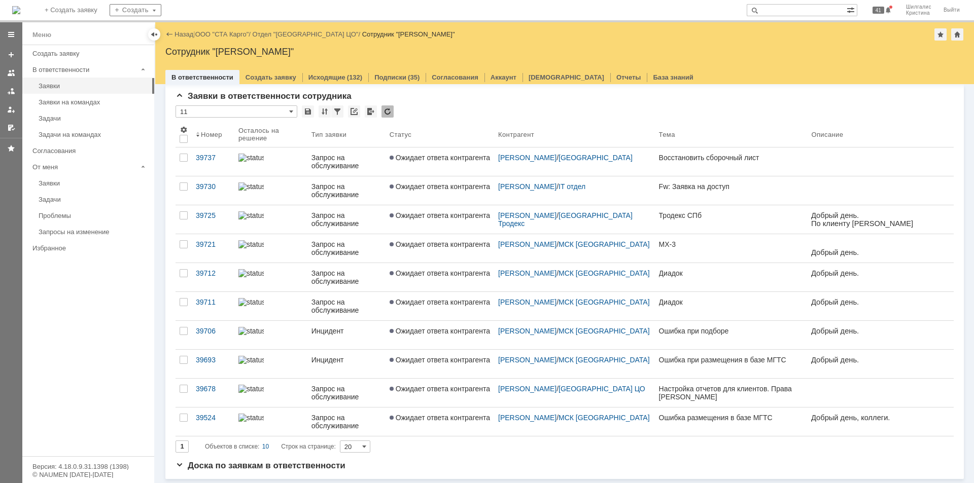
click at [219, 35] on link "ООО "СТА Карго"" at bounding box center [222, 34] width 54 height 8
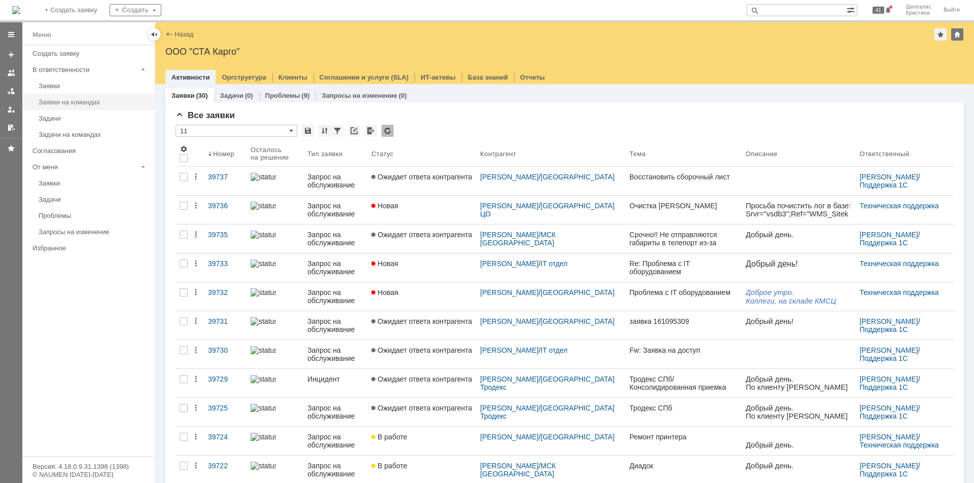
click at [76, 102] on div "Заявки на командах" at bounding box center [94, 102] width 110 height 8
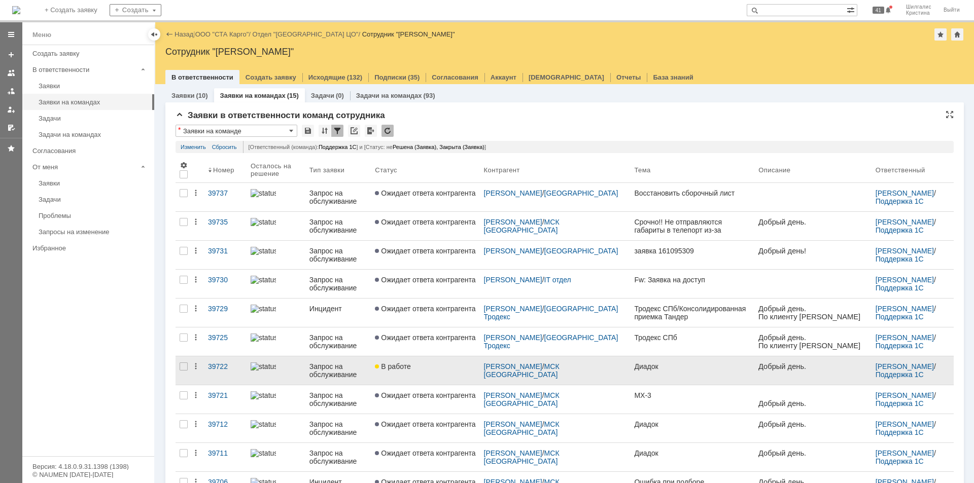
click at [425, 367] on div "В работе" at bounding box center [425, 367] width 100 height 8
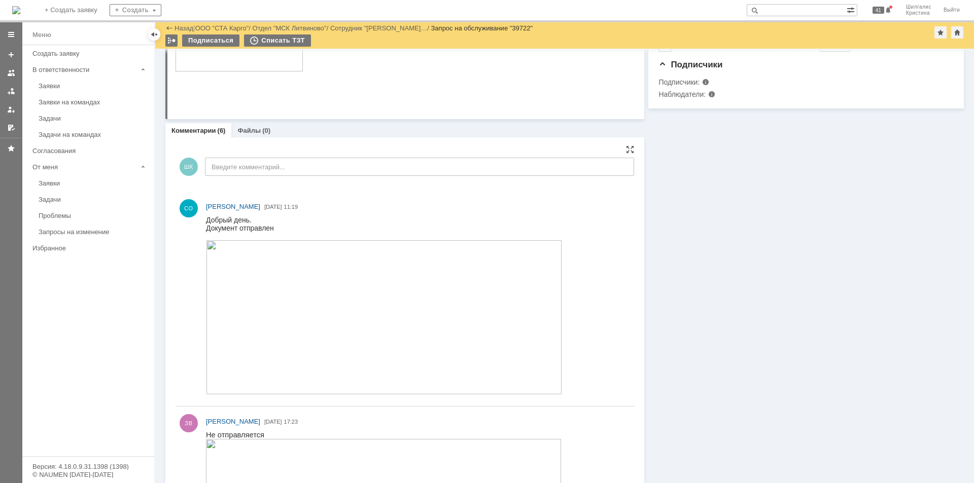
scroll to position [406, 0]
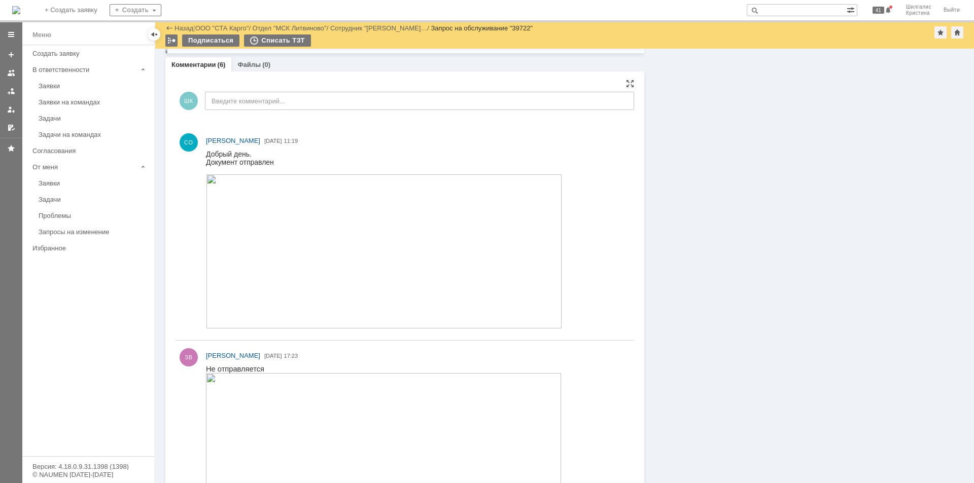
click at [303, 256] on img at bounding box center [384, 251] width 356 height 154
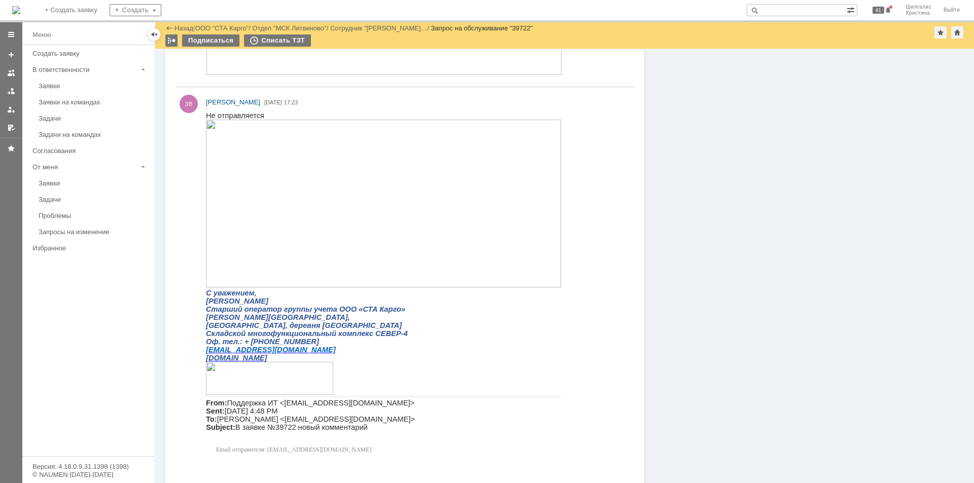
click at [329, 188] on img at bounding box center [383, 204] width 355 height 168
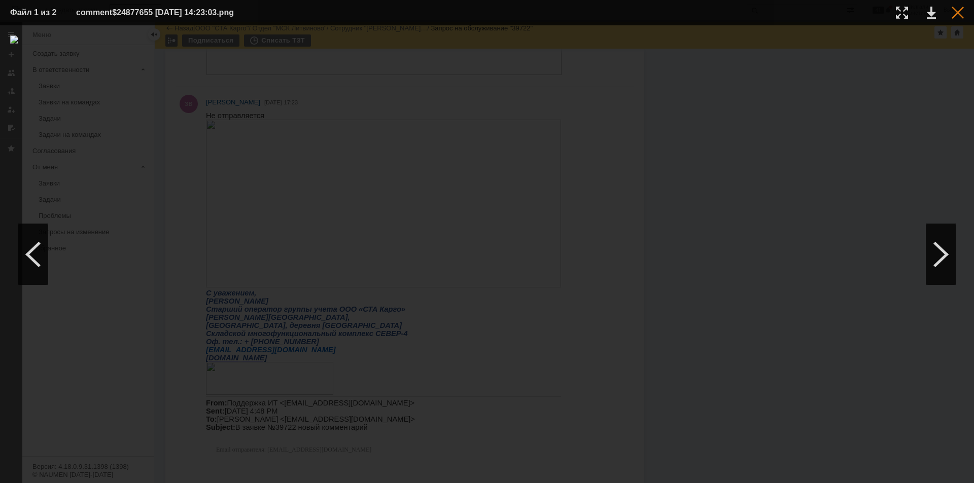
click at [956, 13] on div at bounding box center [957, 13] width 12 height 12
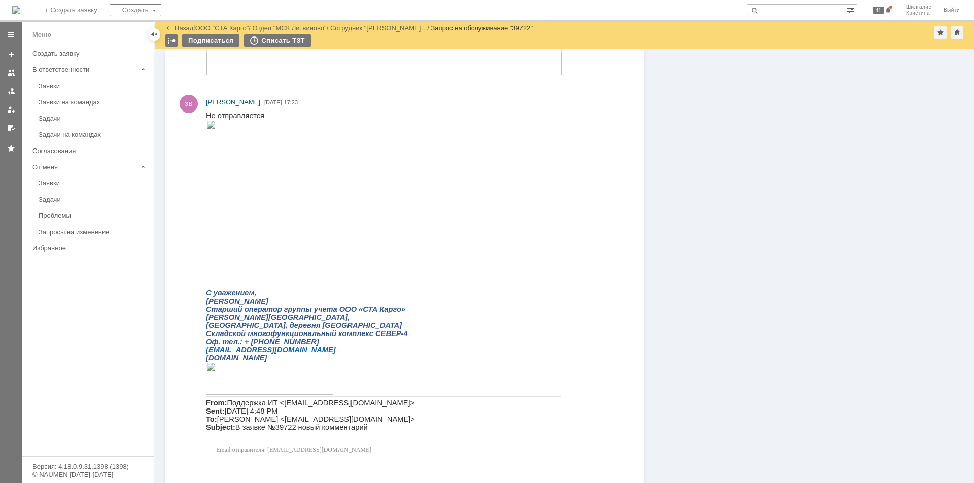
click at [729, 247] on div "Информация Задачи (0) Связи (0) SLA Статус Редактировать Ответственный: Смирнов…" at bounding box center [803, 365] width 319 height 1952
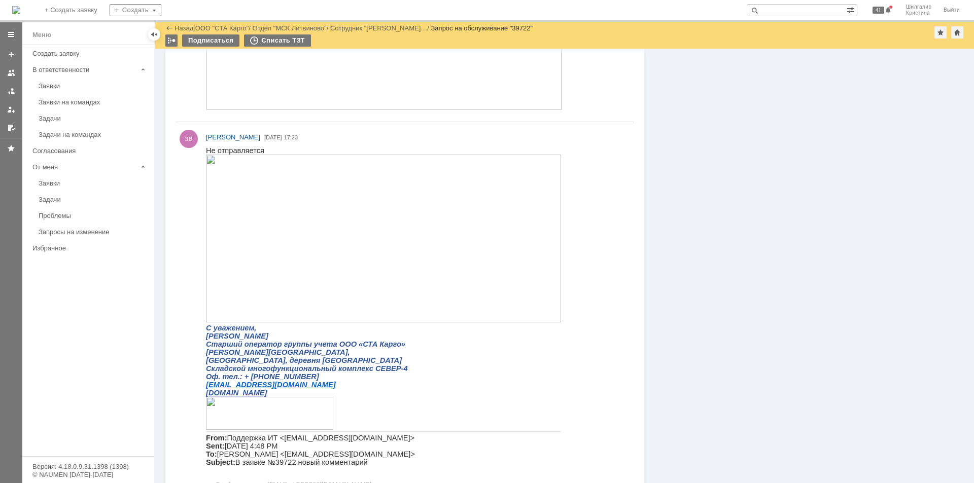
scroll to position [0, 0]
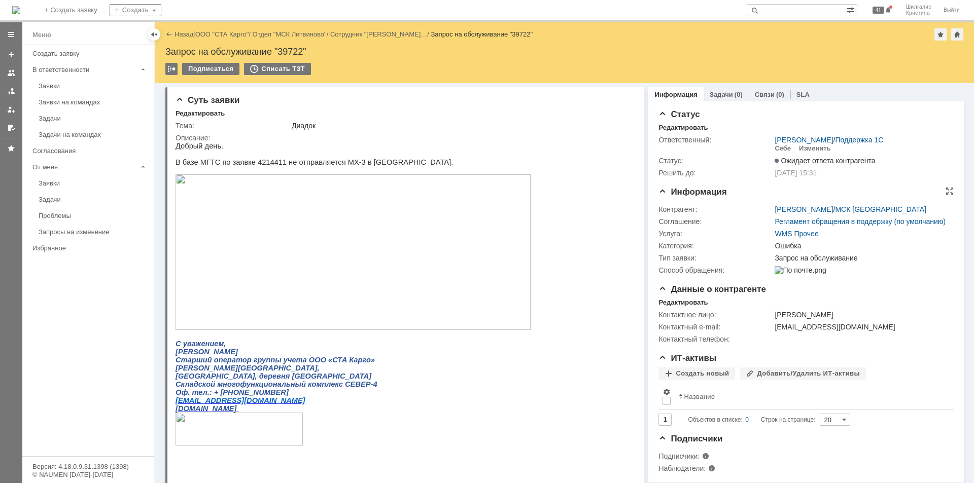
drag, startPoint x: 692, startPoint y: 337, endPoint x: 656, endPoint y: 215, distance: 126.8
click at [223, 32] on link "ООО "СТА Карго"" at bounding box center [222, 34] width 54 height 8
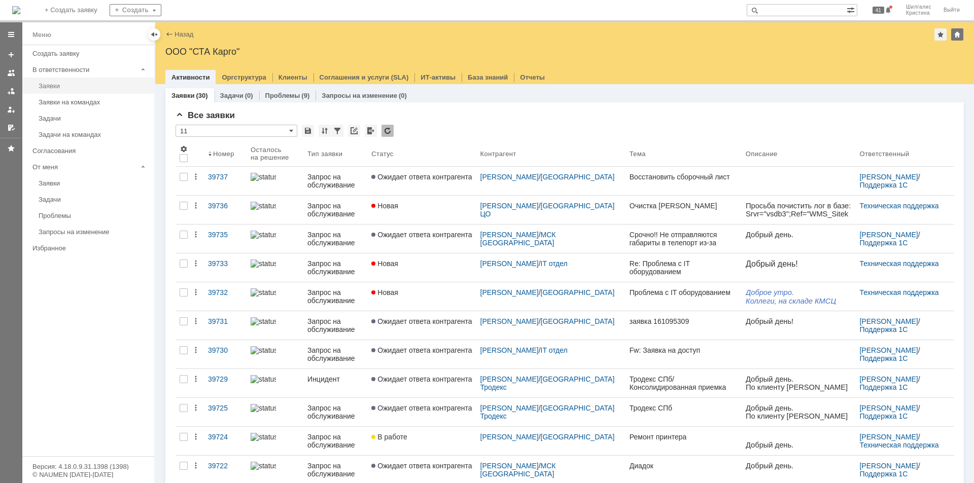
click at [54, 86] on div "Заявки" at bounding box center [94, 86] width 110 height 8
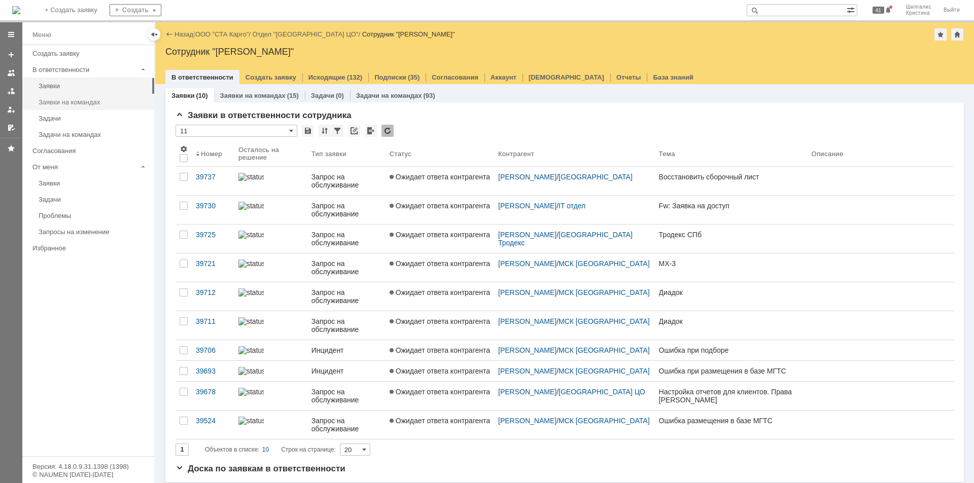
click at [83, 101] on div "Заявки на командах" at bounding box center [94, 102] width 110 height 8
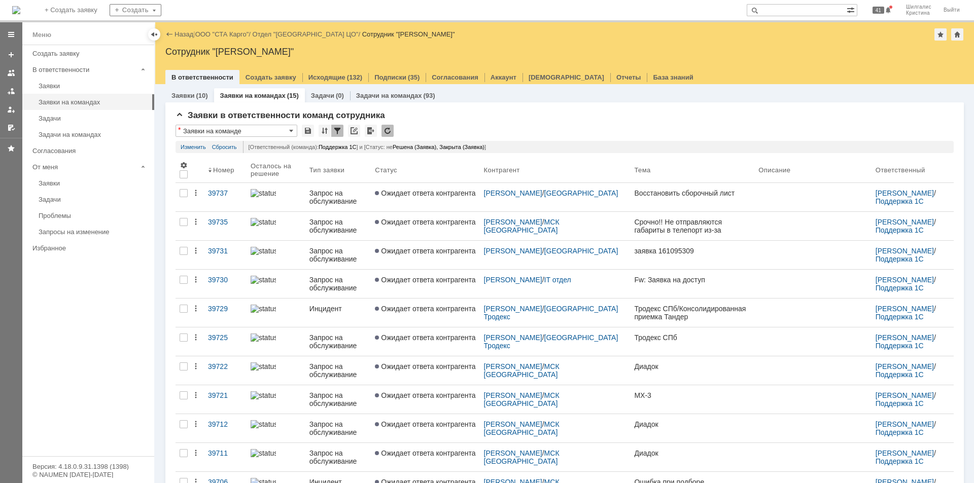
click at [212, 32] on link "ООО "СТА Карго"" at bounding box center [222, 34] width 54 height 8
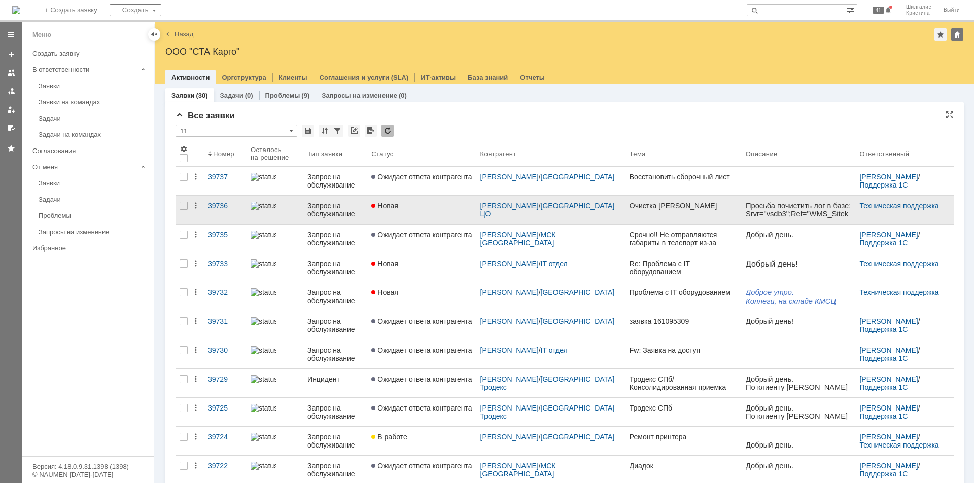
click at [453, 209] on link "Новая" at bounding box center [421, 210] width 109 height 28
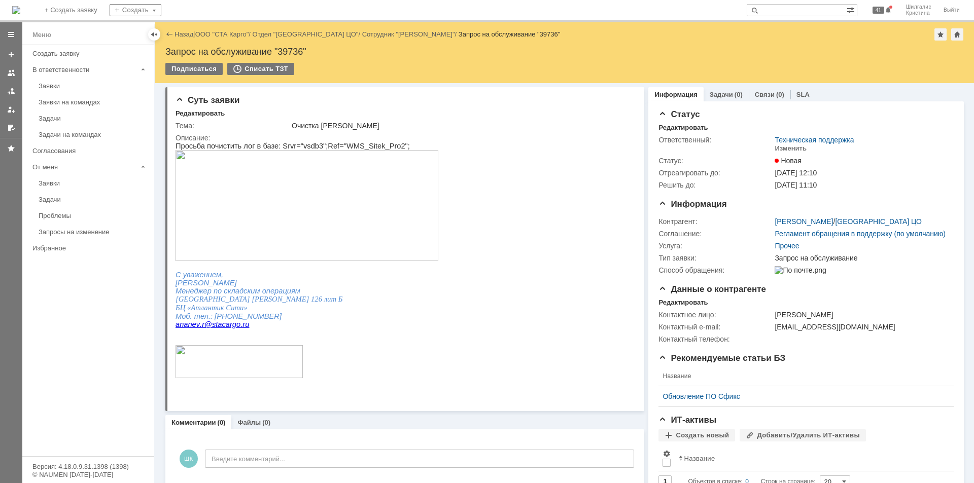
click at [523, 343] on html "Просьба почистить лог в базе: Srvr="vsdb3";Ref="WMS_Sitek_Pro2"; С уважением, Р…" at bounding box center [400, 265] width 451 height 246
drag, startPoint x: 309, startPoint y: 145, endPoint x: 292, endPoint y: 145, distance: 17.2
click at [292, 145] on p "Просьба почистить лог в базе: Srvr="vsdb3";Ref="WMS_Sitek_Pro2";" at bounding box center [347, 202] width 344 height 121
copy p "vsdb3"
drag, startPoint x: 381, startPoint y: 145, endPoint x: 331, endPoint y: 146, distance: 50.2
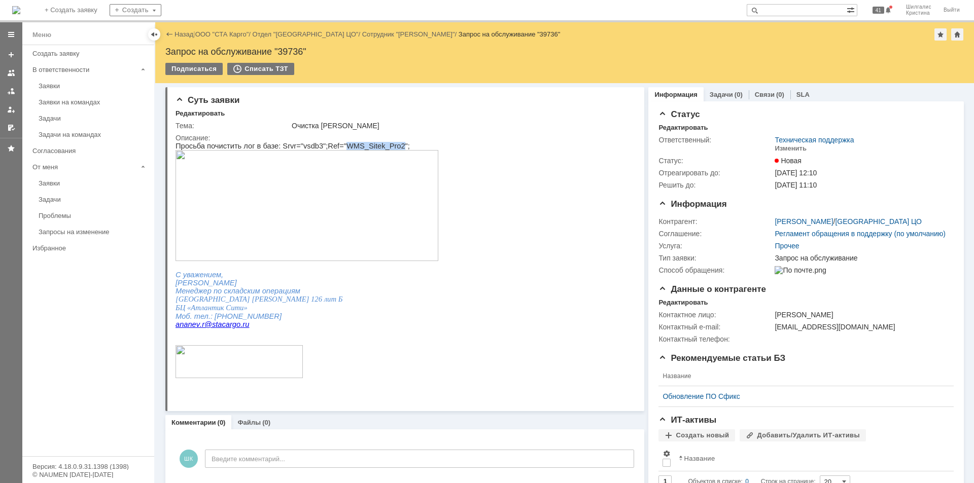
click at [331, 146] on p "Просьба почистить лог в базе: Srvr="vsdb3";Ref="WMS_Sitek_Pro2";" at bounding box center [347, 202] width 344 height 121
copy p "WMS_Sitek_Pro2"
click at [219, 37] on link "ООО "СТА Карго"" at bounding box center [222, 34] width 54 height 8
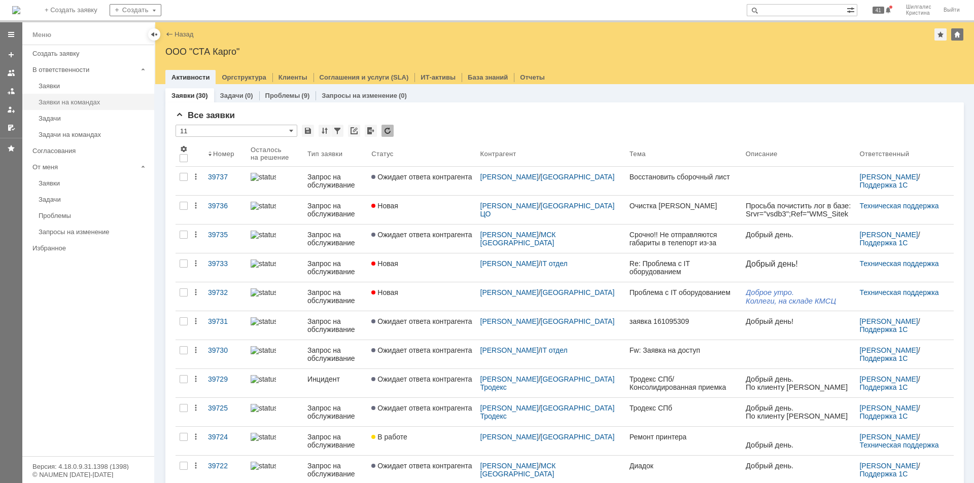
click at [73, 104] on div "Заявки на командах" at bounding box center [94, 102] width 110 height 8
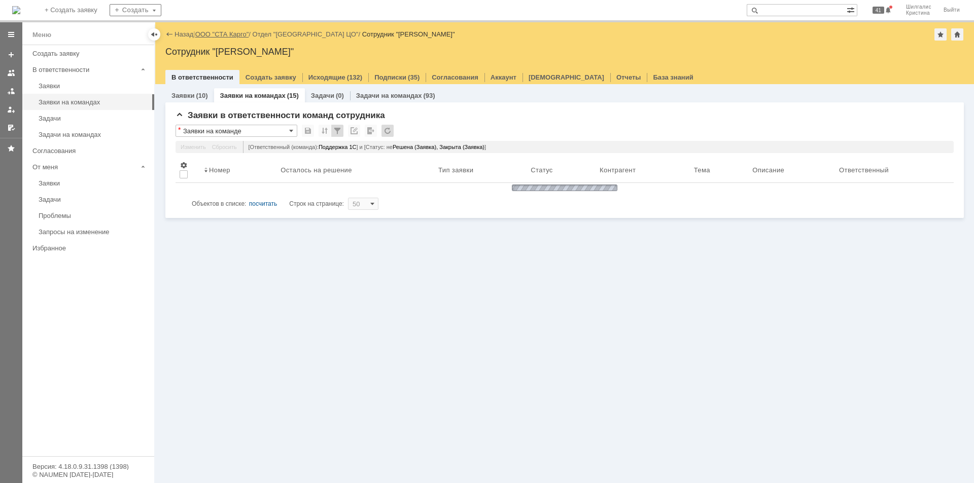
click at [214, 32] on link "ООО "СТА Карго"" at bounding box center [222, 34] width 54 height 8
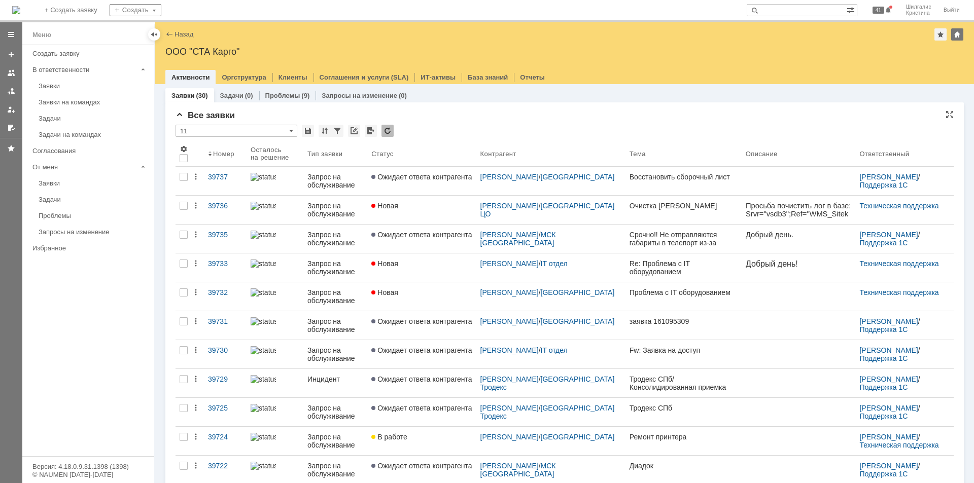
click at [426, 122] on div "Все заявки * 11 Результаты поиска: 1 2 Следующая > Объектов в списке: посчитать…" at bounding box center [564, 440] width 778 height 659
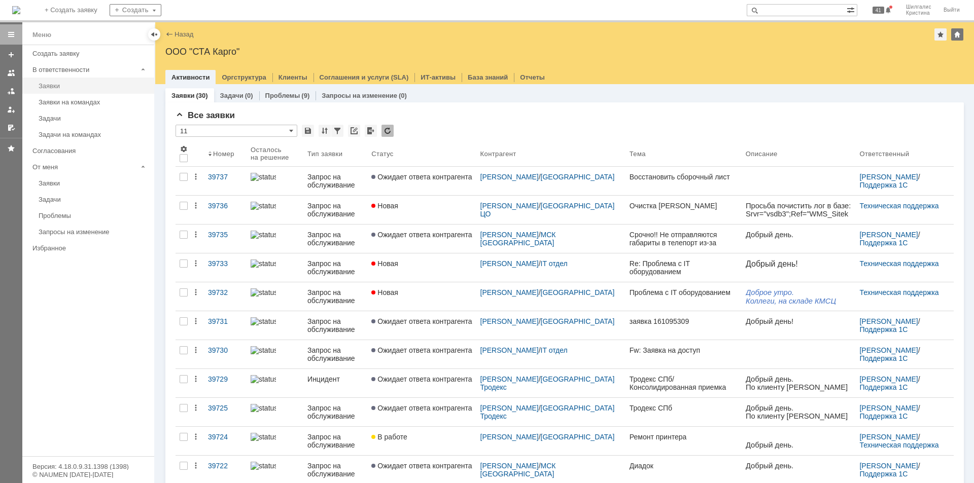
click at [70, 78] on link "Заявки" at bounding box center [93, 86] width 118 height 16
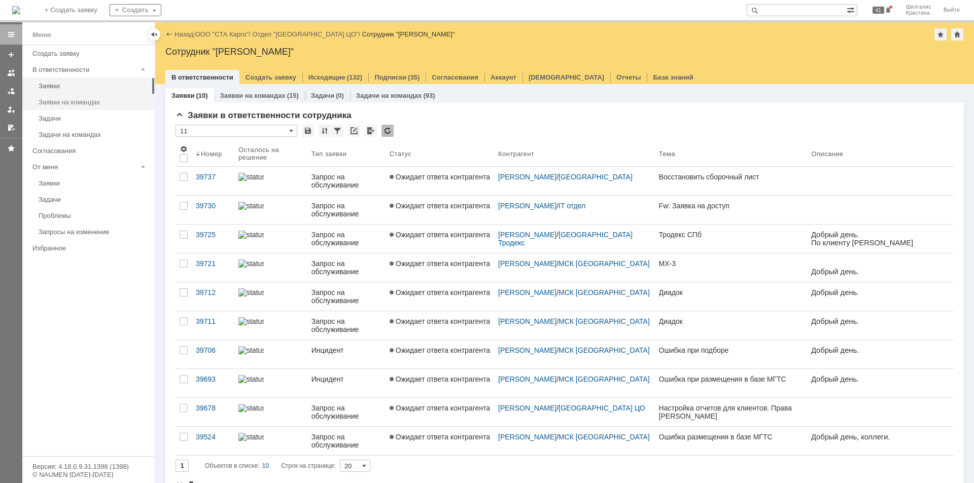
click at [81, 100] on div "Заявки на командах" at bounding box center [94, 102] width 110 height 8
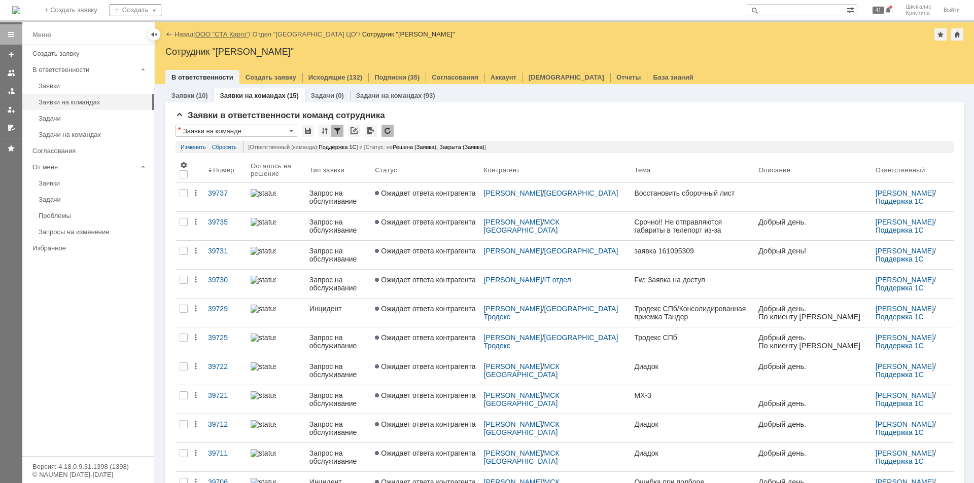
click at [219, 37] on link "ООО "СТА Карго"" at bounding box center [222, 34] width 54 height 8
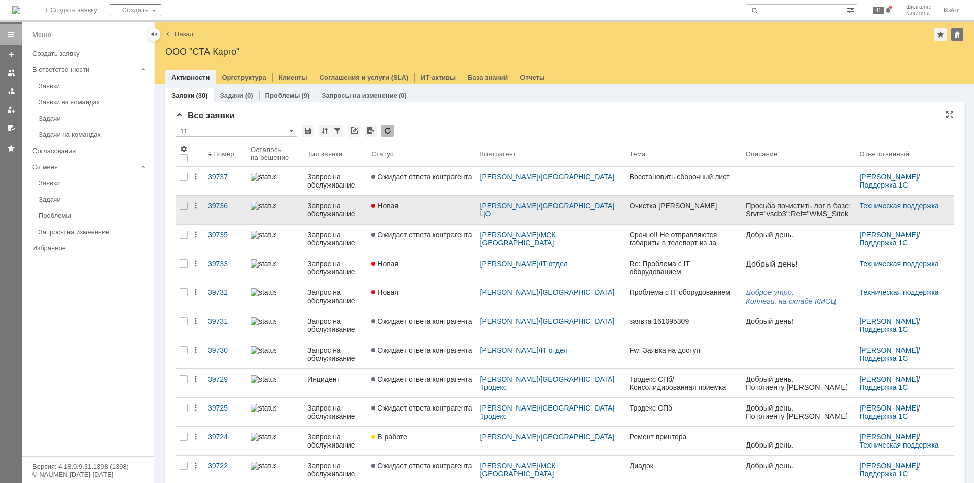
click at [428, 209] on div "Новая" at bounding box center [421, 206] width 100 height 8
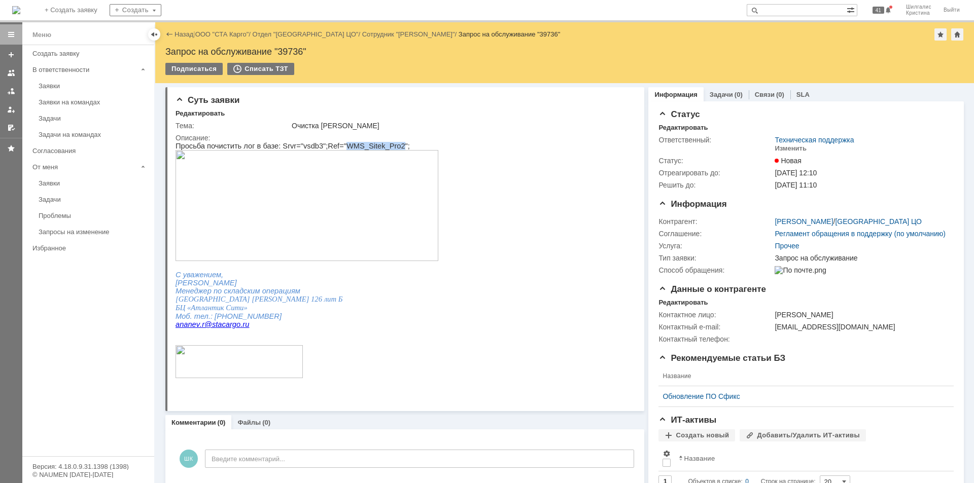
drag, startPoint x: 382, startPoint y: 147, endPoint x: 333, endPoint y: 146, distance: 49.2
click at [333, 146] on p "Просьба почистить лог в базе: Srvr="vsdb3";Ref="WMS_Sitek_Pro2";" at bounding box center [347, 202] width 344 height 121
copy p "WMS_Sitek_Pro2"
click at [487, 345] on p at bounding box center [347, 341] width 344 height 8
click at [789, 145] on div "Изменить" at bounding box center [790, 149] width 32 height 8
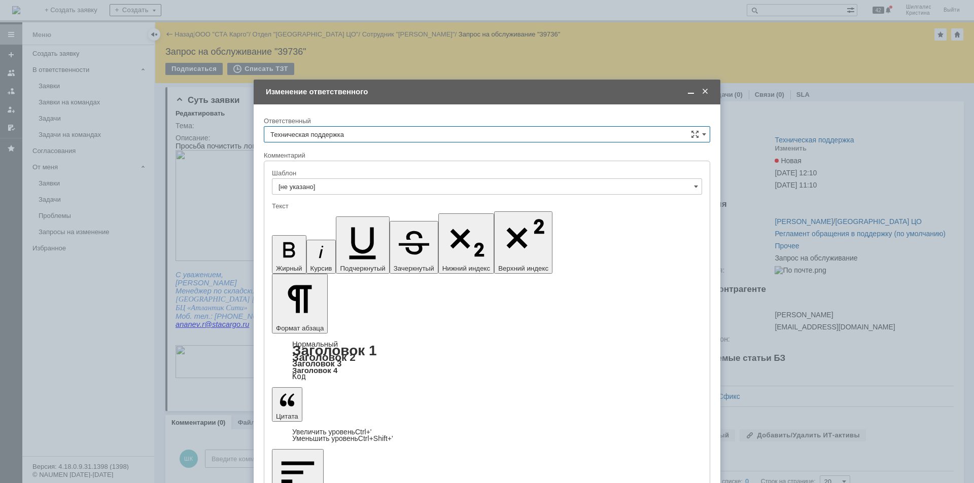
click at [322, 135] on input "Техническая поддержка" at bounding box center [487, 134] width 446 height 16
click at [328, 186] on span "[PERSON_NAME]" at bounding box center [486, 187] width 433 height 8
type input "[PERSON_NAME]"
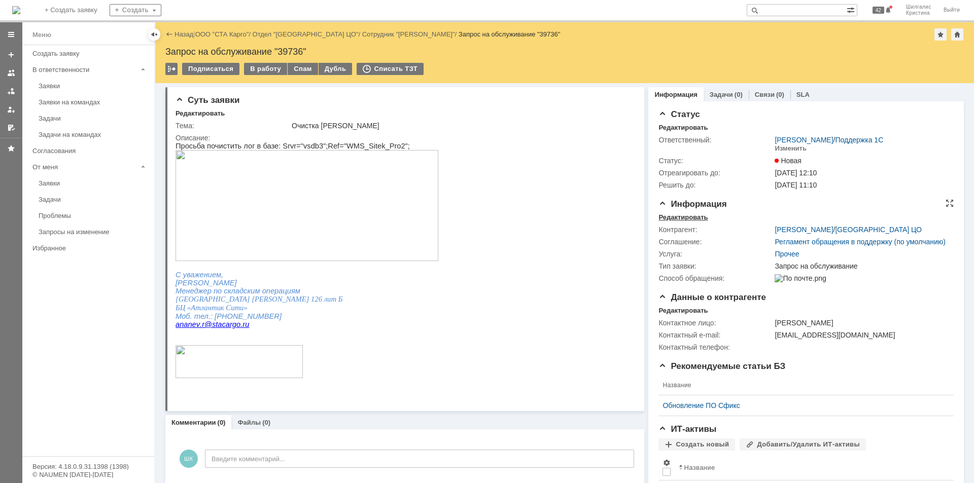
click at [687, 217] on div "Редактировать" at bounding box center [682, 217] width 49 height 8
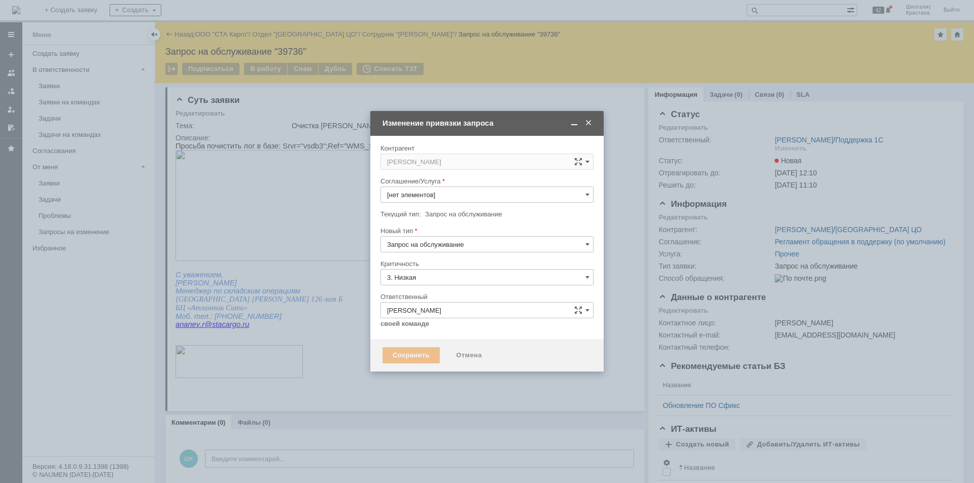
type input "[не указано]"
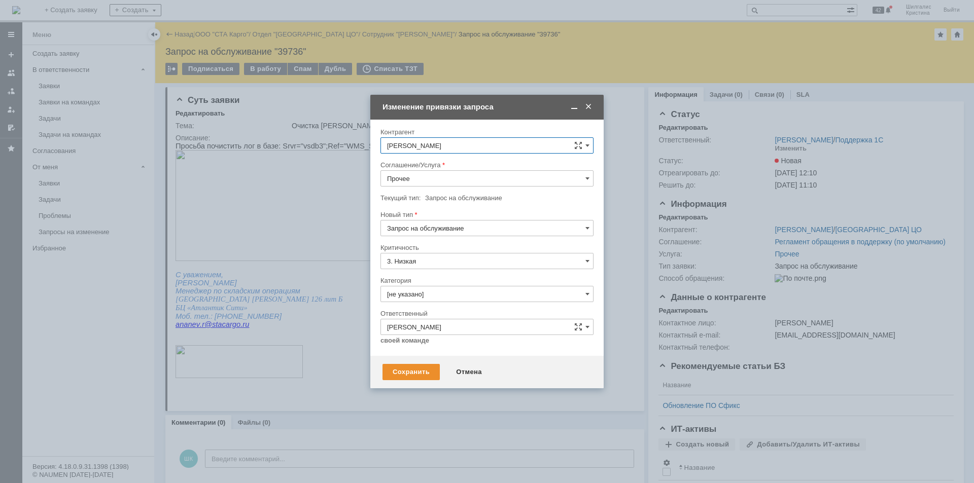
click at [419, 179] on input "Прочее" at bounding box center [486, 178] width 213 height 16
click at [445, 262] on div "WMS Прочее" at bounding box center [487, 268] width 212 height 16
type input "WMS Прочее"
click at [434, 293] on input "[не указано]" at bounding box center [486, 294] width 213 height 16
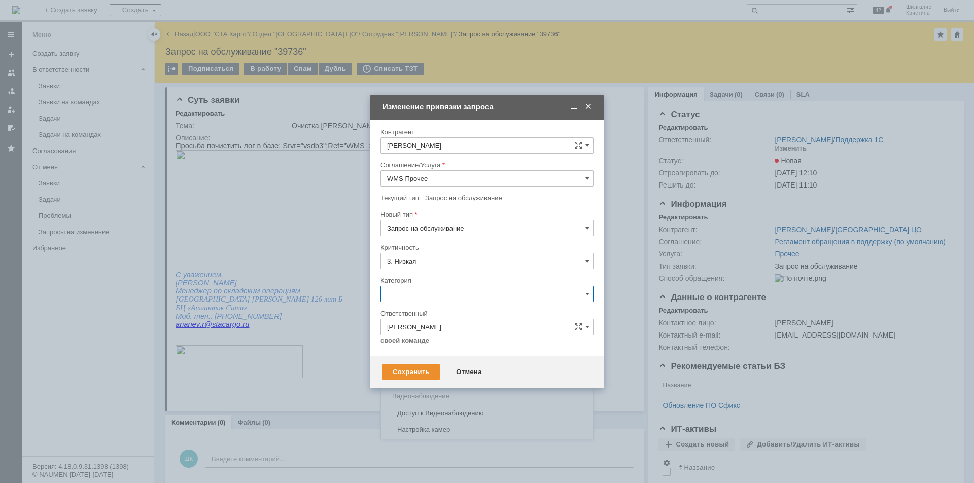
click at [420, 350] on div "Изменение" at bounding box center [487, 346] width 212 height 16
click at [407, 375] on div "Сохранить" at bounding box center [410, 372] width 57 height 16
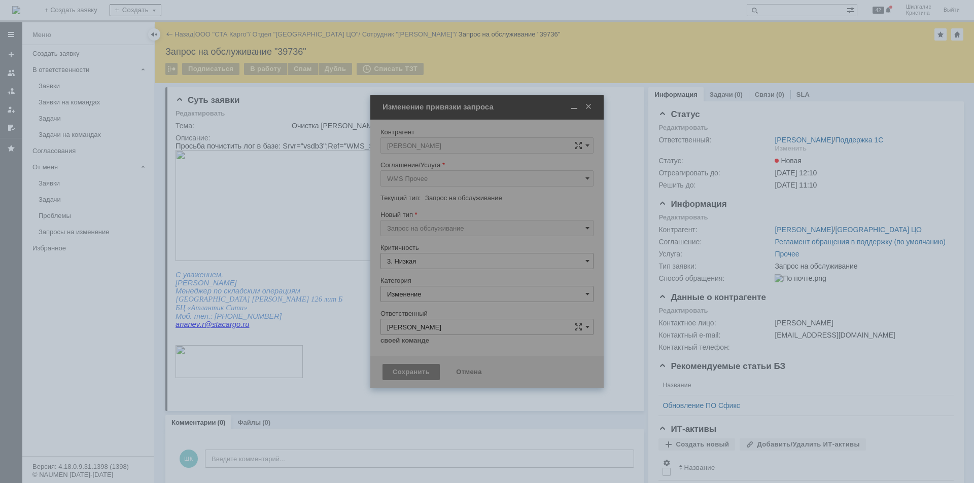
type input "Изменение"
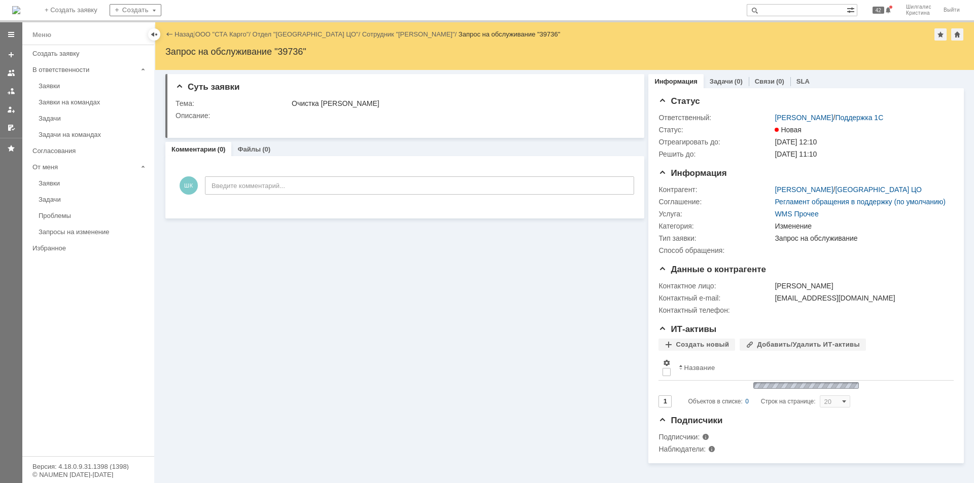
scroll to position [0, 0]
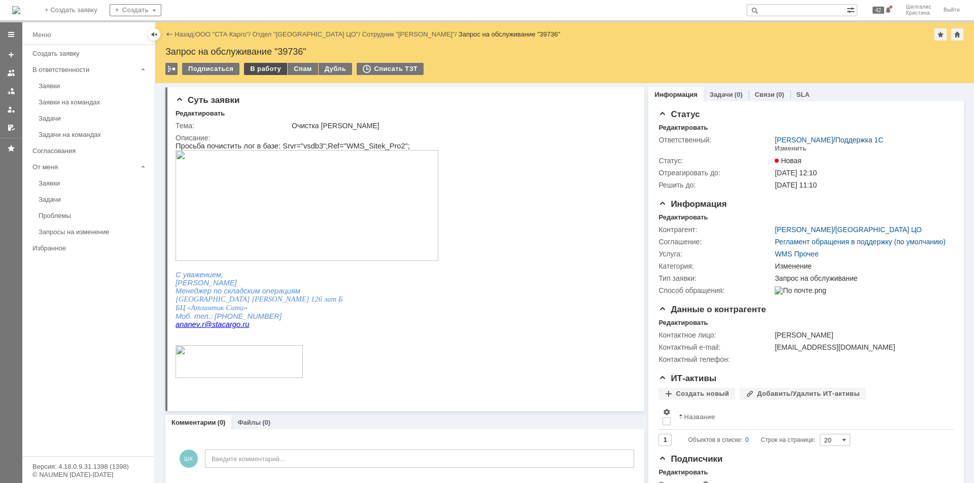
click at [263, 68] on div "В работу" at bounding box center [265, 69] width 43 height 12
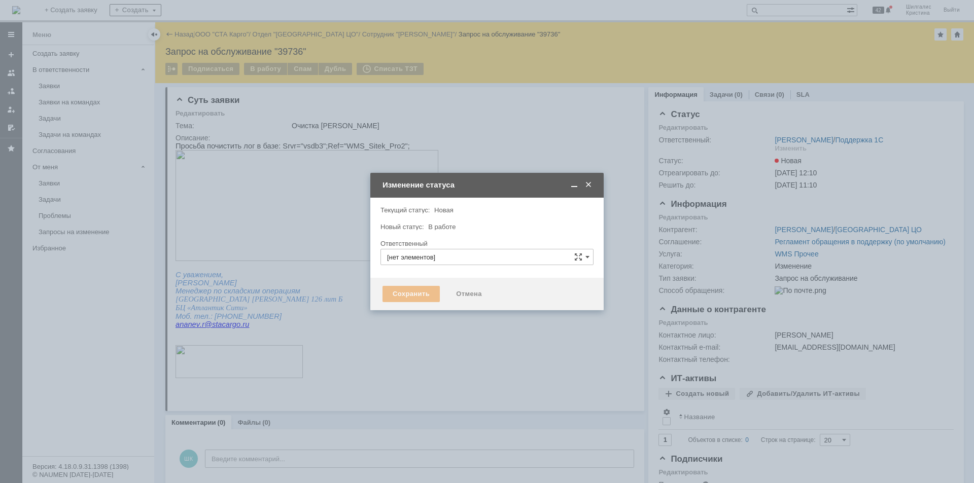
type input "[PERSON_NAME]"
type input "Изменение"
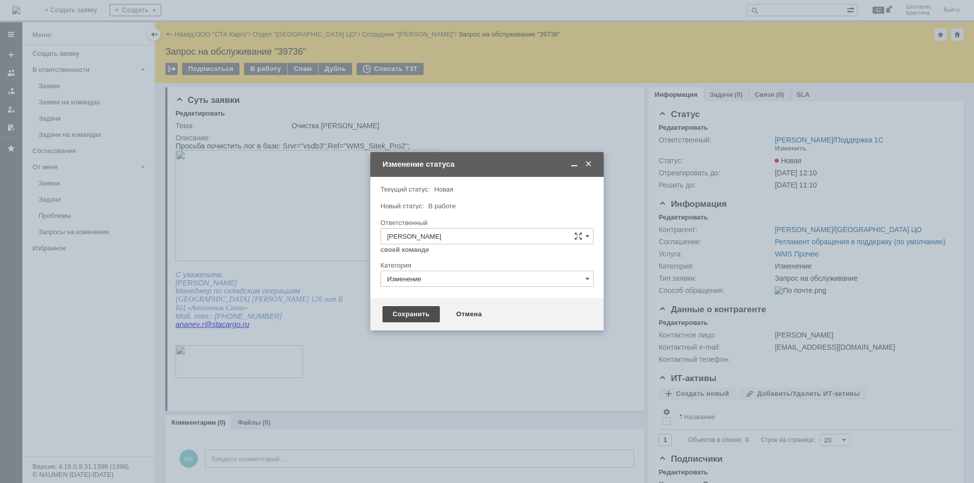
click at [418, 320] on div "Сохранить" at bounding box center [410, 314] width 57 height 16
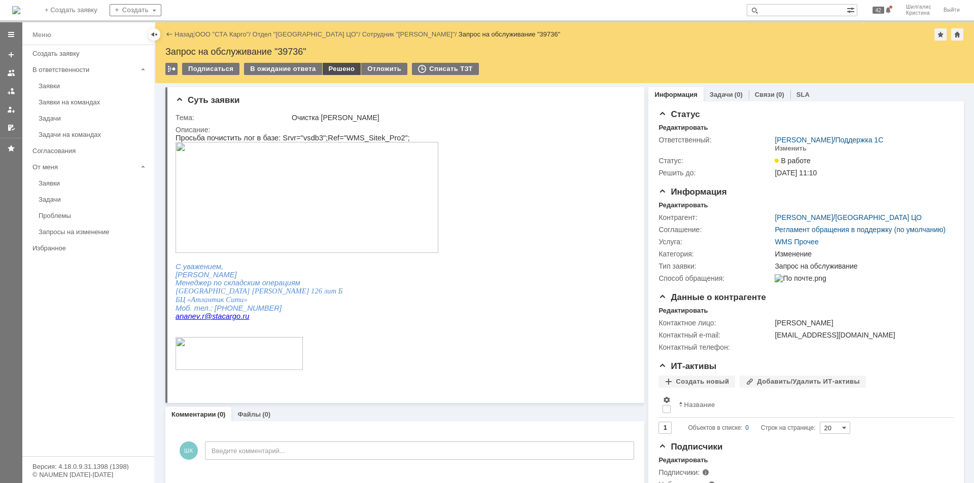
click at [331, 72] on div "Решено" at bounding box center [341, 69] width 39 height 12
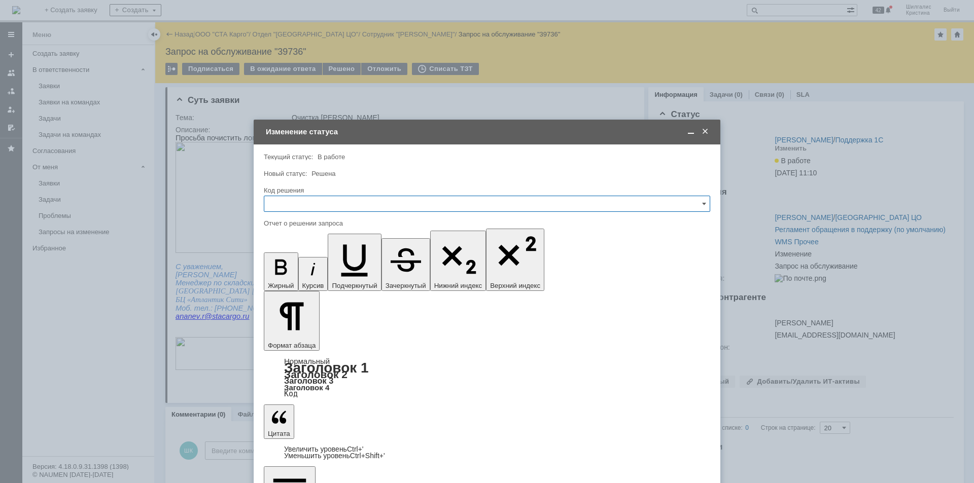
click at [333, 208] on input "text" at bounding box center [487, 204] width 446 height 16
click at [298, 344] on div "Решено" at bounding box center [486, 340] width 445 height 16
type input "Решено"
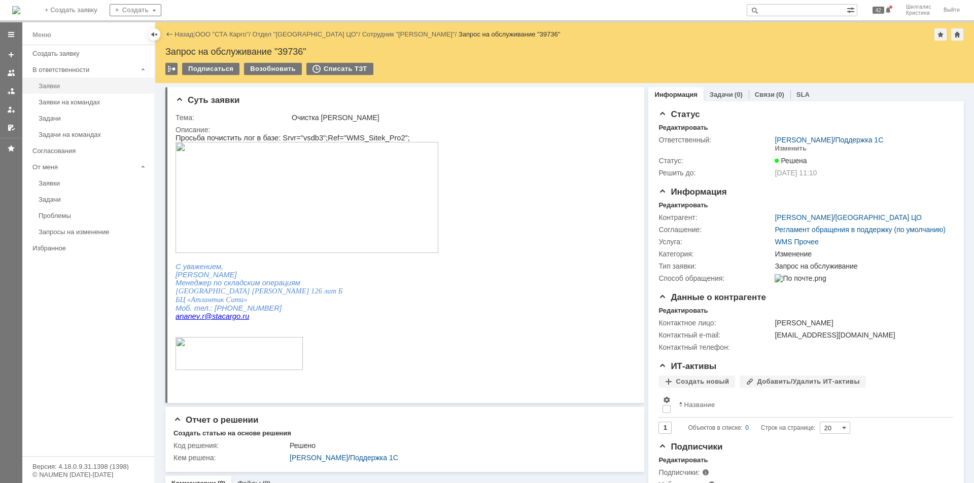
click at [59, 84] on div "Заявки" at bounding box center [94, 86] width 110 height 8
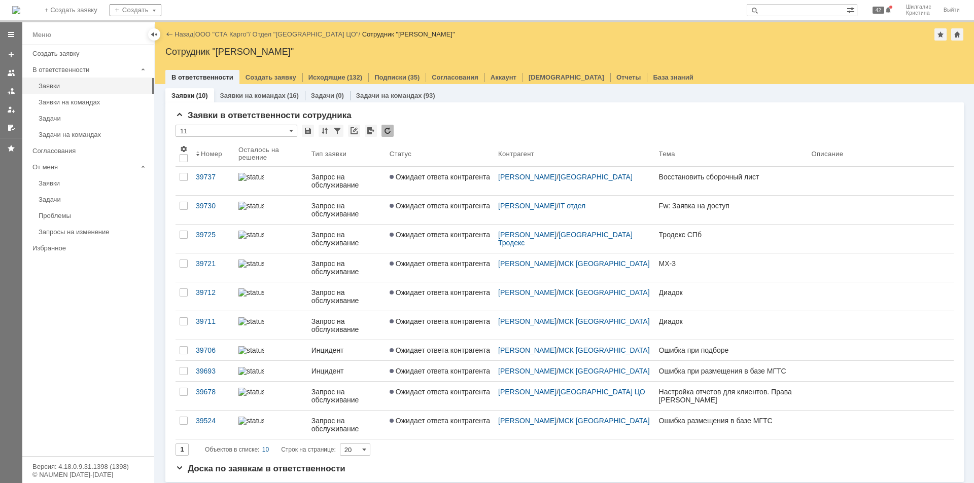
click at [226, 34] on link "ООО "СТА Карго"" at bounding box center [222, 34] width 54 height 8
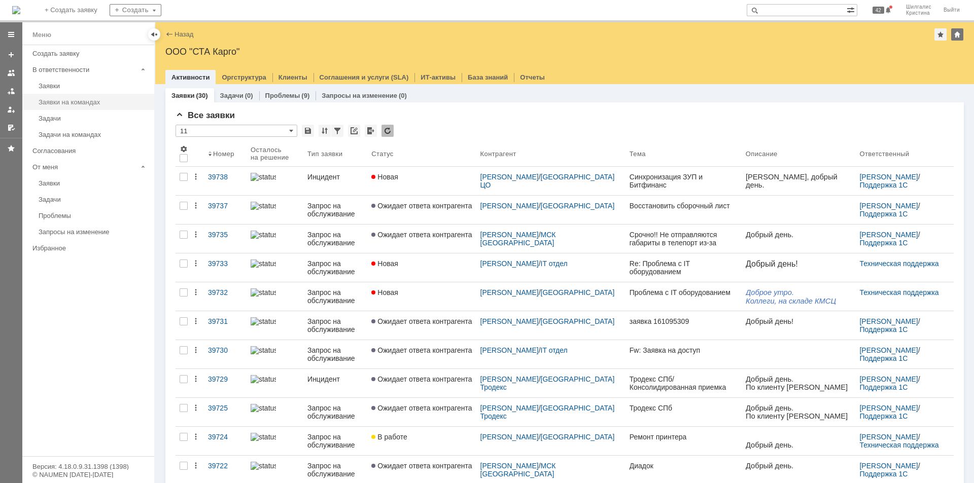
click at [69, 103] on div "Заявки на командах" at bounding box center [94, 102] width 110 height 8
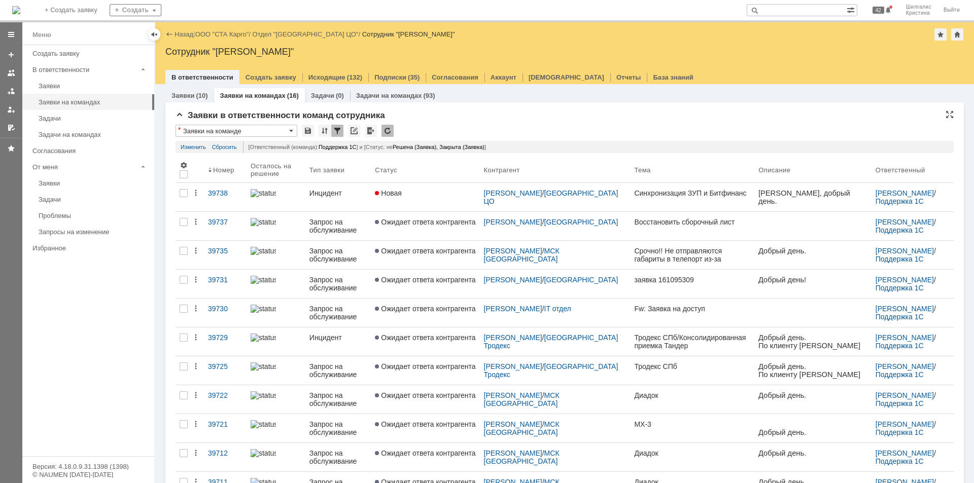
click at [499, 124] on div "Заявки в ответственности команд сотрудника * Заявки на команде Результаты поиск…" at bounding box center [564, 390] width 778 height 559
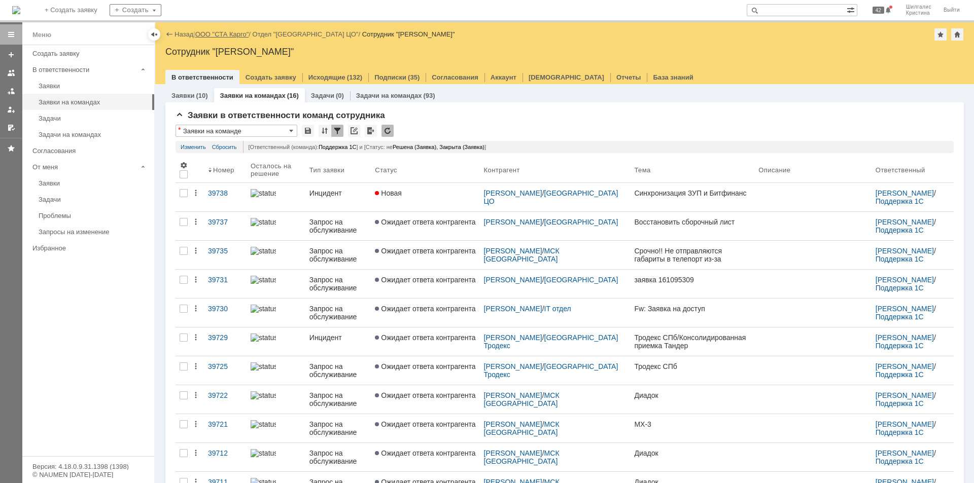
click at [225, 37] on link "ООО "СТА Карго"" at bounding box center [222, 34] width 54 height 8
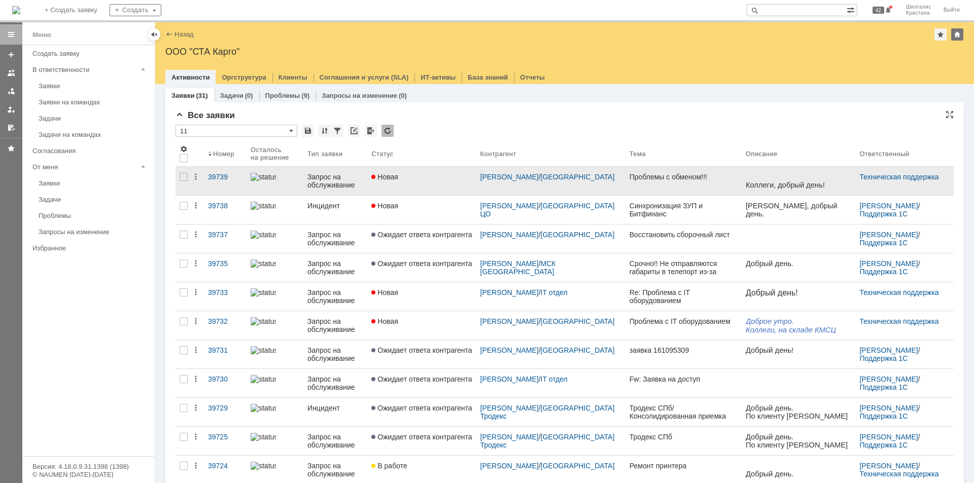
click at [436, 184] on link "Новая" at bounding box center [421, 181] width 109 height 28
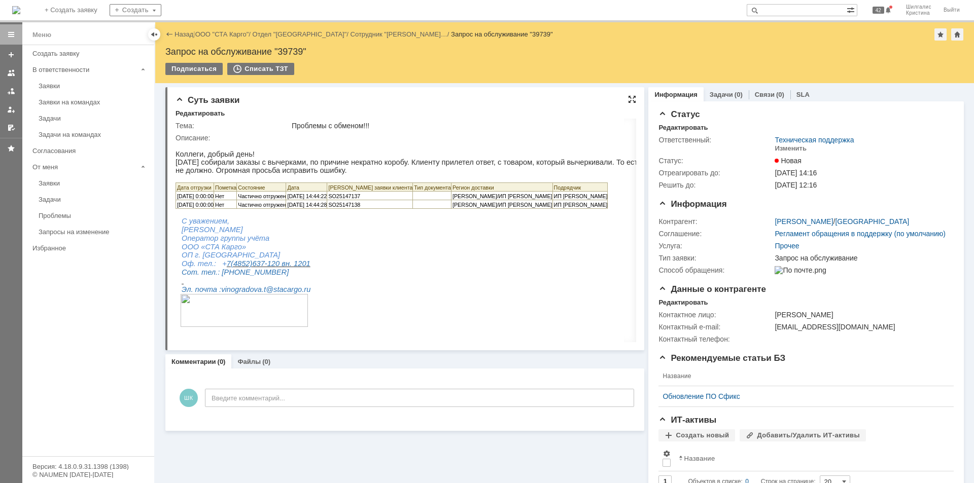
click at [628, 101] on div at bounding box center [632, 99] width 8 height 8
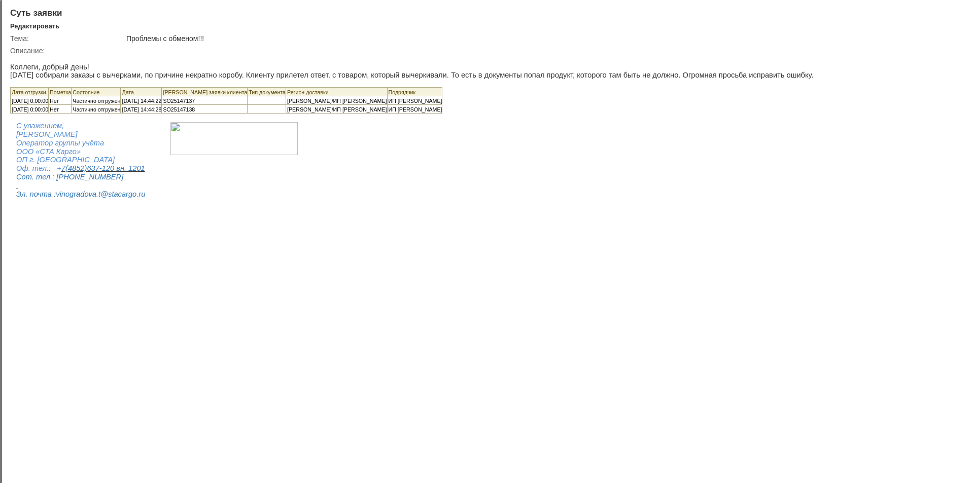
click at [957, 14] on div at bounding box center [957, 12] width 8 height 8
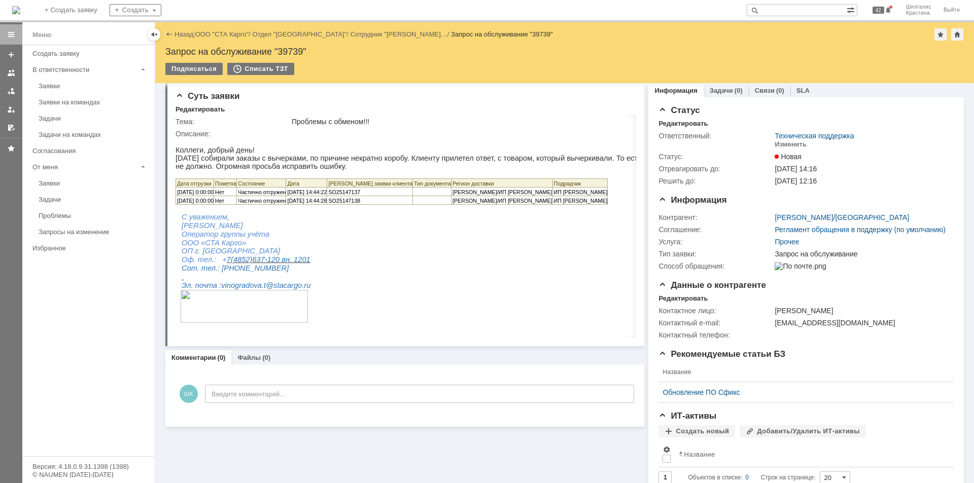
click at [227, 29] on div "Назад | ООО "СТА Карго" / Отдел "[GEOGRAPHIC_DATA]" / Сотрудник "[PERSON_NAME]……" at bounding box center [564, 34] width 798 height 12
click at [227, 31] on link "ООО "СТА Карго"" at bounding box center [222, 34] width 54 height 8
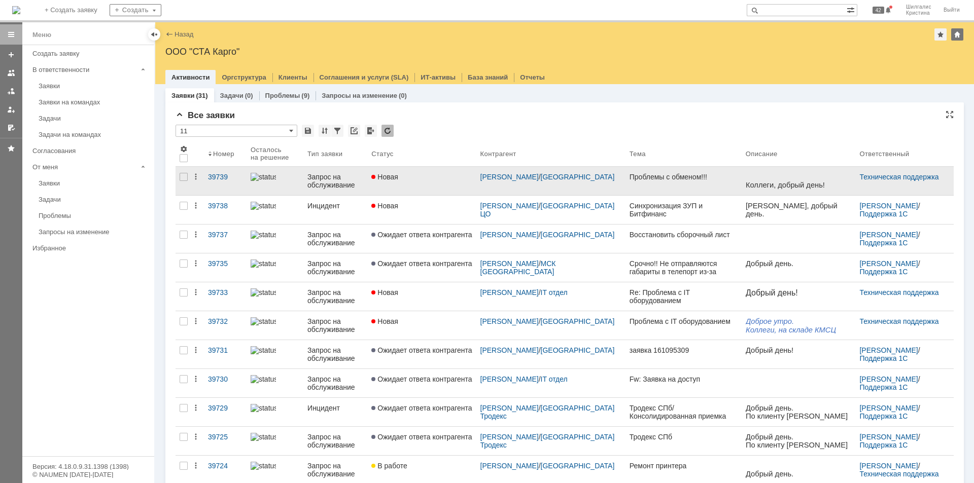
click at [441, 190] on link "Новая" at bounding box center [421, 181] width 109 height 28
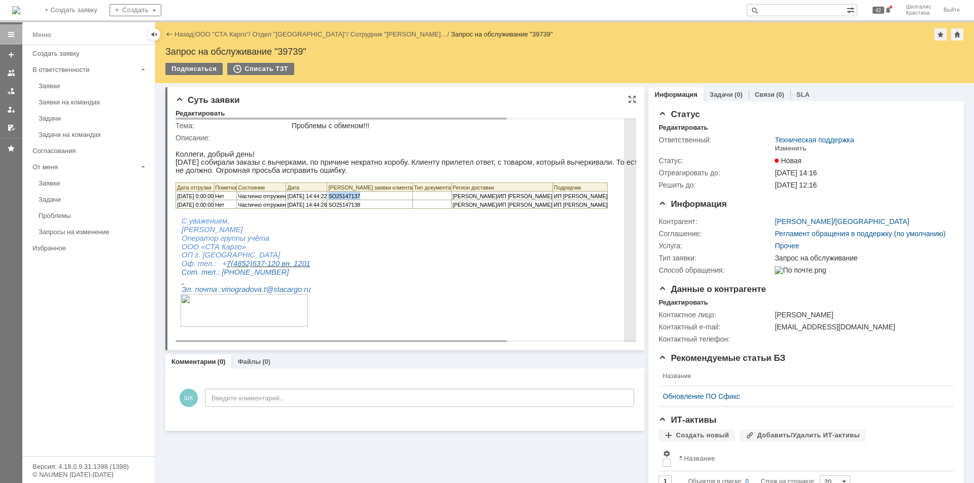
drag, startPoint x: 384, startPoint y: 202, endPoint x: 350, endPoint y: 203, distance: 34.0
click at [350, 200] on p "SO25147137" at bounding box center [370, 196] width 84 height 8
copy span "SO25147137"
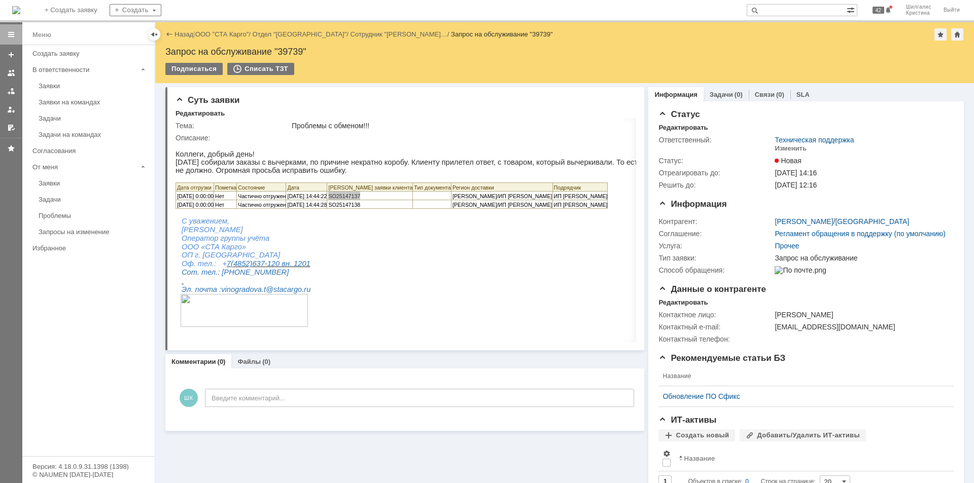
click at [289, 51] on div "Запрос на обслуживание "39739"" at bounding box center [564, 52] width 798 height 10
click at [290, 51] on div "Запрос на обслуживание "39739"" at bounding box center [564, 52] width 798 height 10
copy div "39739"
click at [219, 38] on link "ООО "СТА Карго"" at bounding box center [222, 34] width 54 height 8
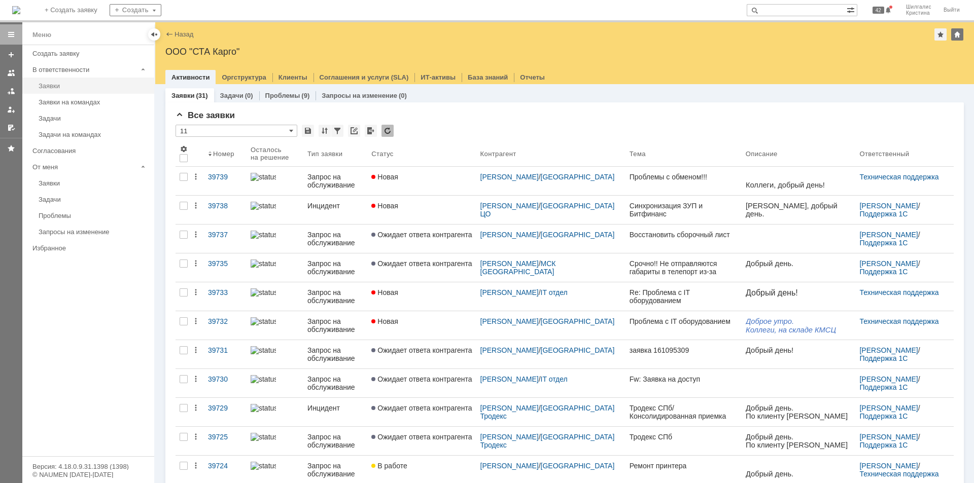
click at [95, 93] on link "Заявки" at bounding box center [93, 86] width 118 height 16
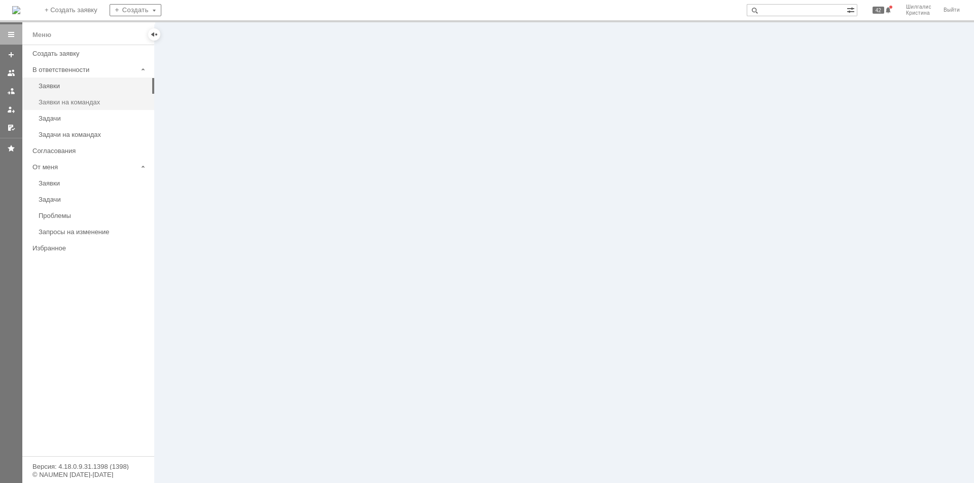
click at [92, 102] on div "Заявки на командах" at bounding box center [94, 102] width 110 height 8
